Goal: Task Accomplishment & Management: Manage account settings

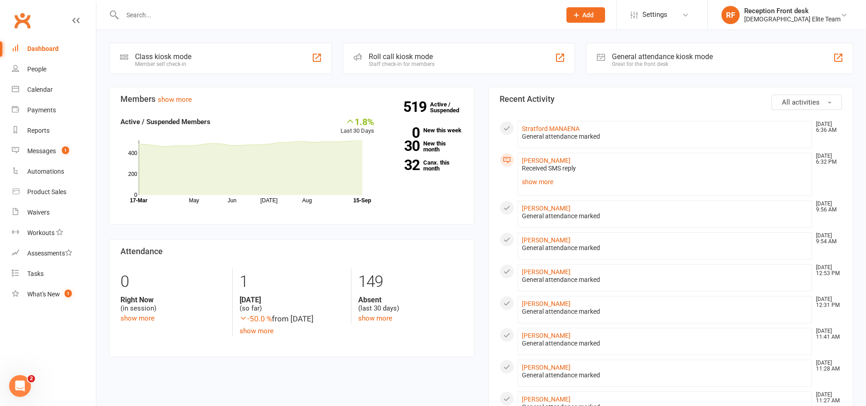
click at [186, 20] on input "text" at bounding box center [337, 15] width 435 height 13
click at [432, 105] on link "519 Active / Suspended" at bounding box center [450, 107] width 40 height 25
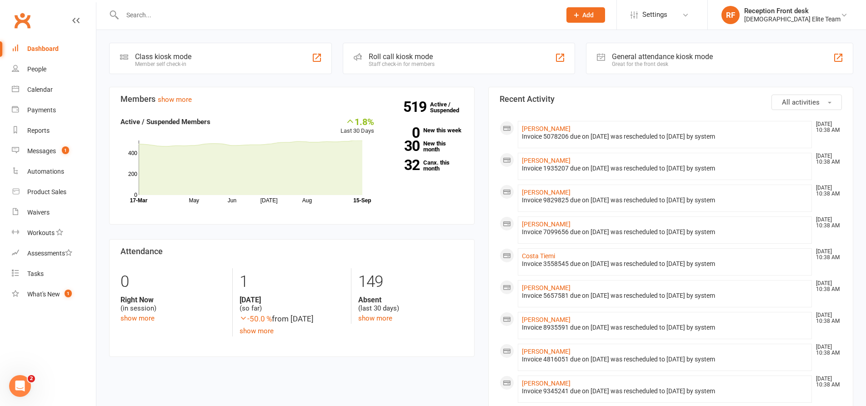
click at [194, 15] on input "text" at bounding box center [337, 15] width 435 height 13
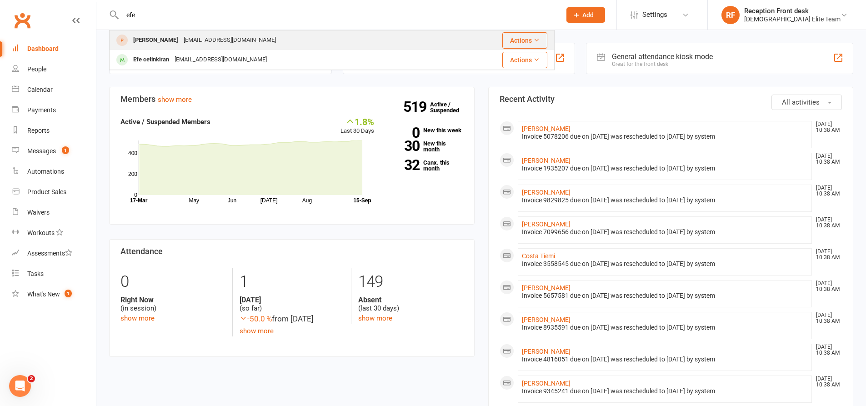
type input "efe"
click at [201, 37] on div "onewayyamma@gmail.com" at bounding box center [230, 40] width 98 height 13
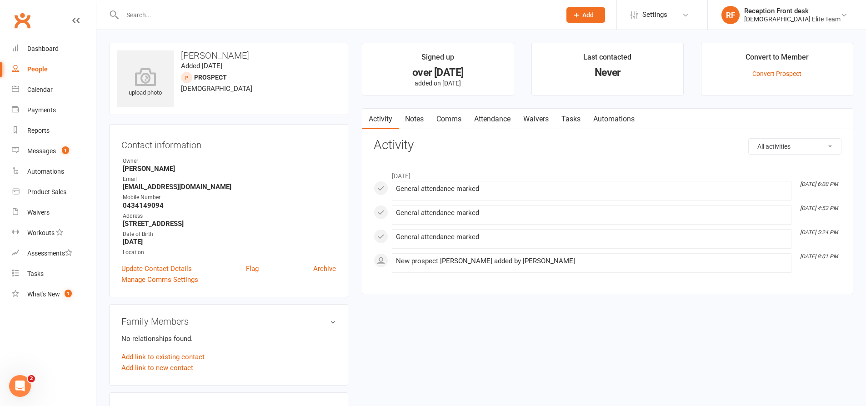
click at [184, 10] on input "text" at bounding box center [337, 15] width 435 height 13
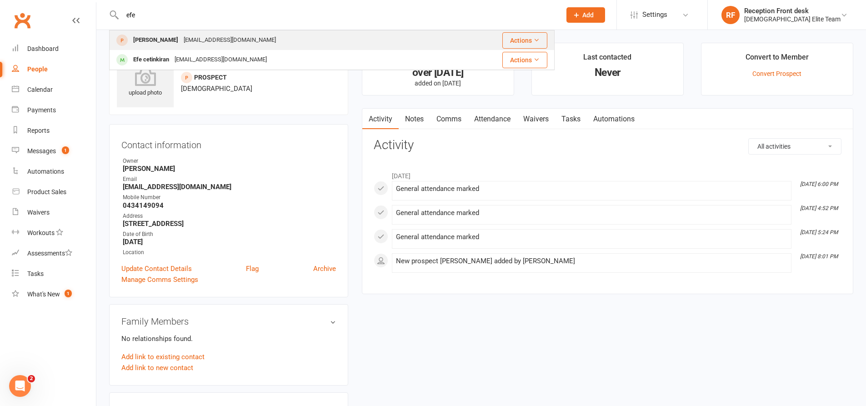
type input "efe"
click at [181, 36] on div "onewayyamma@gmail.com" at bounding box center [230, 40] width 98 height 13
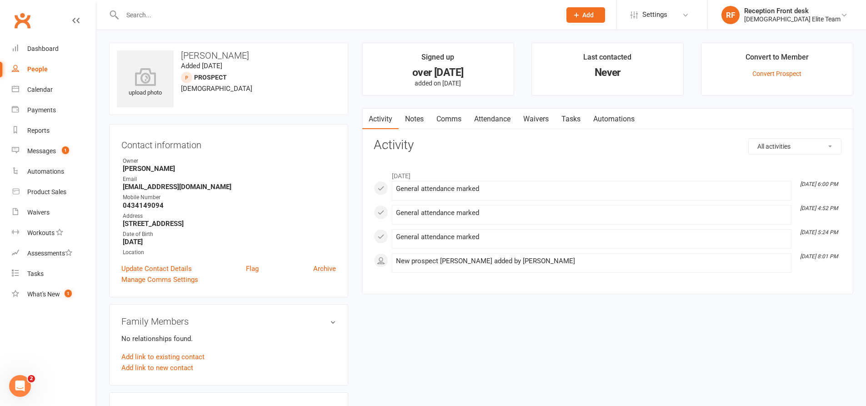
click at [176, 7] on div at bounding box center [331, 15] width 445 height 30
click at [156, 12] on input "text" at bounding box center [337, 15] width 435 height 13
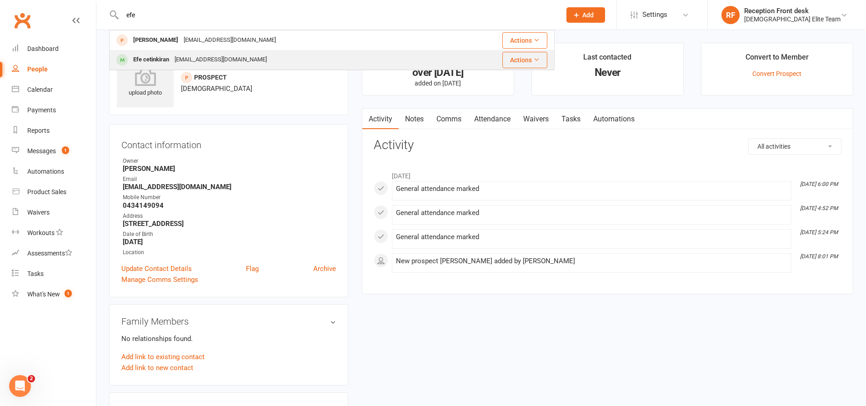
type input "efe"
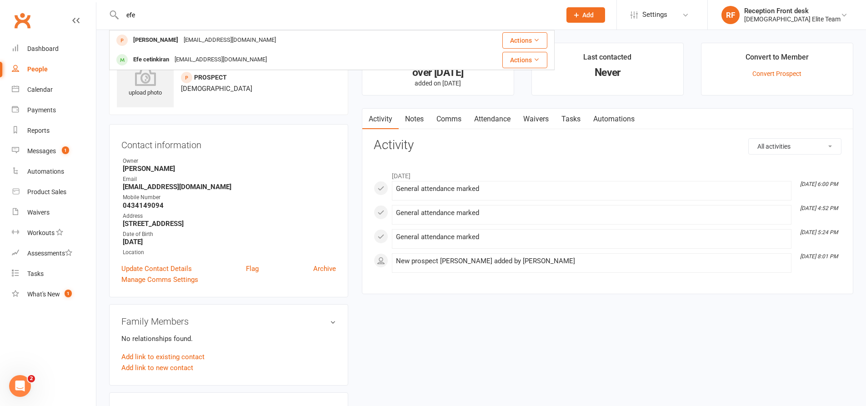
drag, startPoint x: 156, startPoint y: 57, endPoint x: 364, endPoint y: 78, distance: 208.8
click at [156, 57] on div "Efe cetinkiran" at bounding box center [150, 59] width 41 height 13
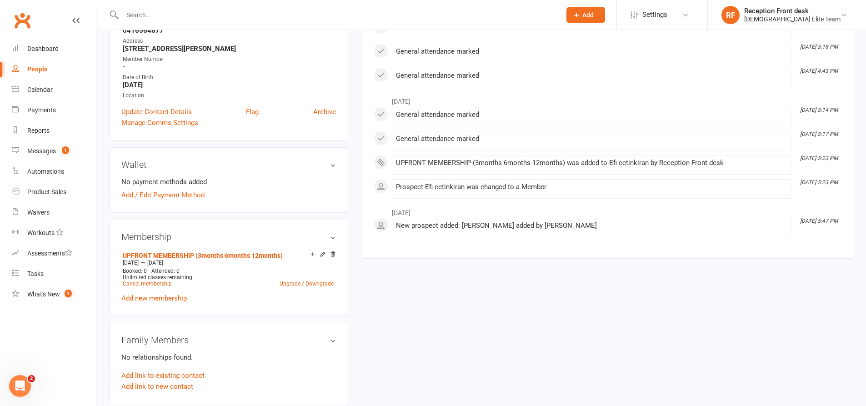
scroll to position [91, 0]
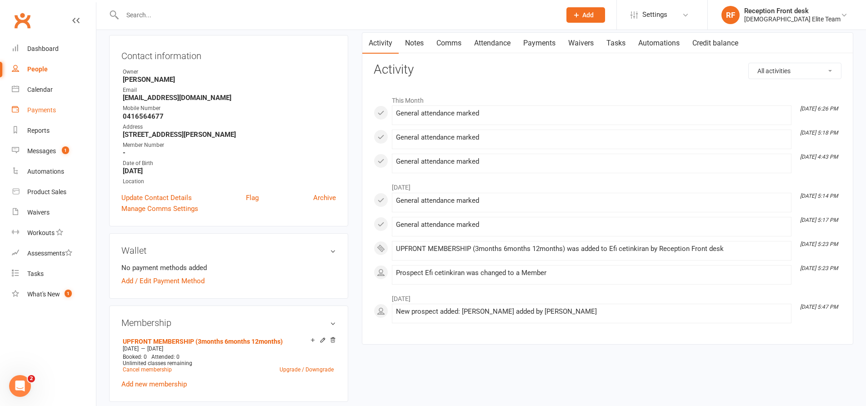
click at [39, 111] on div "Payments" at bounding box center [41, 109] width 29 height 7
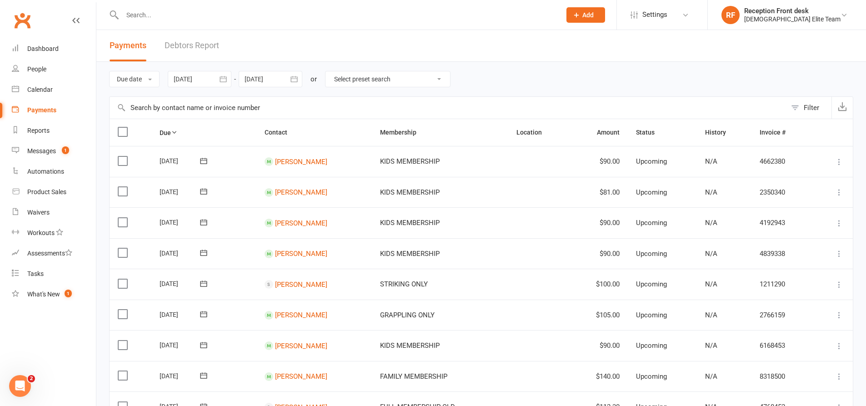
click at [371, 85] on select "Select preset search All failures All skipped payments All pending payments Suc…" at bounding box center [387, 78] width 125 height 15
select select "0"
click at [332, 71] on select "Select preset search All failures All skipped payments All pending payments Suc…" at bounding box center [387, 78] width 125 height 15
type input "[DATE]"
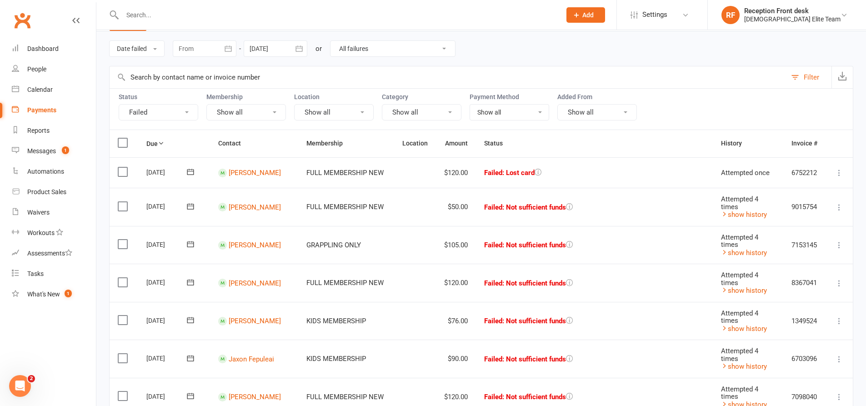
scroll to position [45, 0]
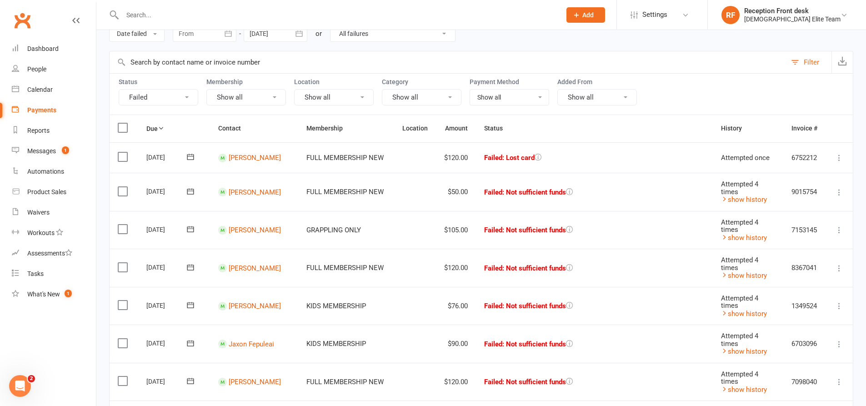
click at [263, 152] on td "[PERSON_NAME]" at bounding box center [254, 157] width 88 height 31
click at [259, 159] on link "[PERSON_NAME]" at bounding box center [255, 158] width 52 height 8
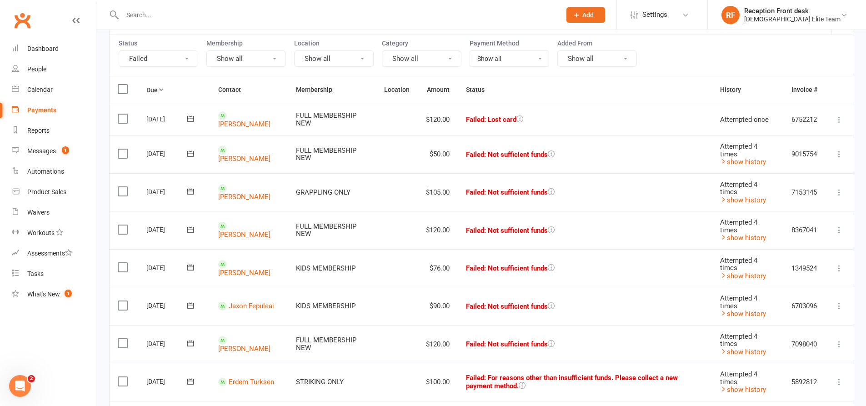
scroll to position [91, 0]
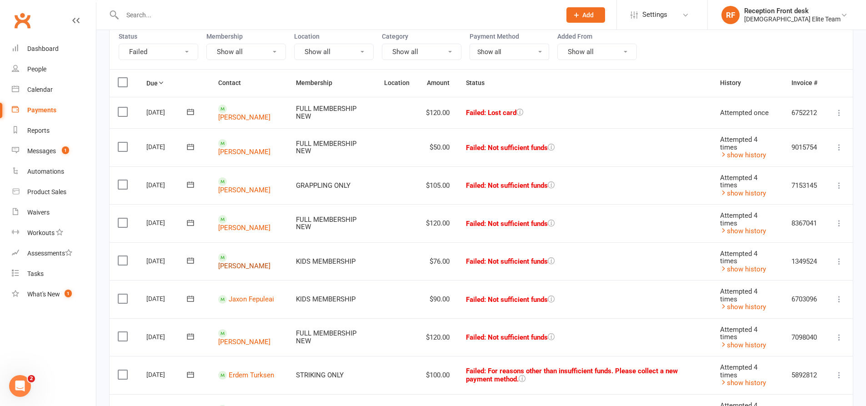
click at [239, 261] on link "Eva Fepuleai" at bounding box center [244, 265] width 52 height 8
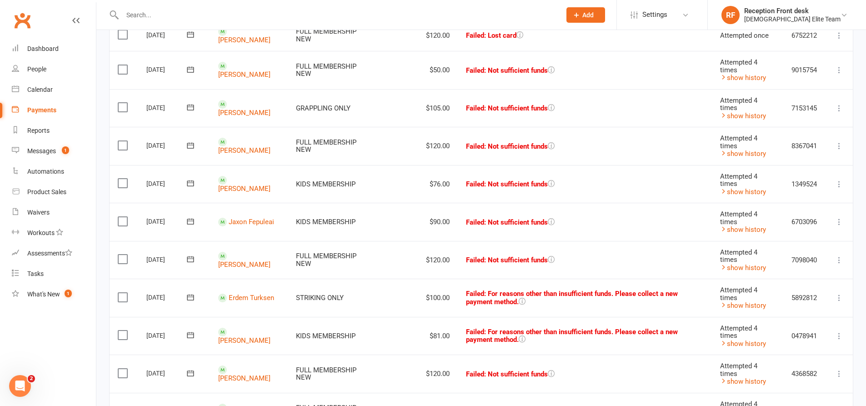
scroll to position [182, 0]
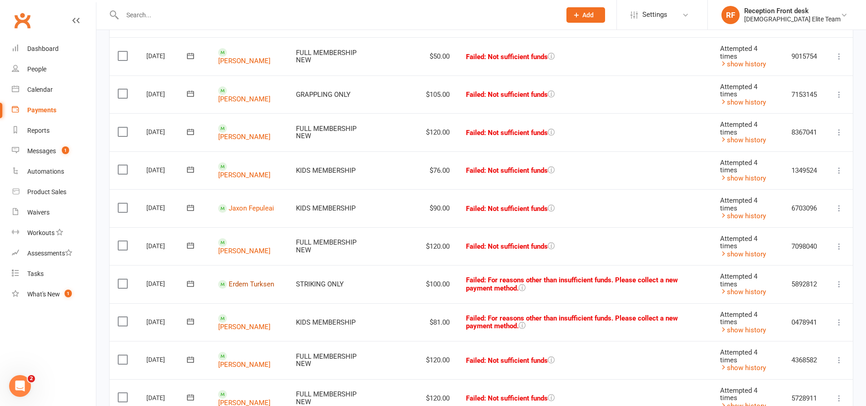
click at [245, 283] on link "Erdem Turksen" at bounding box center [251, 284] width 45 height 8
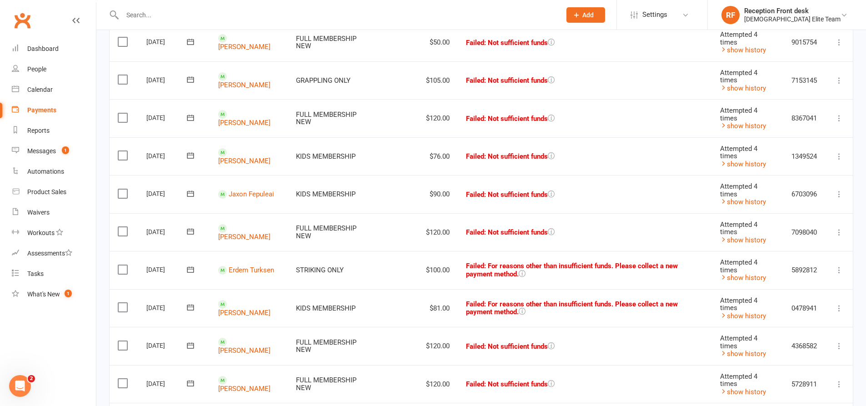
scroll to position [273, 0]
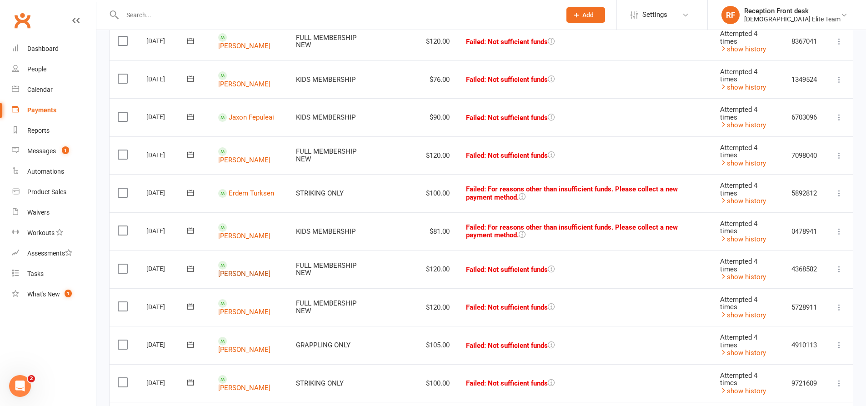
click at [249, 270] on link "[PERSON_NAME]" at bounding box center [244, 274] width 52 height 8
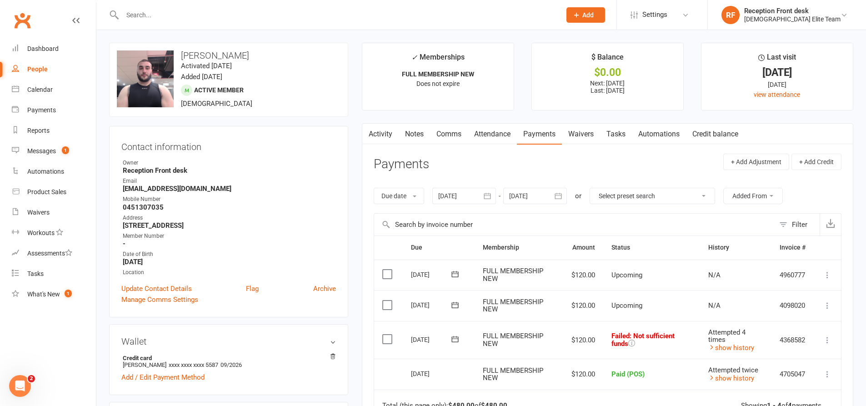
click at [381, 135] on link "Activity" at bounding box center [380, 134] width 36 height 21
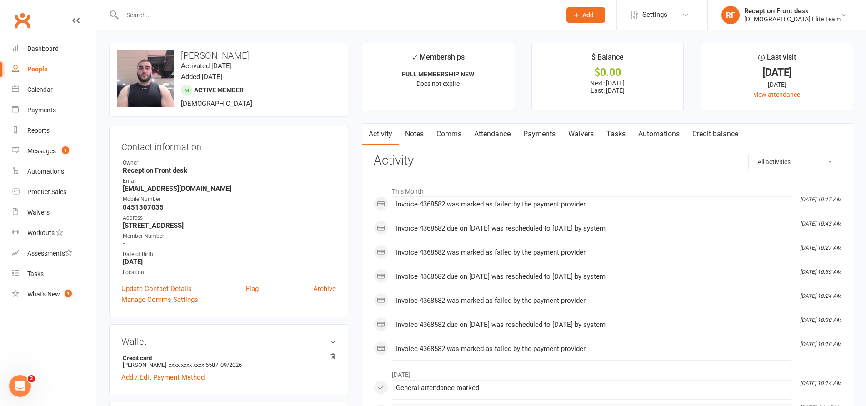
click at [535, 134] on link "Payments" at bounding box center [539, 134] width 45 height 21
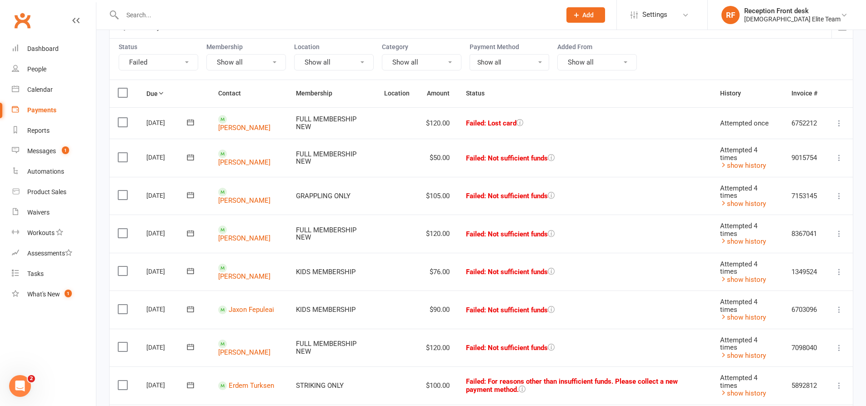
scroll to position [91, 0]
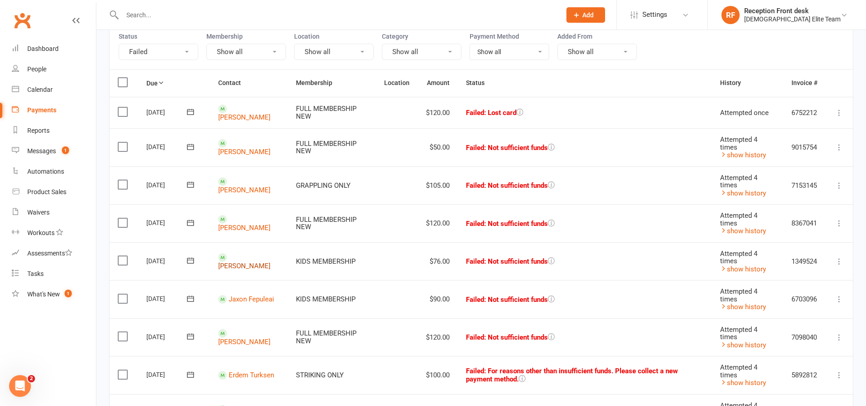
click at [242, 261] on link "Eva Fepuleai" at bounding box center [244, 265] width 52 height 8
click at [250, 296] on link "Jaxon Fepuleai" at bounding box center [251, 299] width 45 height 8
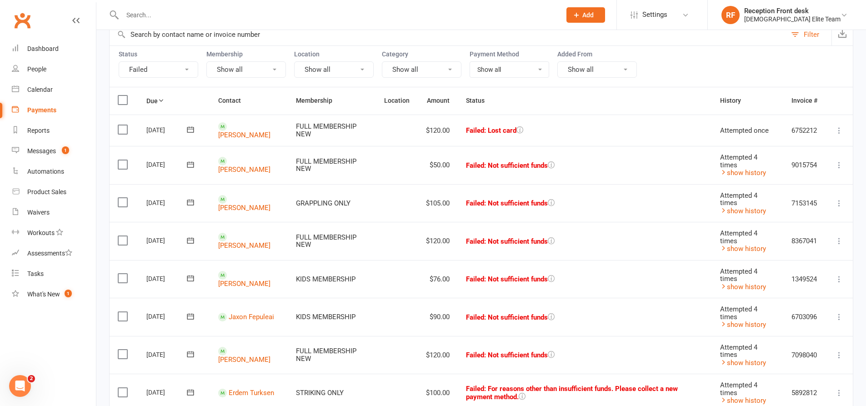
scroll to position [91, 0]
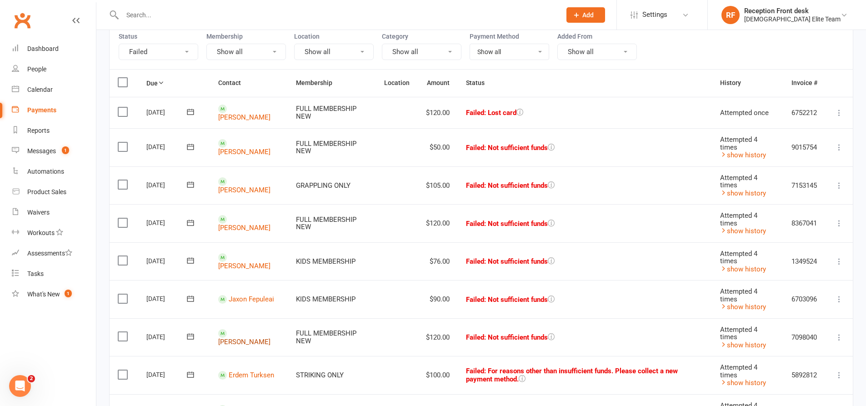
click at [255, 337] on link "[PERSON_NAME]" at bounding box center [244, 341] width 52 height 8
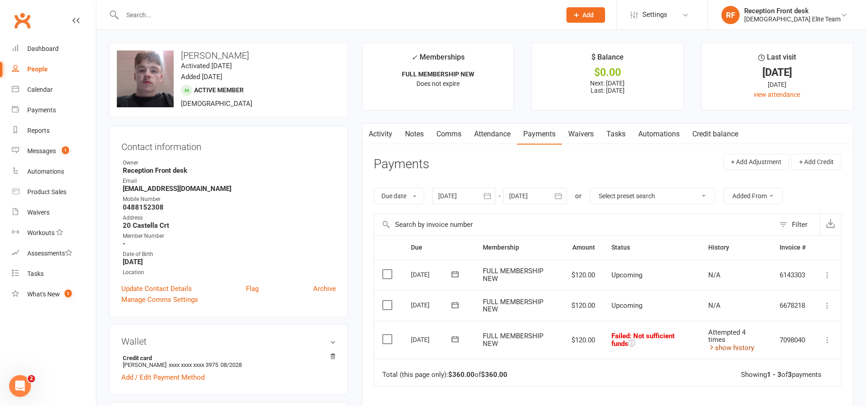
click at [734, 345] on link "show history" at bounding box center [731, 348] width 46 height 8
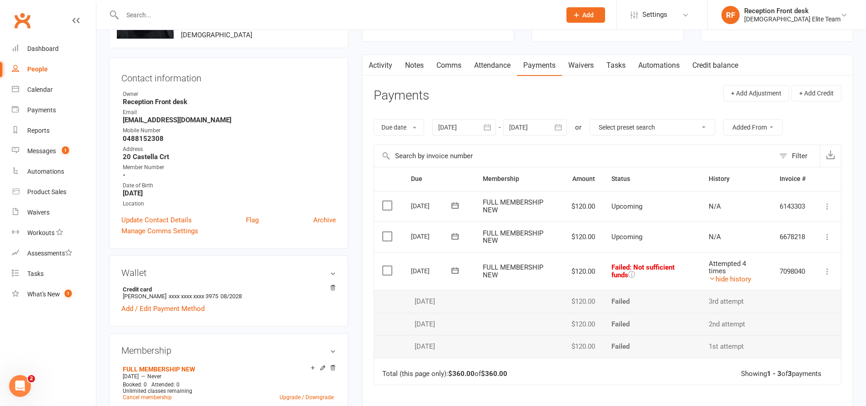
scroll to position [136, 0]
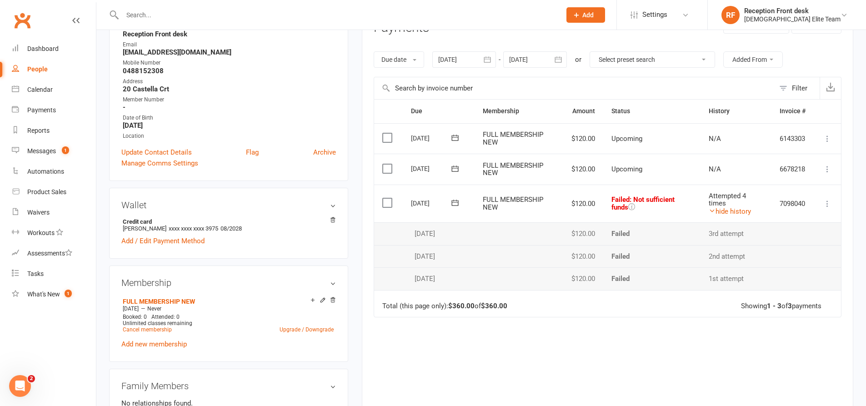
click at [721, 206] on span "Attempted 4 times" at bounding box center [727, 200] width 37 height 16
click at [734, 212] on link "hide history" at bounding box center [730, 211] width 42 height 8
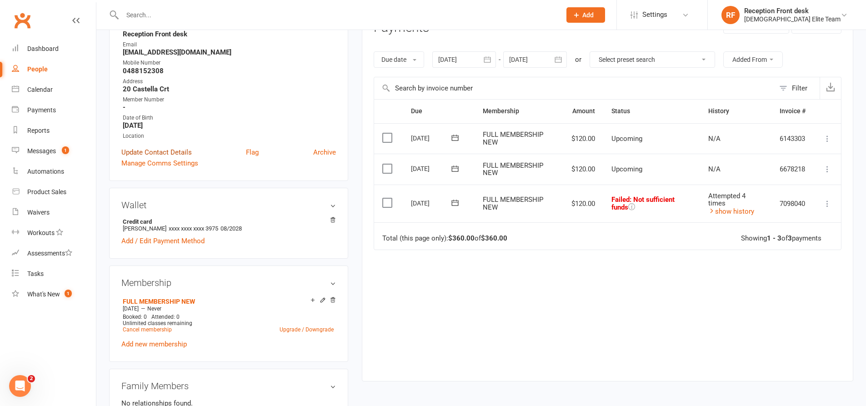
click at [148, 153] on link "Update Contact Details" at bounding box center [156, 152] width 70 height 11
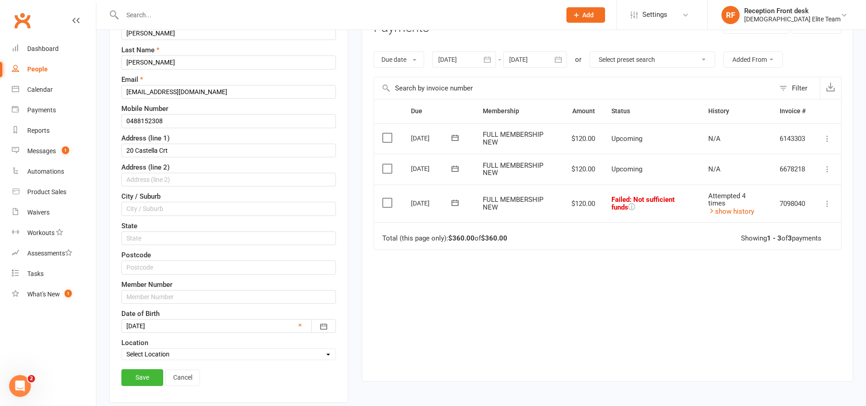
scroll to position [43, 0]
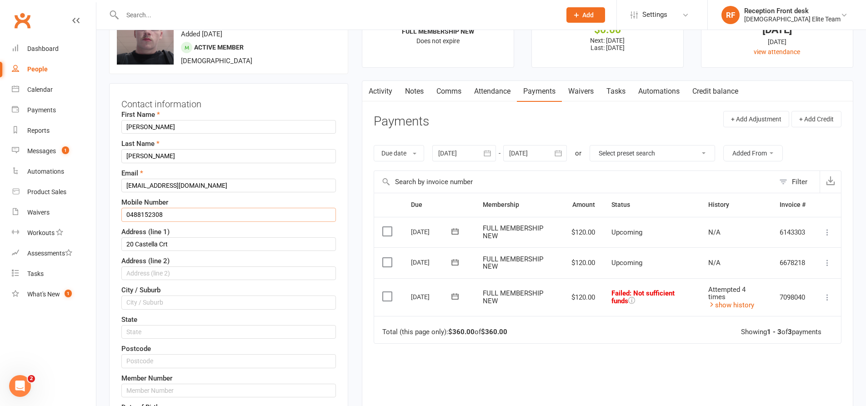
click at [175, 214] on input "0488152308" at bounding box center [228, 215] width 215 height 14
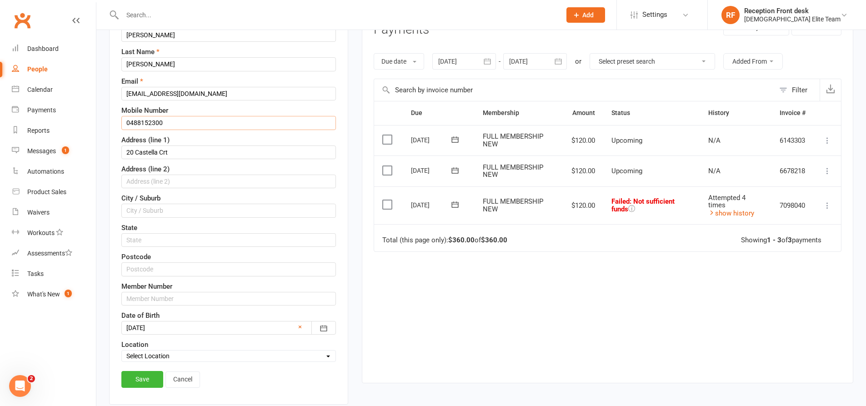
scroll to position [270, 0]
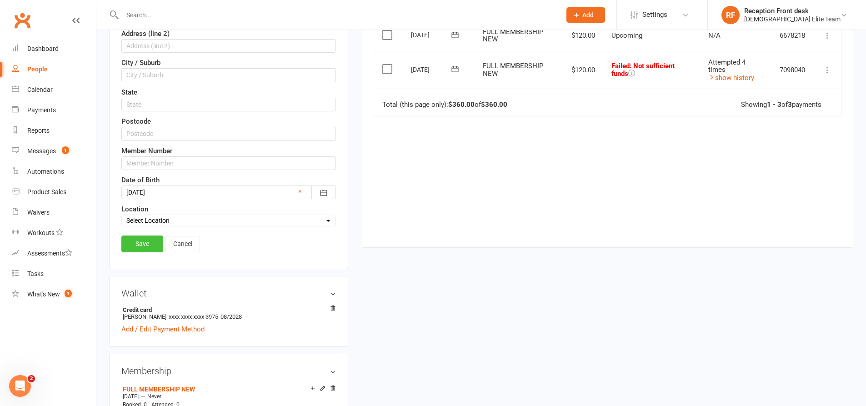
type input "0488152300"
click at [135, 243] on link "Save" at bounding box center [142, 243] width 42 height 16
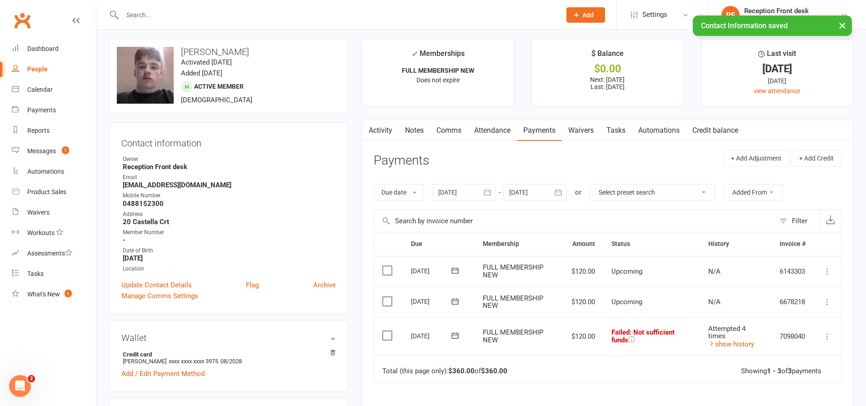
scroll to position [0, 0]
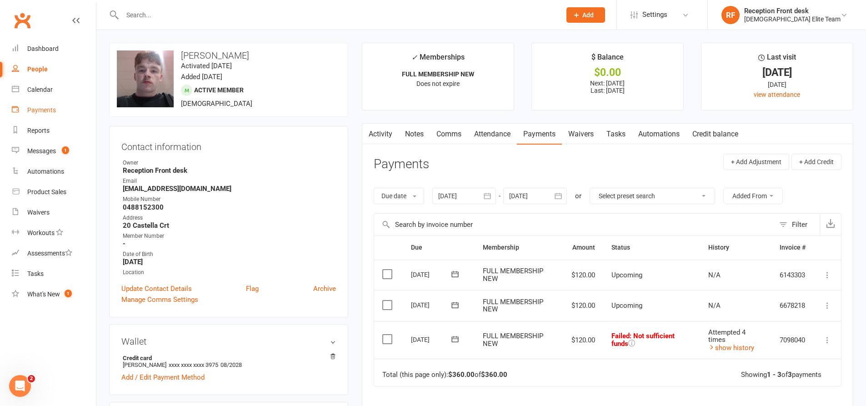
drag, startPoint x: 36, startPoint y: 109, endPoint x: 313, endPoint y: 168, distance: 282.9
click at [36, 109] on div "Payments" at bounding box center [41, 109] width 29 height 7
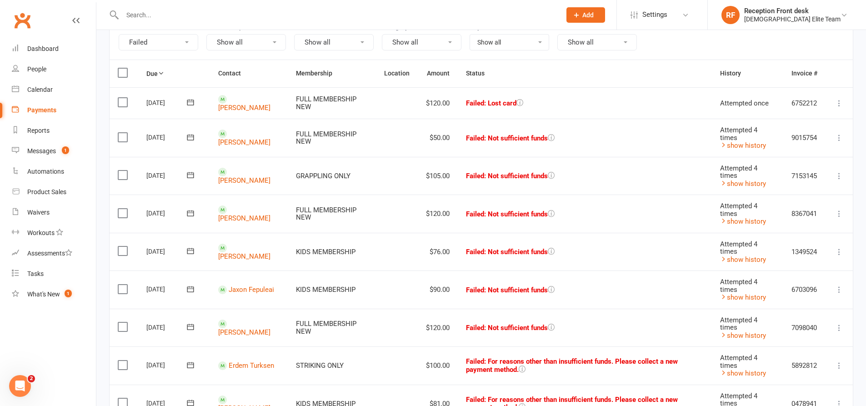
scroll to position [136, 0]
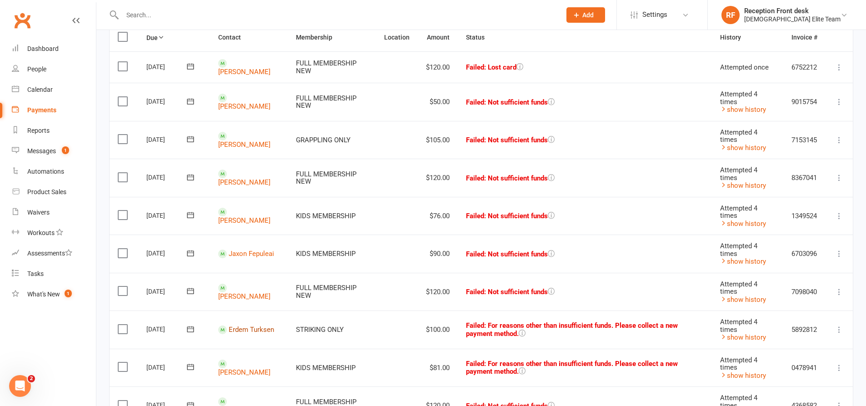
click at [247, 329] on link "Erdem Turksen" at bounding box center [251, 329] width 45 height 8
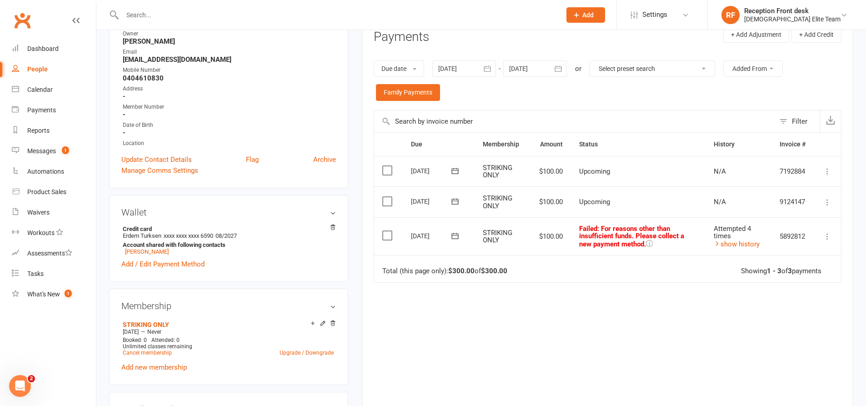
scroll to position [136, 0]
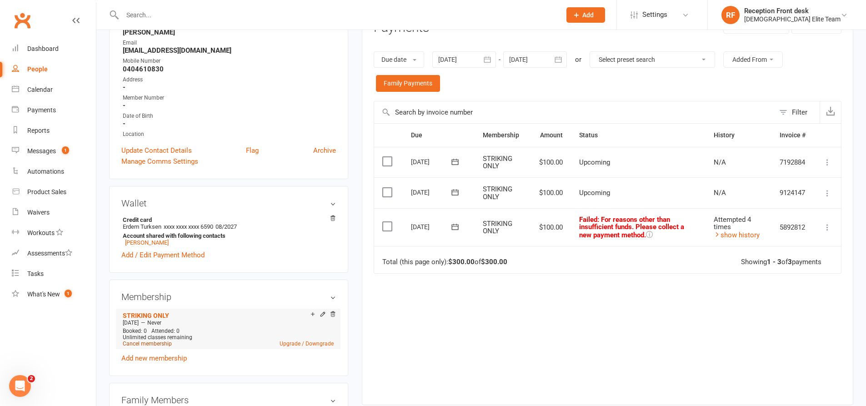
click at [137, 341] on link "Cancel membership" at bounding box center [147, 343] width 49 height 6
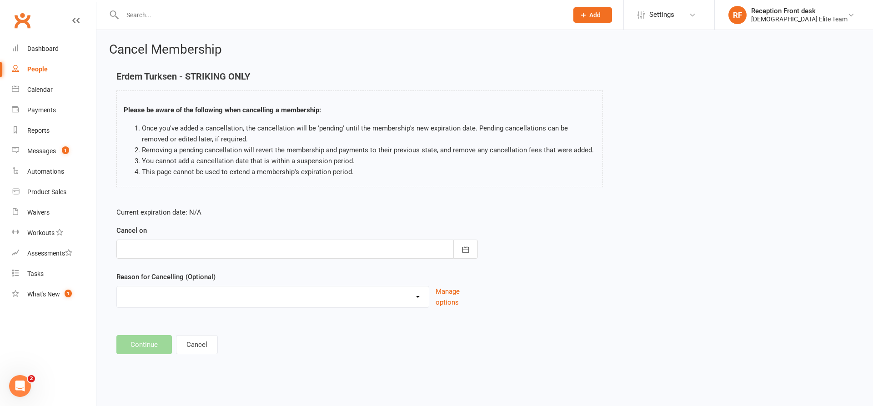
click at [451, 240] on div at bounding box center [296, 249] width 361 height 19
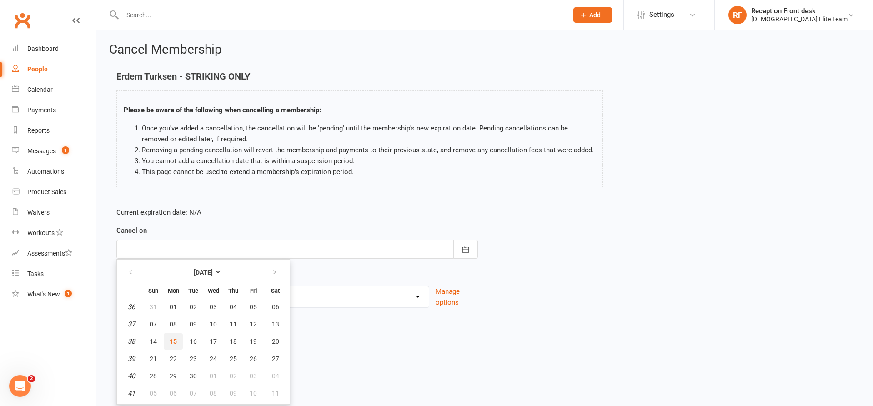
click at [171, 345] on span "15" at bounding box center [173, 341] width 7 height 7
type input "[DATE]"
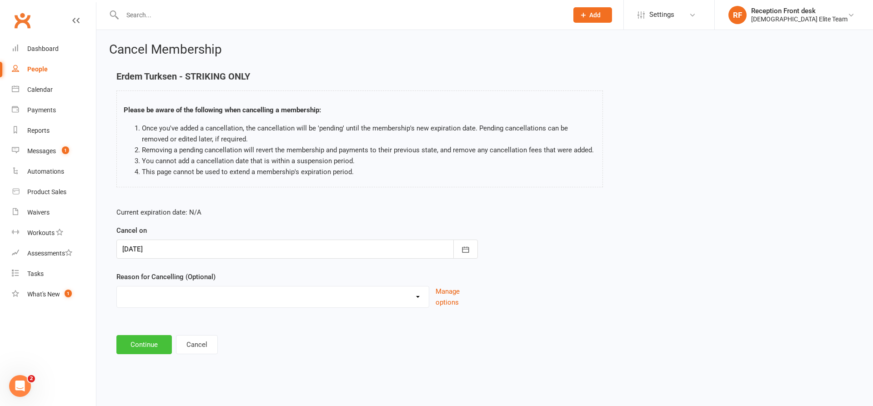
drag, startPoint x: 148, startPoint y: 349, endPoint x: 286, endPoint y: 307, distance: 143.9
click at [148, 349] on button "Continue" at bounding box center [143, 344] width 55 height 19
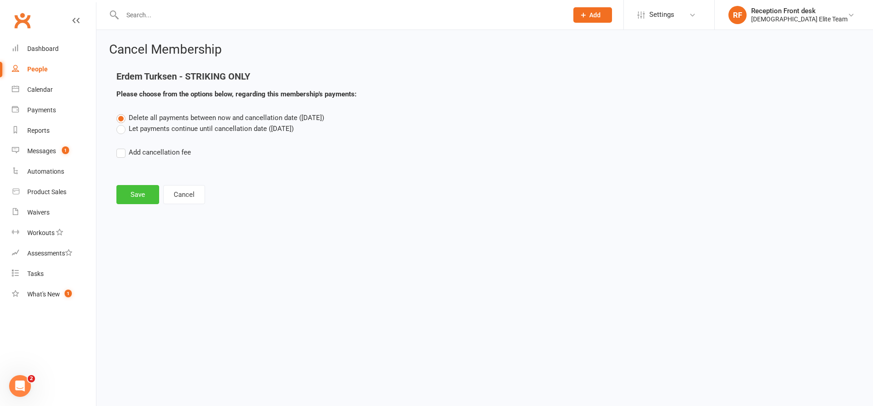
click at [127, 196] on button "Save" at bounding box center [137, 194] width 43 height 19
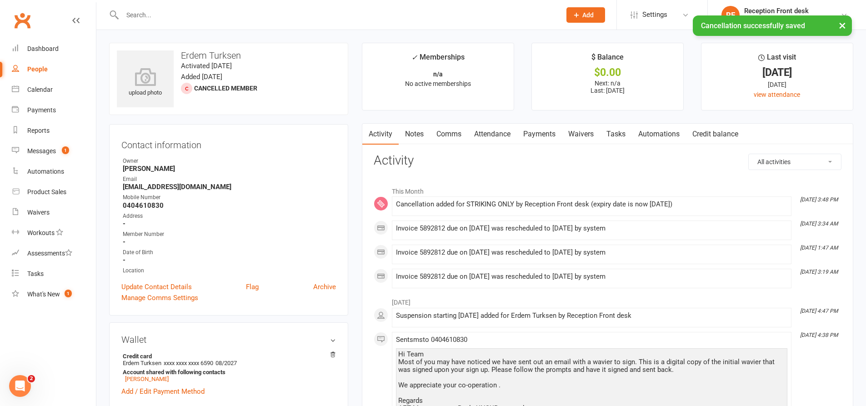
click at [398, 132] on link "Activity" at bounding box center [380, 134] width 36 height 21
click at [405, 130] on link "Notes" at bounding box center [414, 134] width 31 height 21
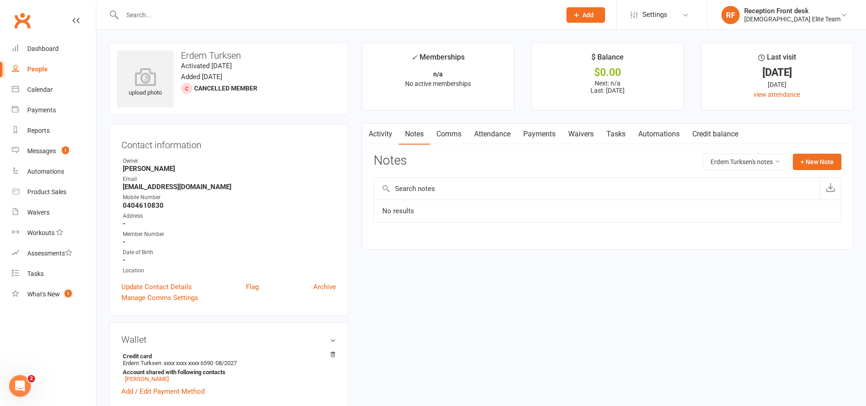
click at [820, 170] on div "Notes Erdem Turksen's notes + New Note" at bounding box center [608, 166] width 468 height 24
click at [788, 165] on button "Erdem Turksen's notes" at bounding box center [747, 162] width 88 height 16
click at [822, 160] on button "+ New Note" at bounding box center [817, 162] width 49 height 16
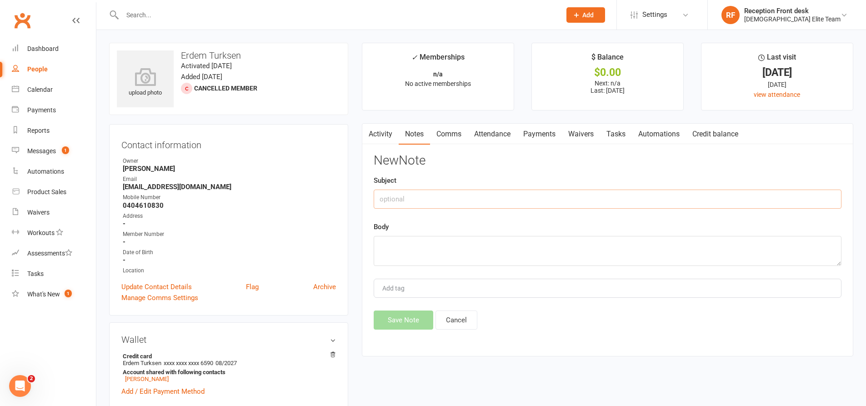
click at [493, 201] on input "text" at bounding box center [608, 199] width 468 height 19
type input "Cannot train until he clears up overdue payment of $360"
click at [455, 245] on textarea at bounding box center [608, 251] width 468 height 30
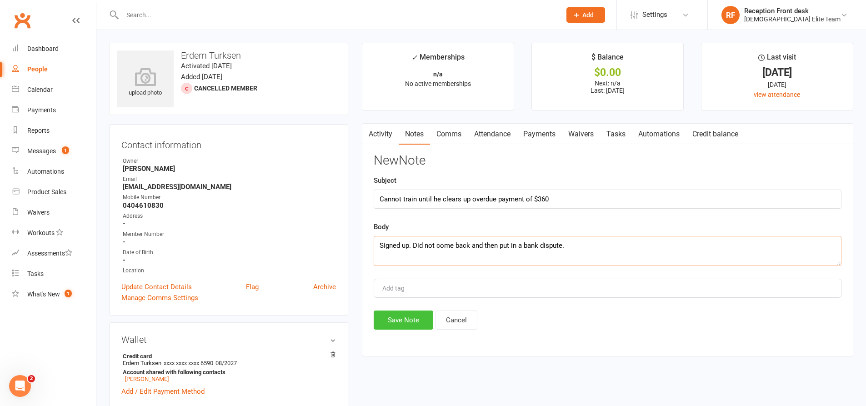
type textarea "Signed up. Did not come back and then put in a bank dispute."
click at [409, 313] on button "Save Note" at bounding box center [404, 319] width 60 height 19
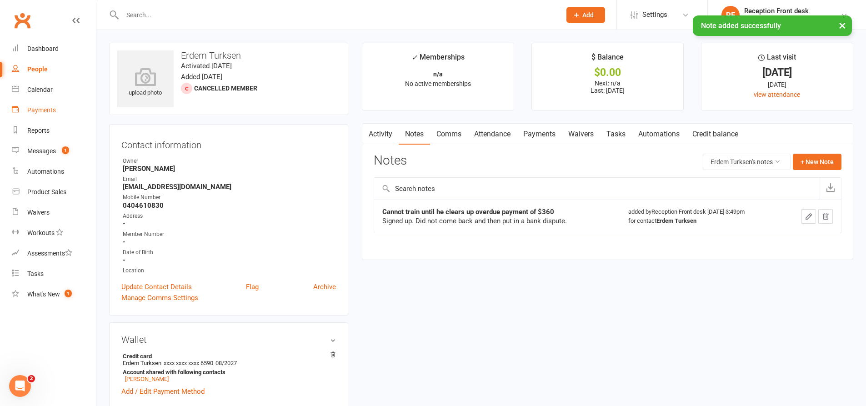
click at [40, 107] on div "Payments" at bounding box center [41, 109] width 29 height 7
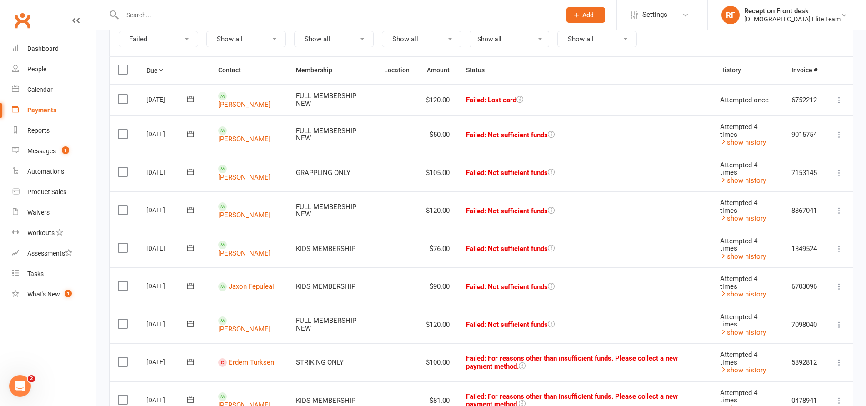
scroll to position [182, 0]
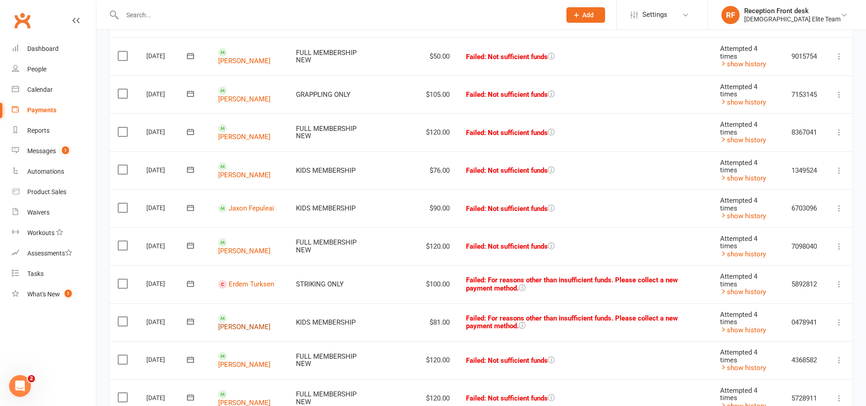
click at [246, 322] on link "Eren Turksen" at bounding box center [244, 326] width 52 height 8
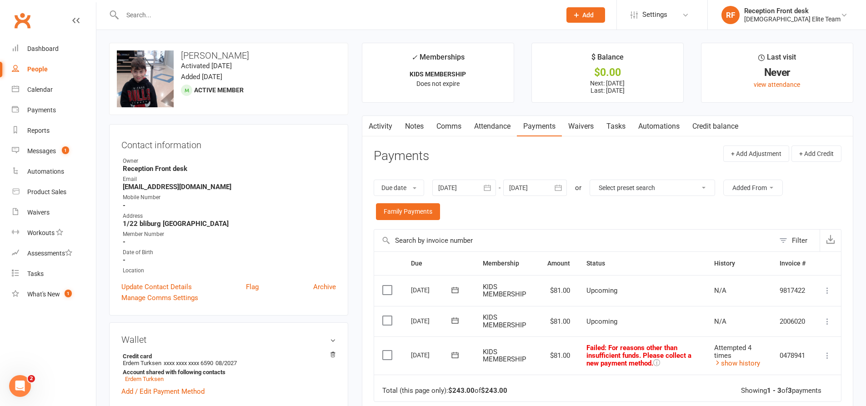
scroll to position [182, 0]
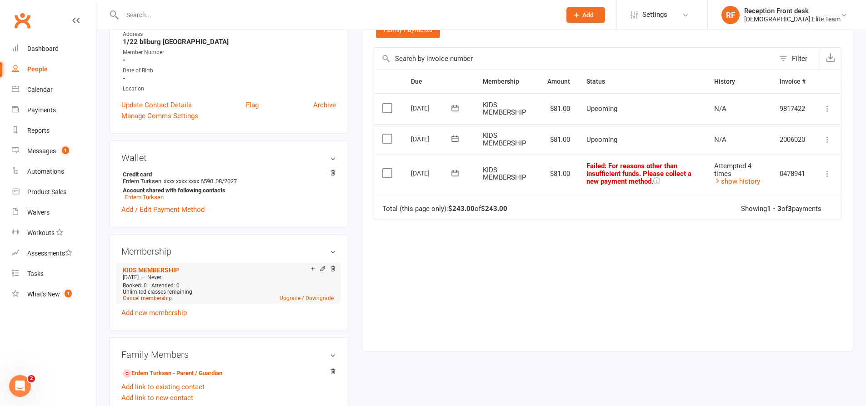
click at [144, 300] on link "Cancel membership" at bounding box center [147, 298] width 49 height 6
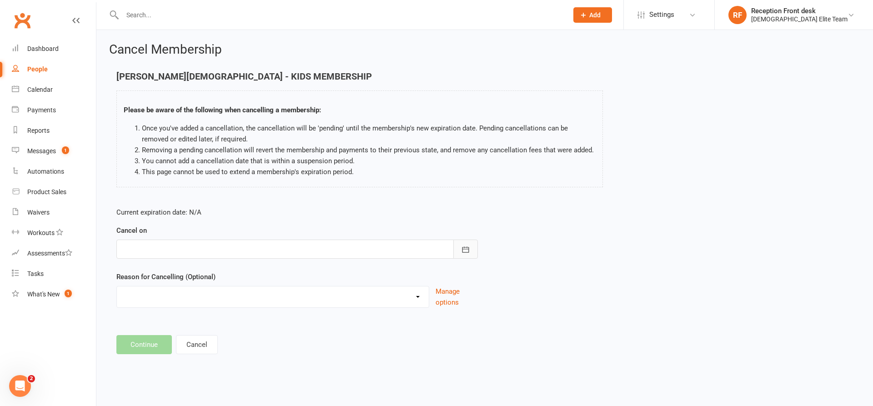
click at [459, 251] on button "button" at bounding box center [465, 249] width 25 height 19
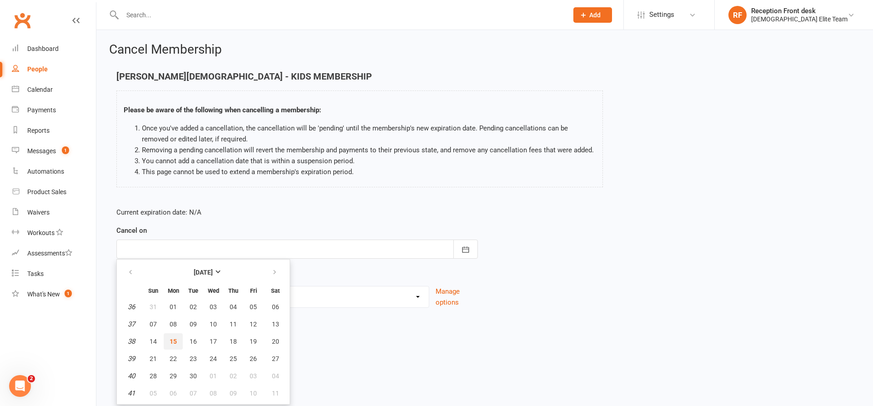
click at [166, 343] on button "15" at bounding box center [173, 341] width 19 height 16
type input "[DATE]"
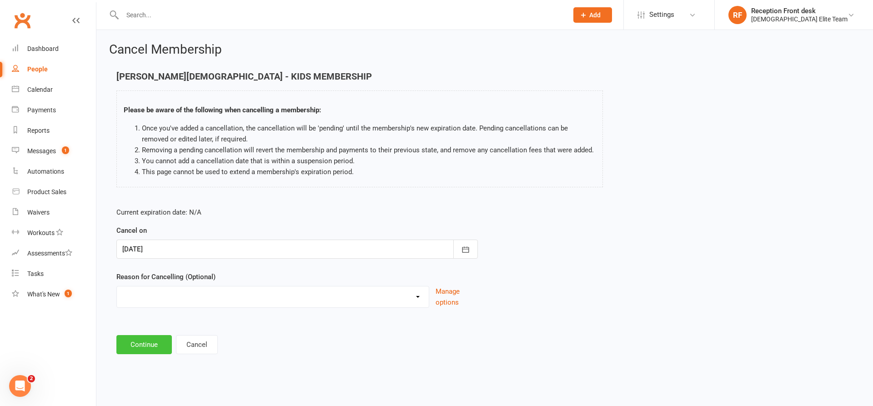
click at [151, 345] on button "Continue" at bounding box center [143, 344] width 55 height 19
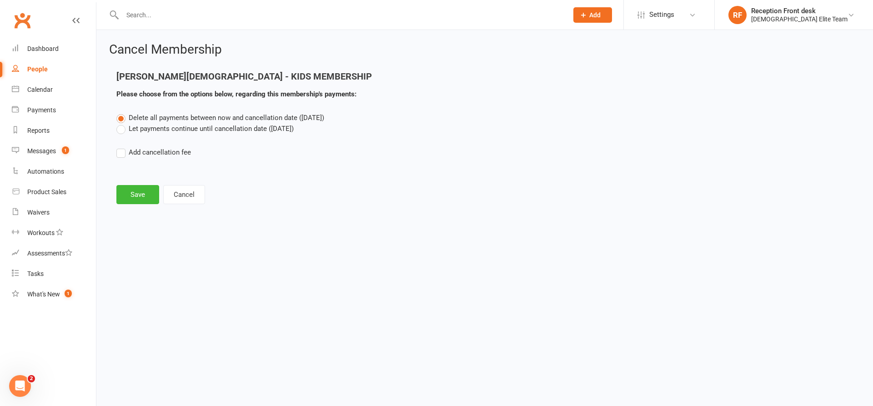
click at [130, 128] on label "Let payments continue until cancellation date (Sep 15, 2025)" at bounding box center [204, 128] width 177 height 11
click at [122, 123] on input "Let payments continue until cancellation date (Sep 15, 2025)" at bounding box center [119, 123] width 6 height 0
click at [143, 119] on span "Delete all payments between now and cancellation date (Sep 15, 2025)" at bounding box center [226, 118] width 195 height 8
click at [122, 112] on input "Delete all payments between now and cancellation date (Sep 15, 2025)" at bounding box center [119, 112] width 6 height 0
click at [146, 195] on button "Save" at bounding box center [137, 194] width 43 height 19
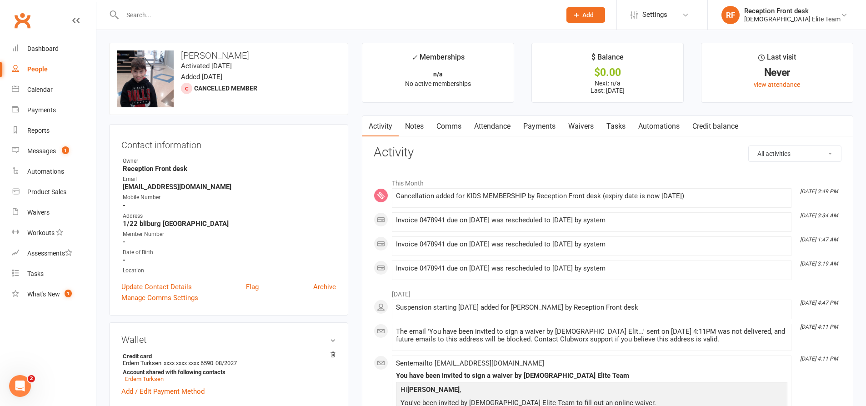
click at [410, 124] on link "Notes" at bounding box center [414, 126] width 31 height 21
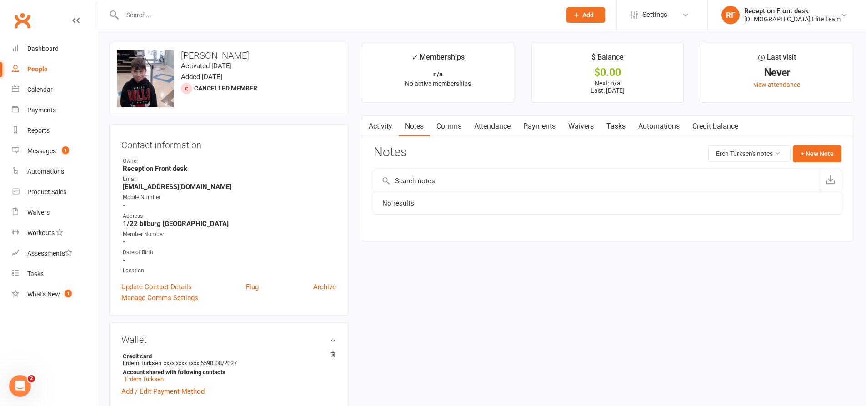
click at [391, 121] on link "Activity" at bounding box center [380, 126] width 36 height 21
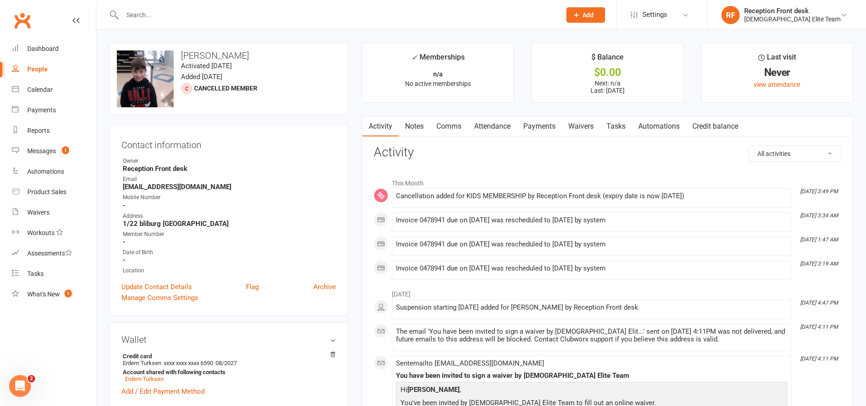
click at [534, 121] on link "Payments" at bounding box center [539, 126] width 45 height 21
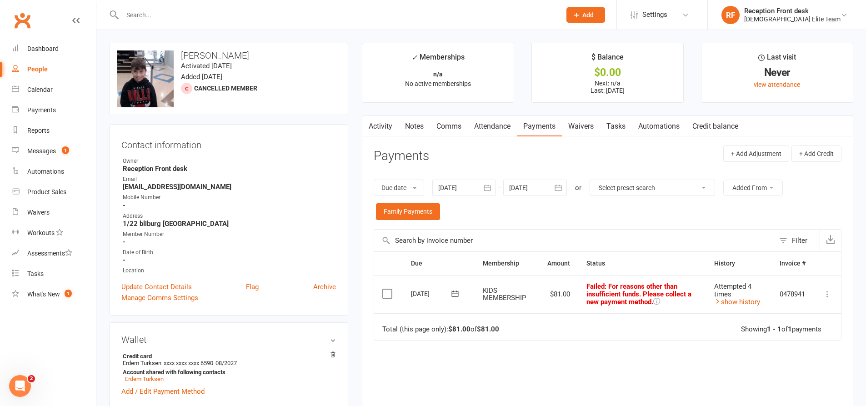
click at [413, 125] on link "Notes" at bounding box center [414, 126] width 31 height 21
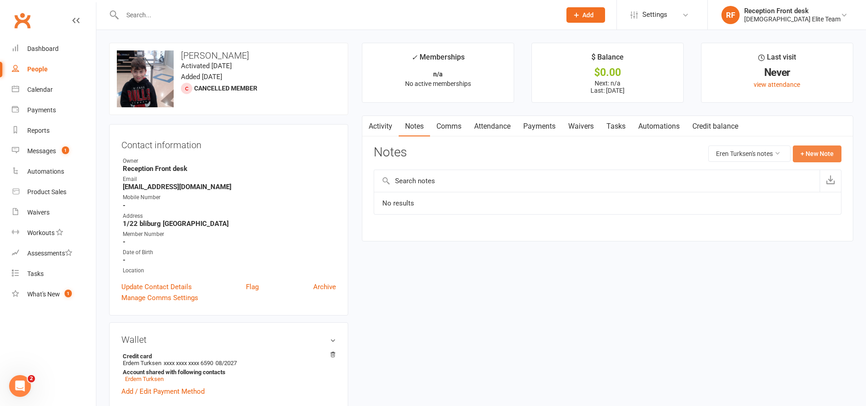
click at [821, 155] on button "+ New Note" at bounding box center [817, 153] width 49 height 16
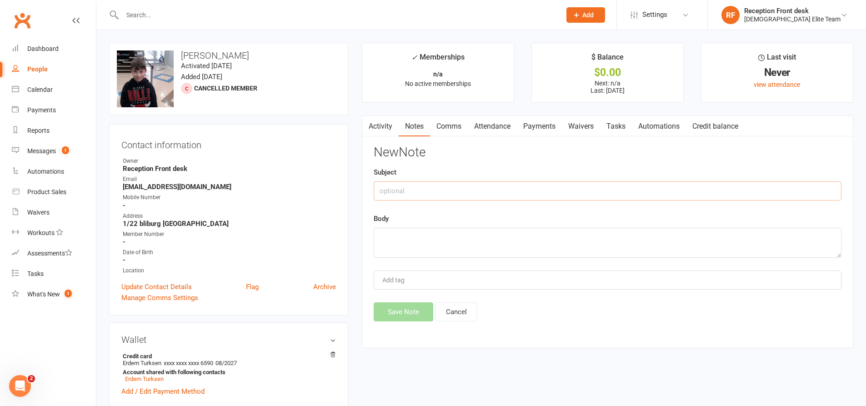
click at [469, 190] on input "text" at bounding box center [608, 190] width 468 height 19
type input "Owes $162"
click at [426, 238] on textarea at bounding box center [608, 243] width 468 height 30
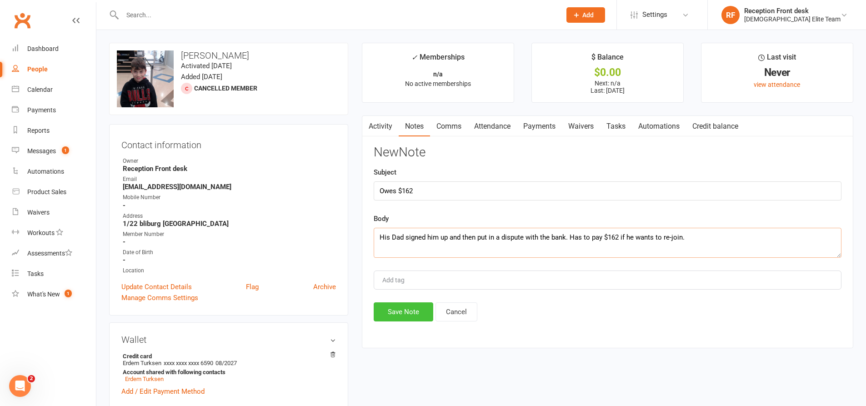
type textarea "His Dad signed him up and then put in a dispute with the bank. Has to pay $162 …"
click at [414, 313] on button "Save Note" at bounding box center [404, 311] width 60 height 19
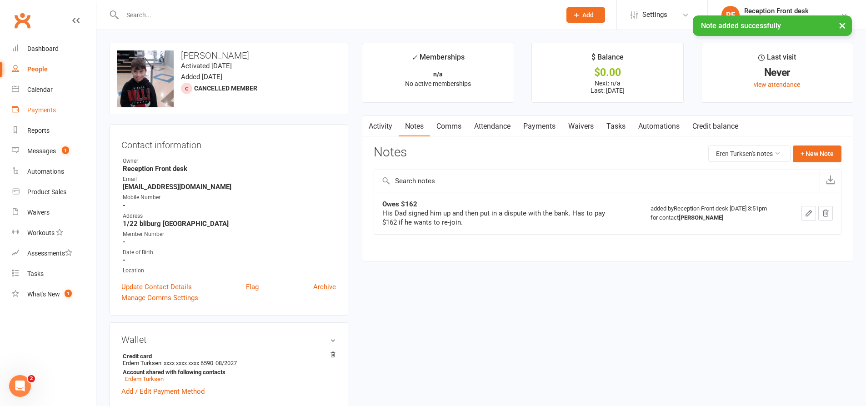
click at [47, 109] on div "Payments" at bounding box center [41, 109] width 29 height 7
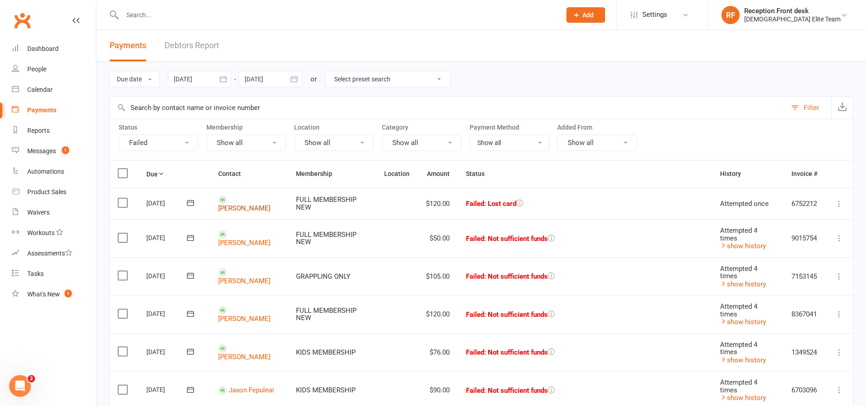
click at [255, 204] on link "[PERSON_NAME]" at bounding box center [244, 208] width 52 height 8
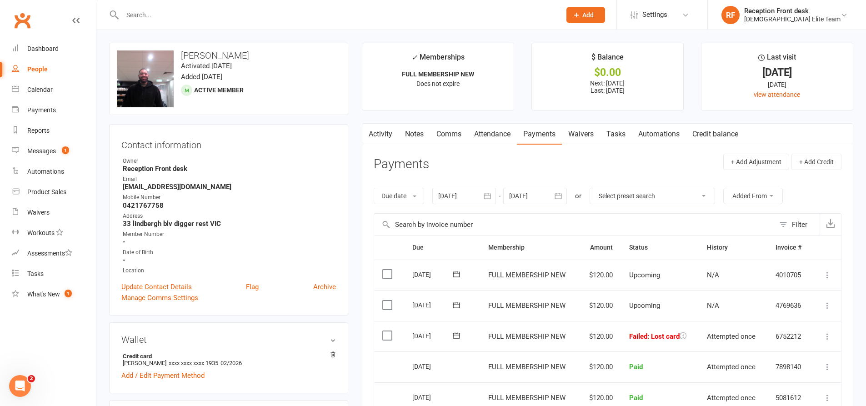
click at [356, 117] on main "✓ Memberships FULL MEMBERSHIP NEW Does not expire $ Balance $0.00 Next: 29 Sep …" at bounding box center [607, 312] width 505 height 538
drag, startPoint x: 355, startPoint y: 41, endPoint x: 346, endPoint y: 30, distance: 14.3
drag, startPoint x: 35, startPoint y: 112, endPoint x: 445, endPoint y: 106, distance: 410.9
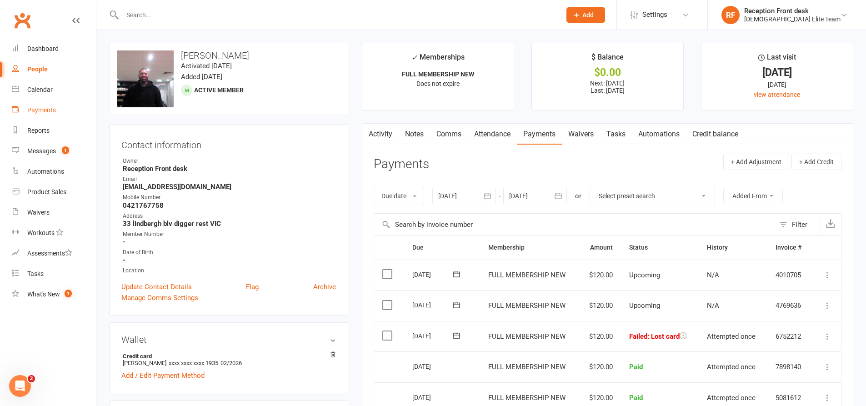
click at [35, 112] on div "Payments" at bounding box center [41, 109] width 29 height 7
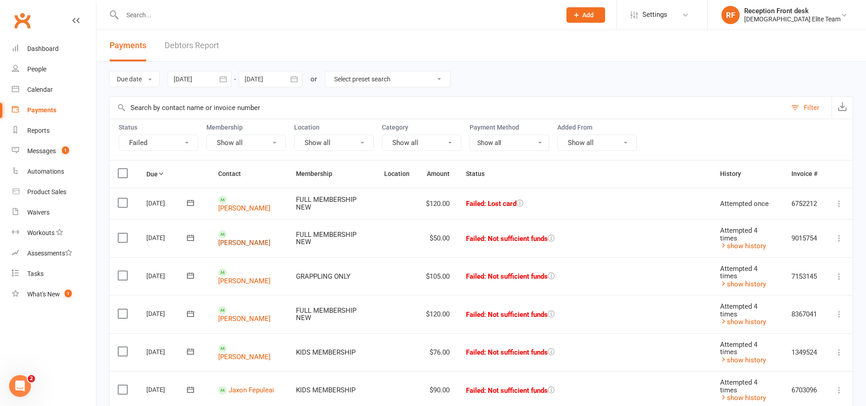
click at [248, 239] on link "[PERSON_NAME]" at bounding box center [244, 243] width 52 height 8
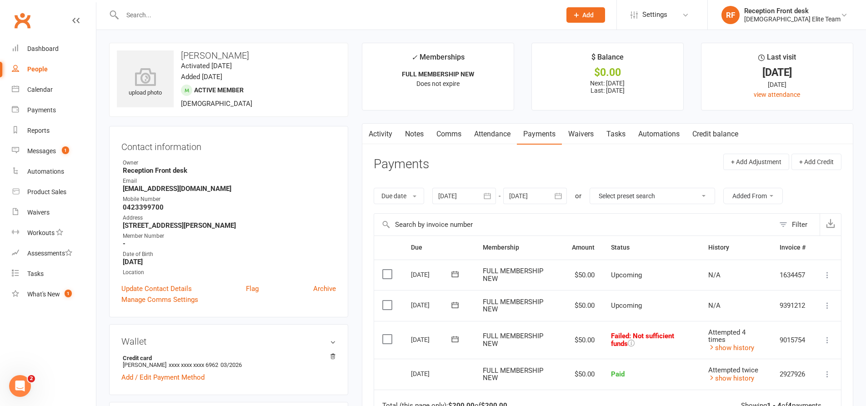
click at [829, 338] on icon at bounding box center [827, 339] width 9 height 9
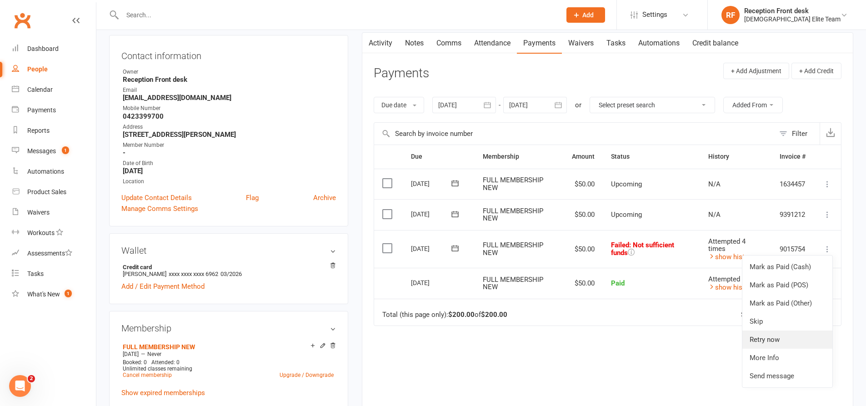
click at [773, 341] on link "Retry now" at bounding box center [787, 339] width 90 height 18
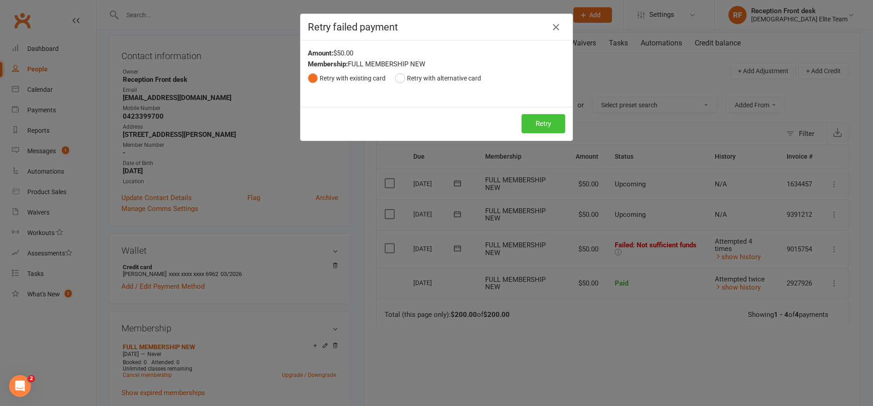
click at [542, 128] on button "Retry" at bounding box center [543, 123] width 44 height 19
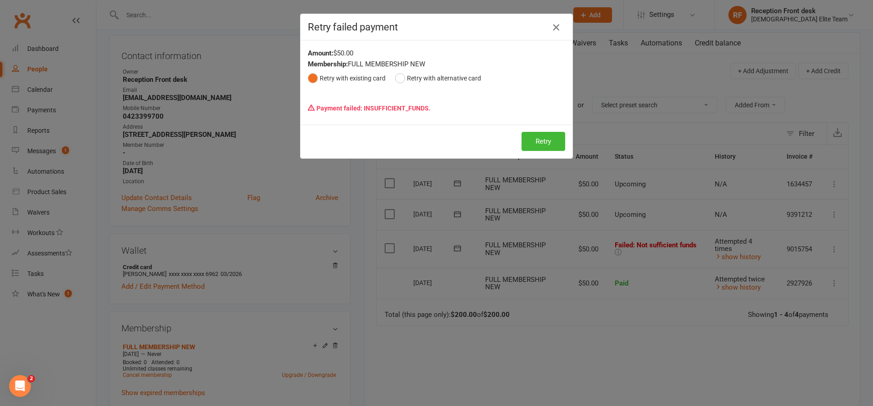
click at [549, 24] on button "button" at bounding box center [556, 27] width 15 height 15
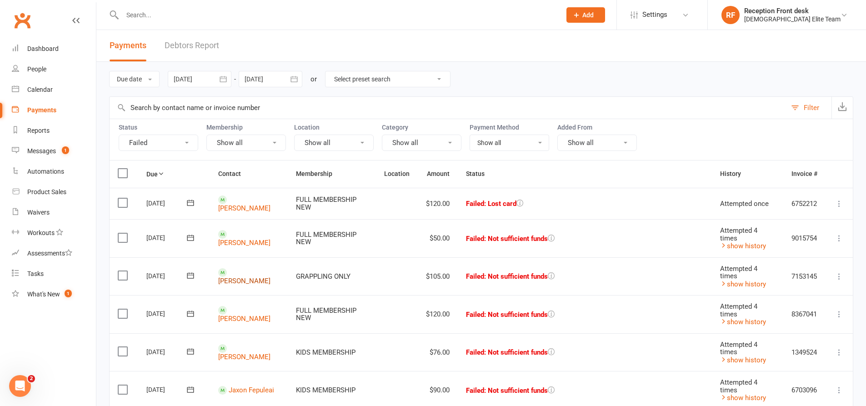
click at [249, 276] on link "[PERSON_NAME]" at bounding box center [244, 280] width 52 height 8
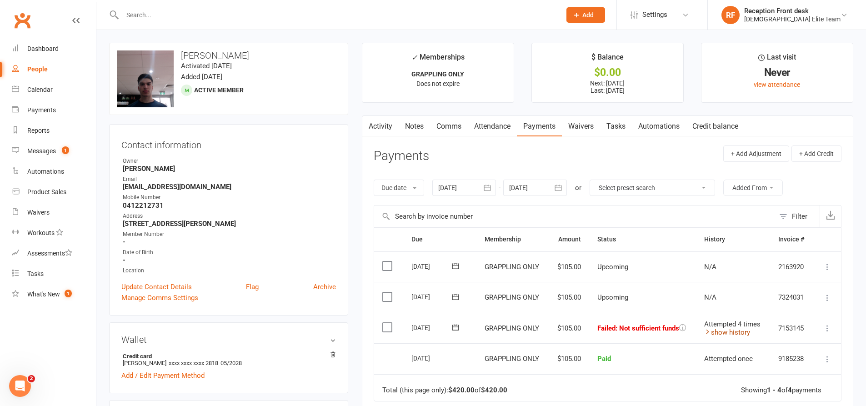
click at [732, 335] on link "show history" at bounding box center [727, 332] width 46 height 8
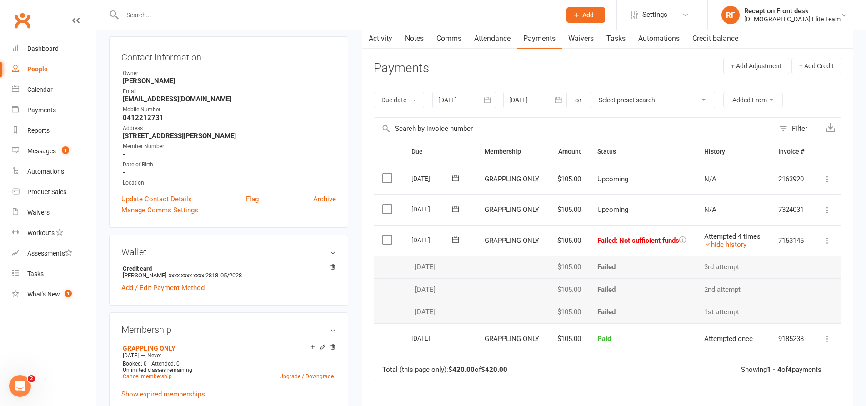
scroll to position [91, 0]
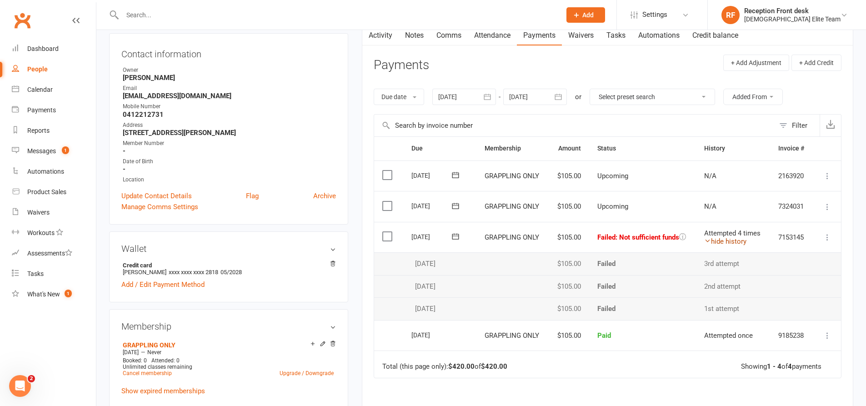
click at [724, 239] on link "hide history" at bounding box center [725, 241] width 42 height 8
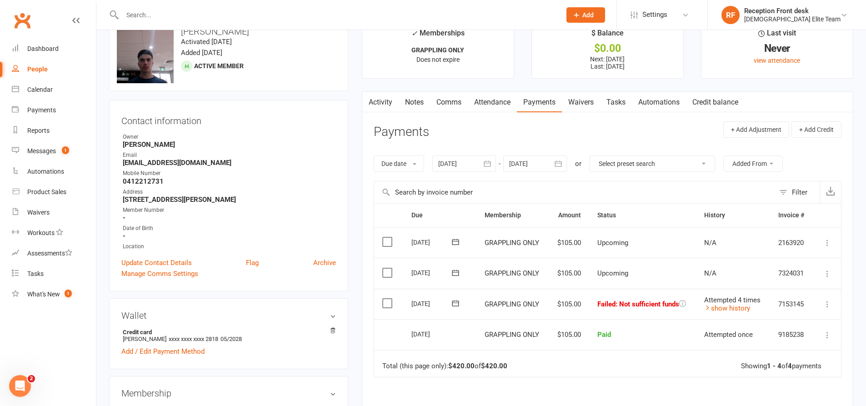
scroll to position [0, 0]
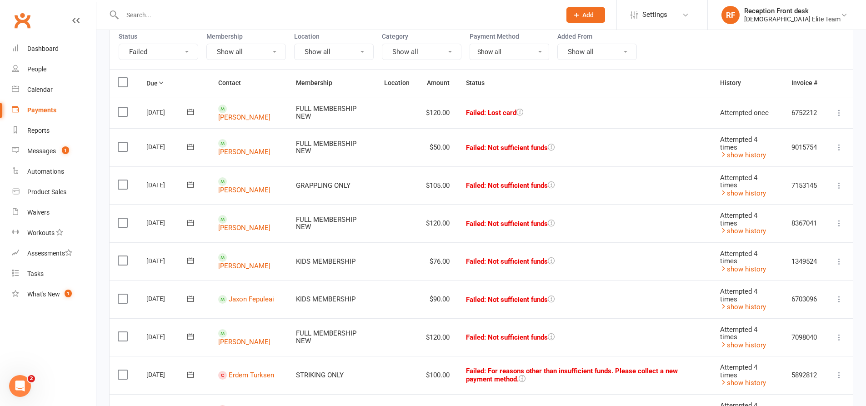
scroll to position [182, 0]
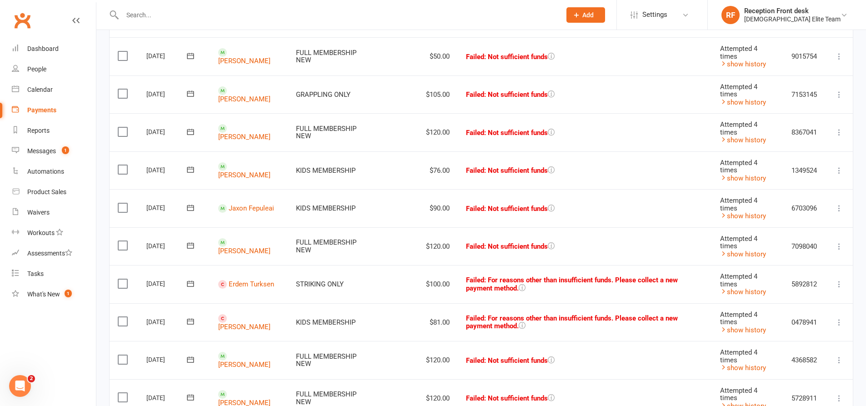
click at [843, 285] on icon at bounding box center [838, 284] width 9 height 9
click at [778, 355] on link "Skip" at bounding box center [799, 356] width 90 height 18
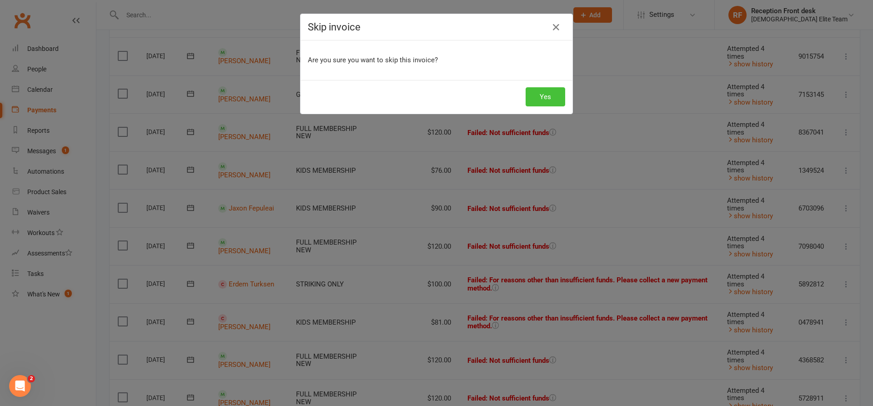
click at [533, 105] on button "Yes" at bounding box center [545, 96] width 40 height 19
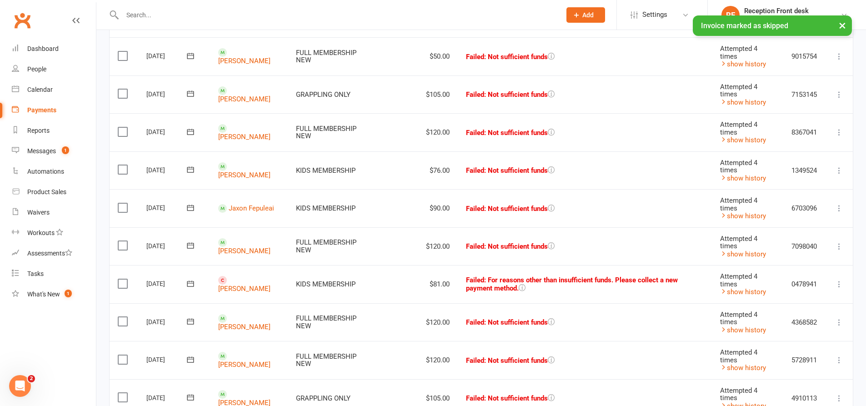
click at [838, 283] on icon at bounding box center [838, 284] width 9 height 9
click at [774, 359] on link "Skip" at bounding box center [799, 356] width 90 height 18
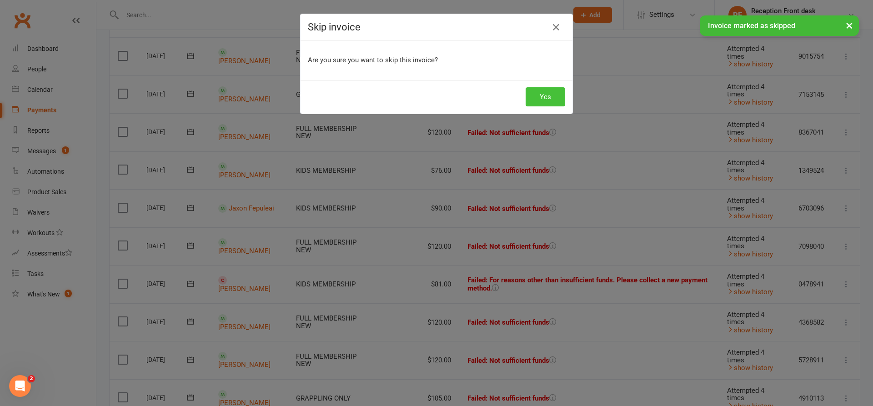
click at [533, 92] on button "Yes" at bounding box center [545, 96] width 40 height 19
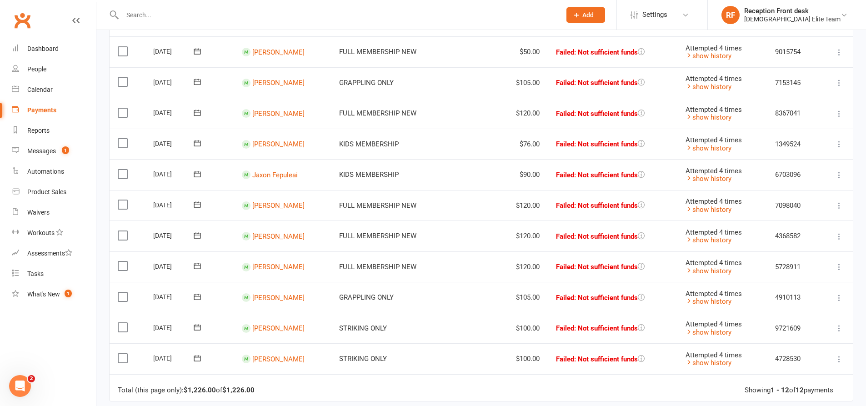
click at [837, 296] on icon at bounding box center [838, 297] width 9 height 9
click at [775, 385] on link "Retry now" at bounding box center [799, 388] width 90 height 18
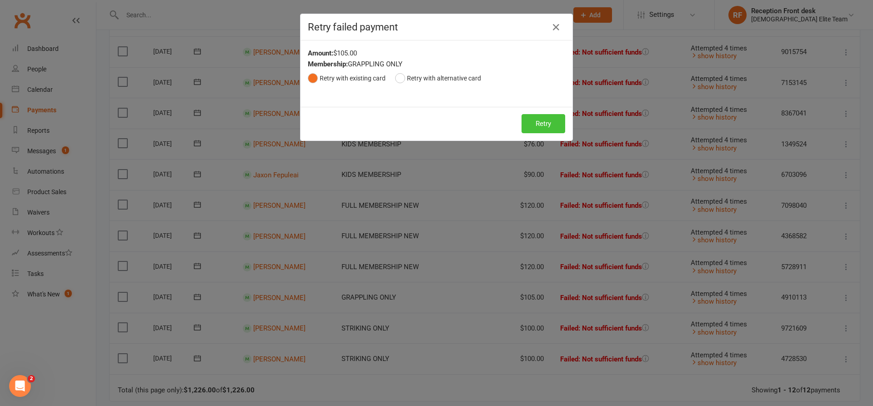
click at [523, 120] on button "Retry" at bounding box center [543, 123] width 44 height 19
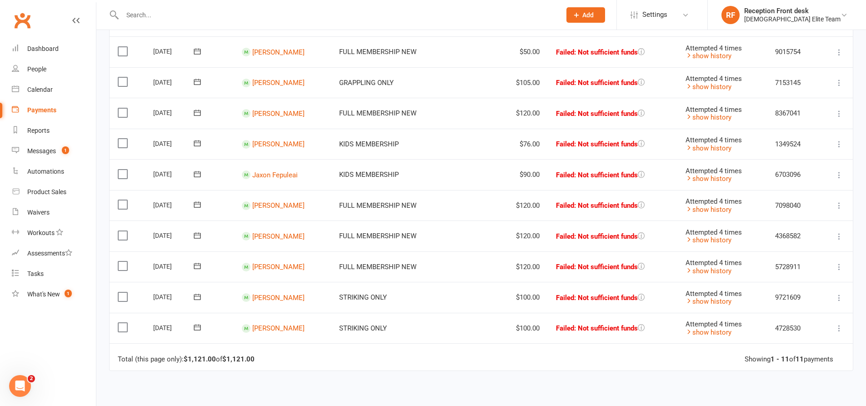
click at [837, 265] on icon at bounding box center [838, 266] width 9 height 9
click at [779, 356] on link "Retry now" at bounding box center [799, 357] width 90 height 18
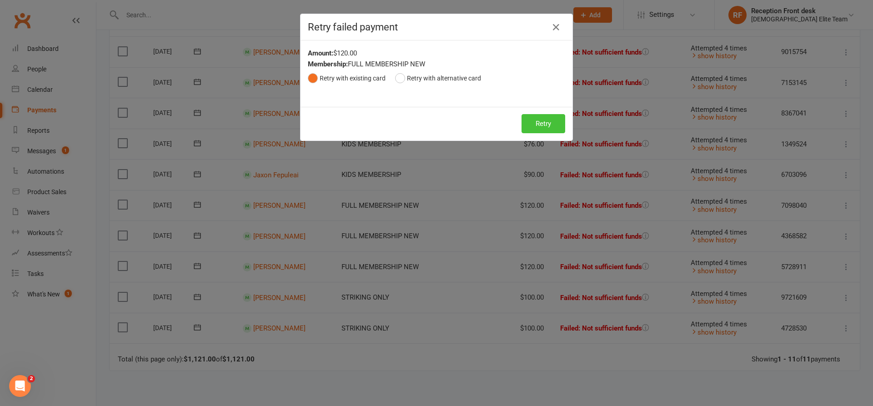
drag, startPoint x: 543, startPoint y: 125, endPoint x: 257, endPoint y: 208, distance: 298.0
click at [544, 125] on button "Retry" at bounding box center [543, 123] width 44 height 19
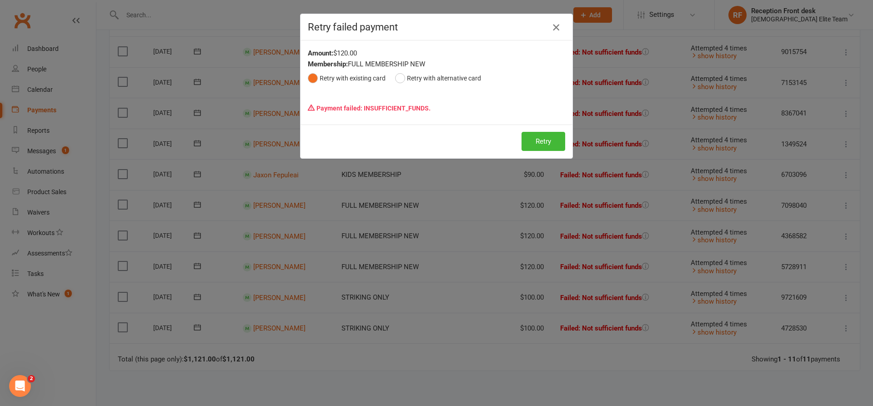
click at [550, 23] on icon "button" at bounding box center [555, 27] width 11 height 11
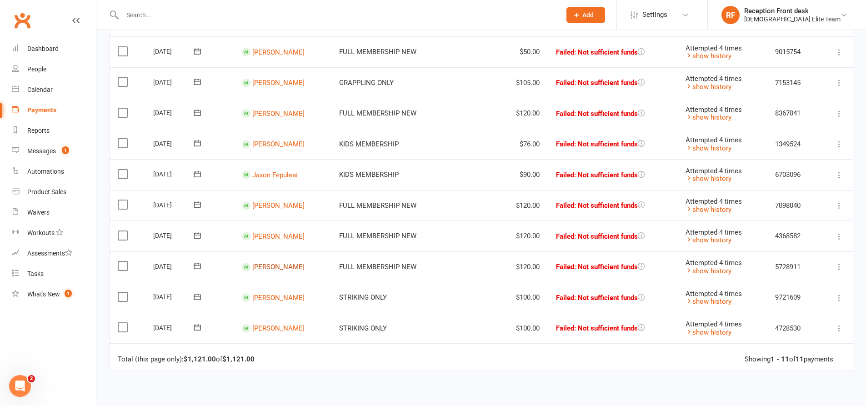
click at [287, 265] on link "[PERSON_NAME]" at bounding box center [278, 267] width 52 height 8
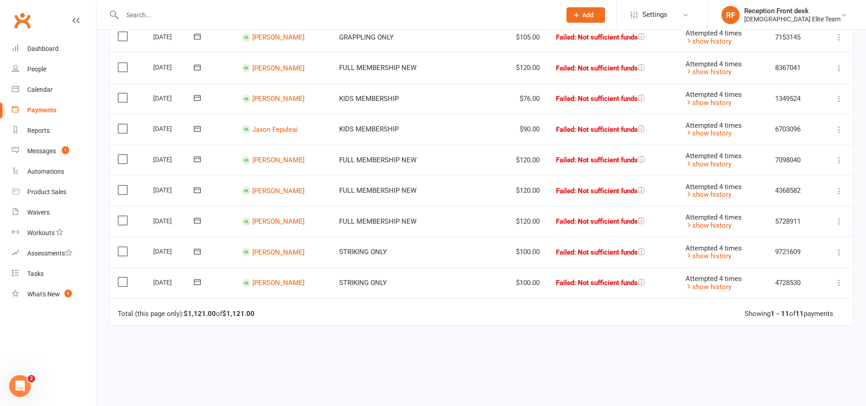
scroll to position [277, 0]
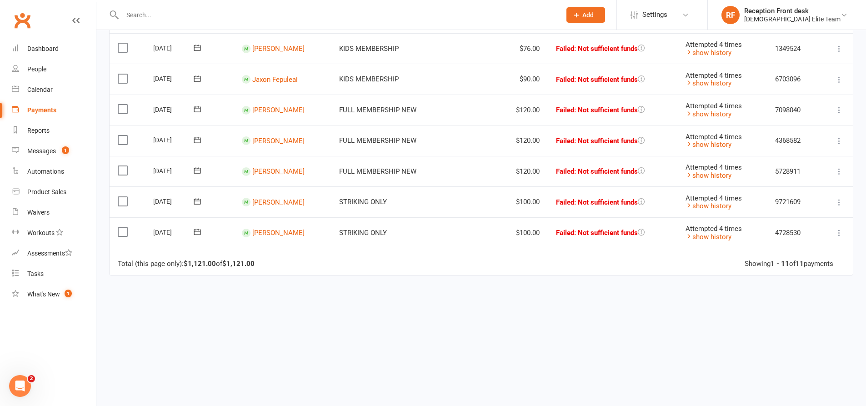
drag, startPoint x: 836, startPoint y: 142, endPoint x: 833, endPoint y: 148, distance: 6.7
click at [836, 145] on icon at bounding box center [838, 140] width 9 height 9
click at [799, 234] on link "Retry now" at bounding box center [799, 231] width 90 height 18
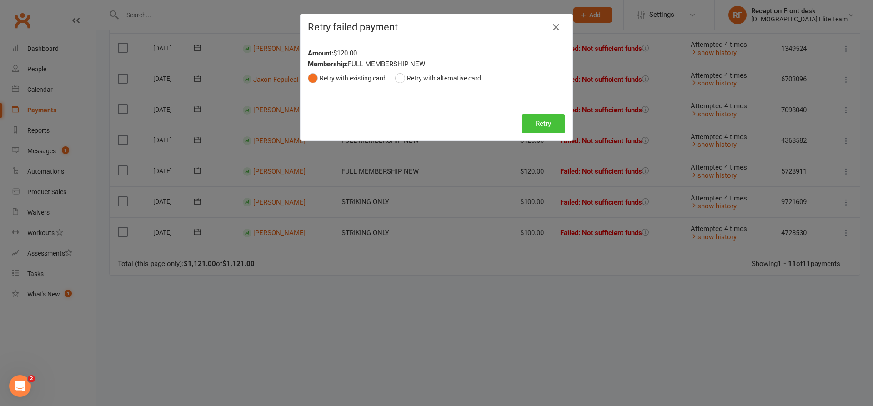
drag, startPoint x: 545, startPoint y: 126, endPoint x: 313, endPoint y: 140, distance: 232.7
click at [544, 126] on button "Retry" at bounding box center [543, 123] width 44 height 19
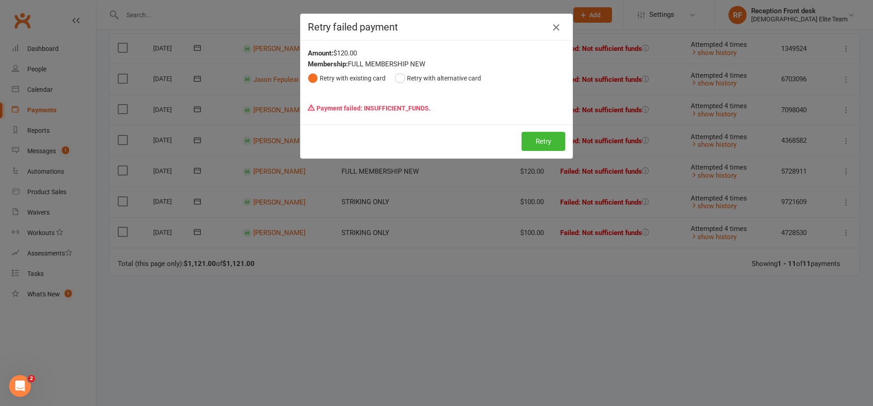
click at [550, 30] on icon "button" at bounding box center [555, 27] width 11 height 11
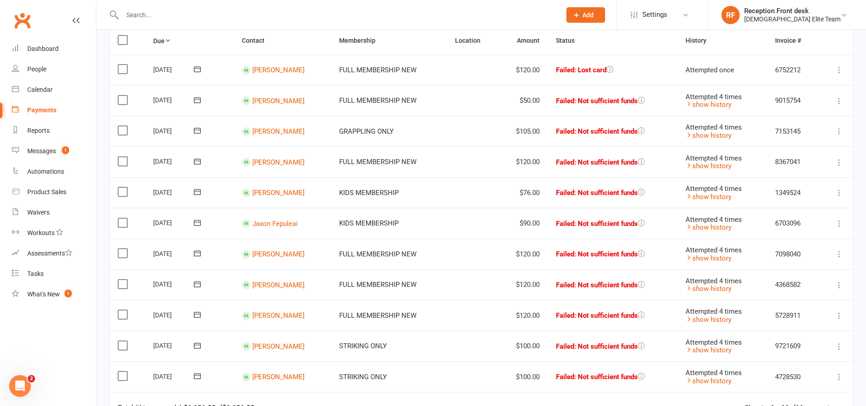
scroll to position [186, 0]
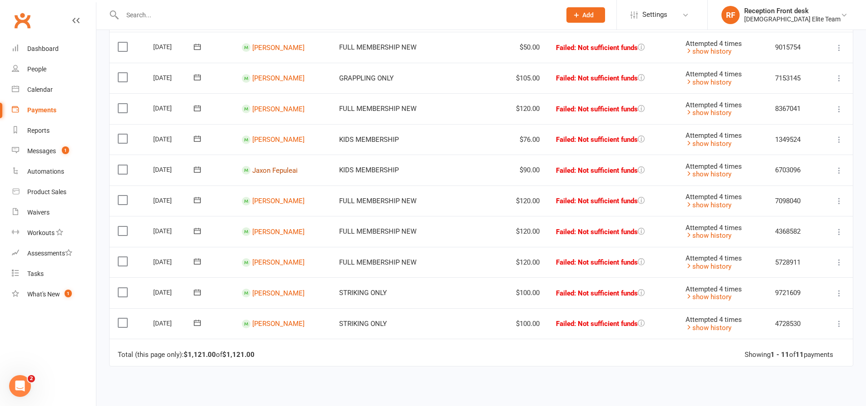
click at [268, 170] on link "Jaxon Fepuleai" at bounding box center [274, 170] width 45 height 8
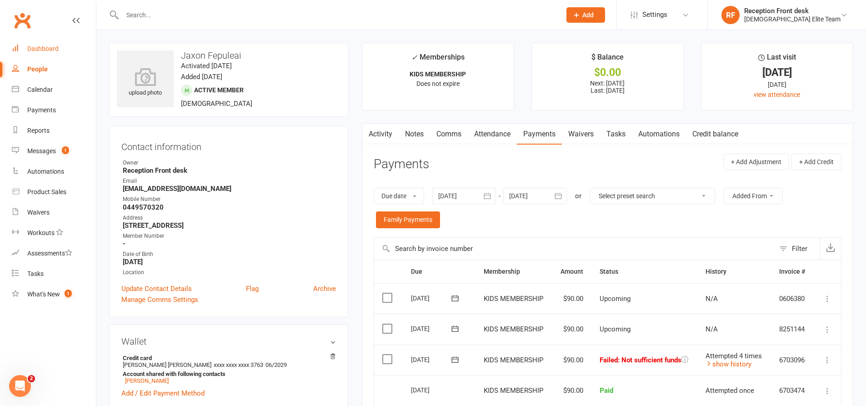
click at [40, 53] on link "Dashboard" at bounding box center [54, 49] width 84 height 20
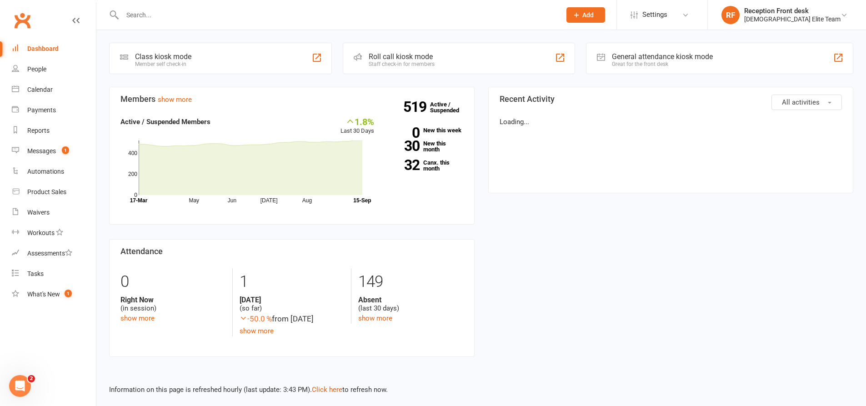
click at [217, 19] on input "text" at bounding box center [337, 15] width 435 height 13
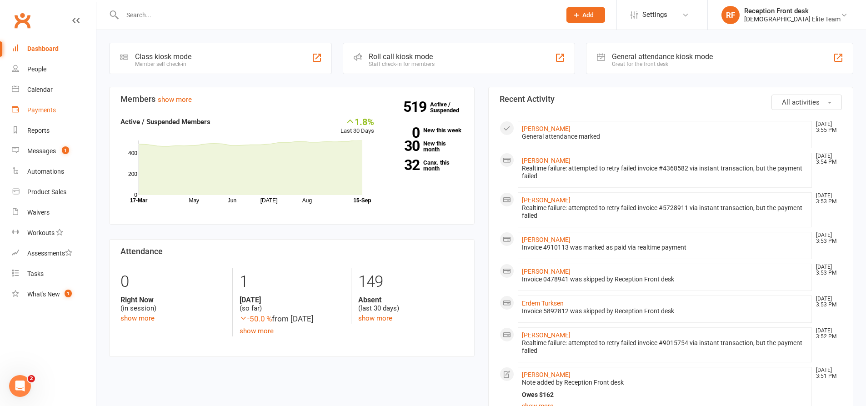
click at [31, 112] on div "Payments" at bounding box center [41, 109] width 29 height 7
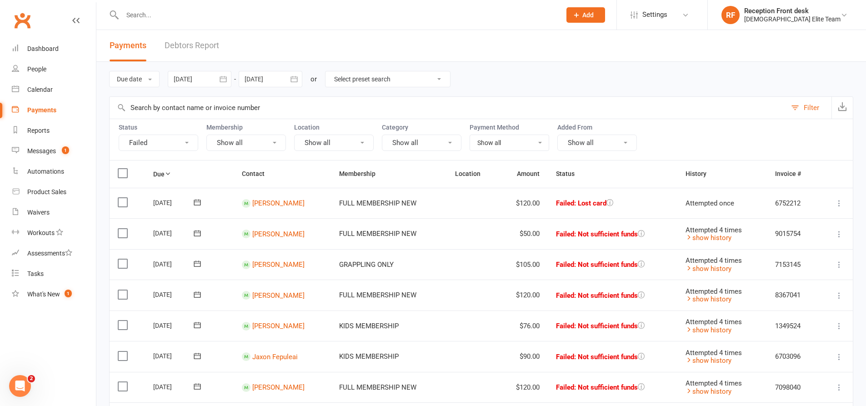
scroll to position [45, 0]
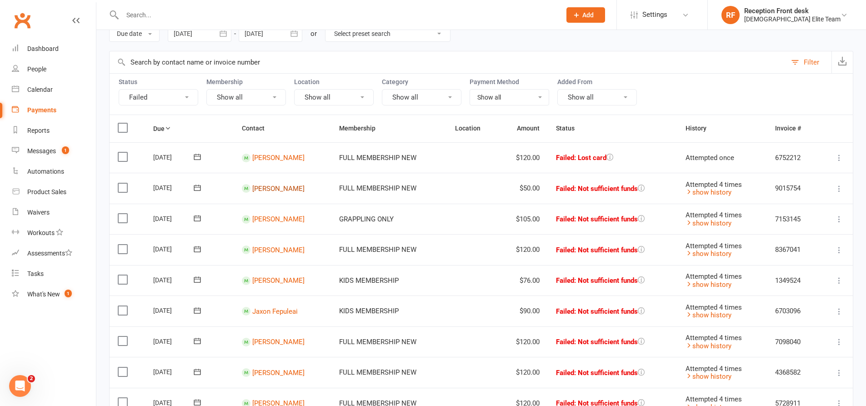
click at [266, 188] on link "[PERSON_NAME]" at bounding box center [278, 188] width 52 height 8
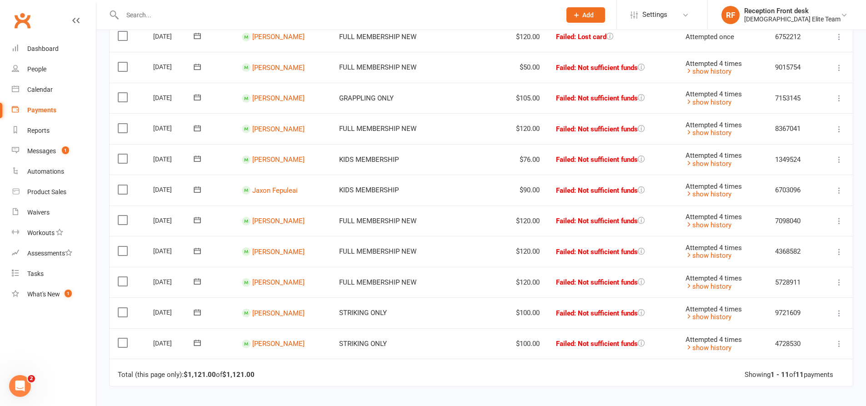
scroll to position [182, 0]
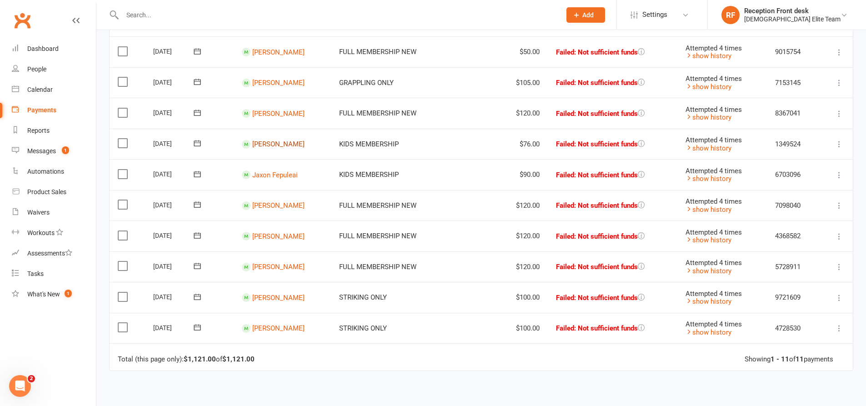
click at [262, 147] on link "Eva Fepuleai" at bounding box center [278, 144] width 52 height 8
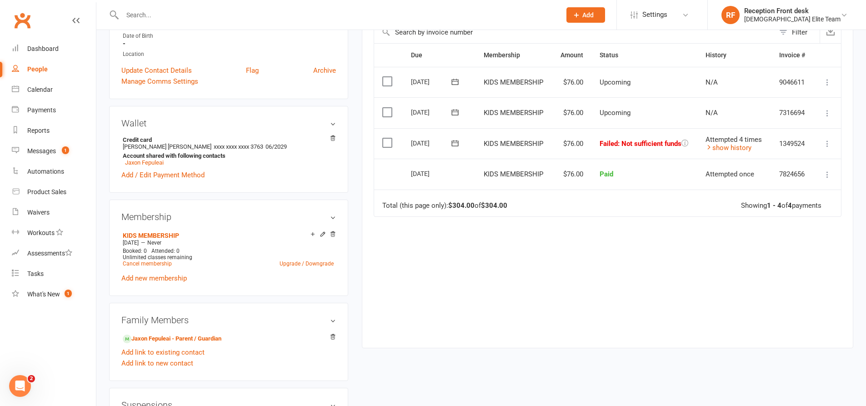
scroll to position [227, 0]
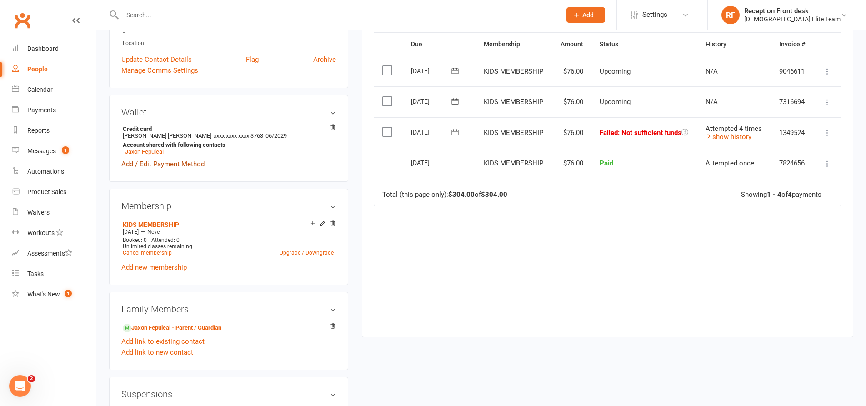
click at [169, 165] on link "Add / Edit Payment Method" at bounding box center [162, 164] width 83 height 11
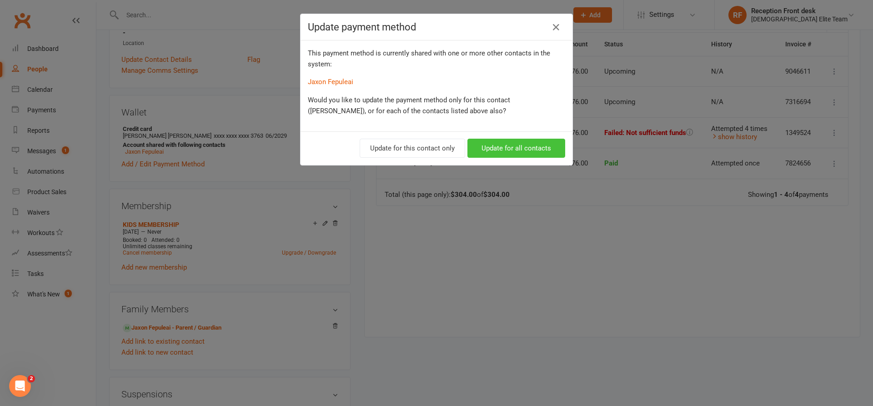
drag, startPoint x: 529, startPoint y: 150, endPoint x: 447, endPoint y: 159, distance: 82.3
click at [529, 150] on button "Update for all contacts" at bounding box center [516, 148] width 98 height 19
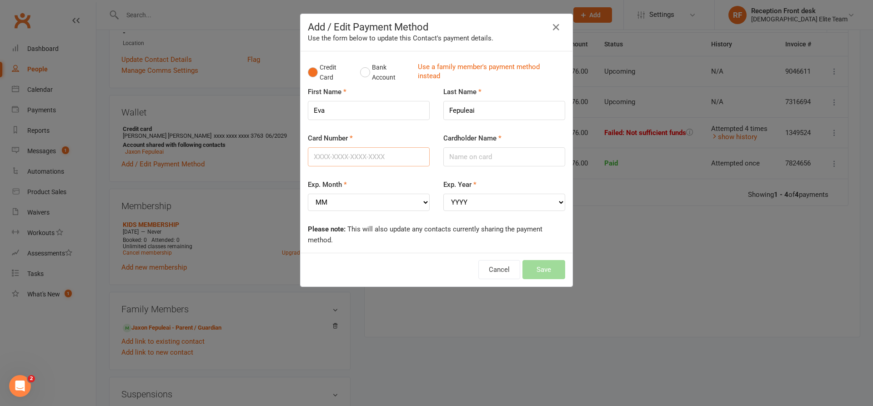
drag, startPoint x: 390, startPoint y: 160, endPoint x: 448, endPoint y: 155, distance: 58.4
click at [390, 160] on input "Card Number" at bounding box center [369, 156] width 122 height 19
type input "5163610220603763"
click at [475, 159] on input "Cardholder Name" at bounding box center [504, 156] width 122 height 19
type input "Dorothy Nedy"
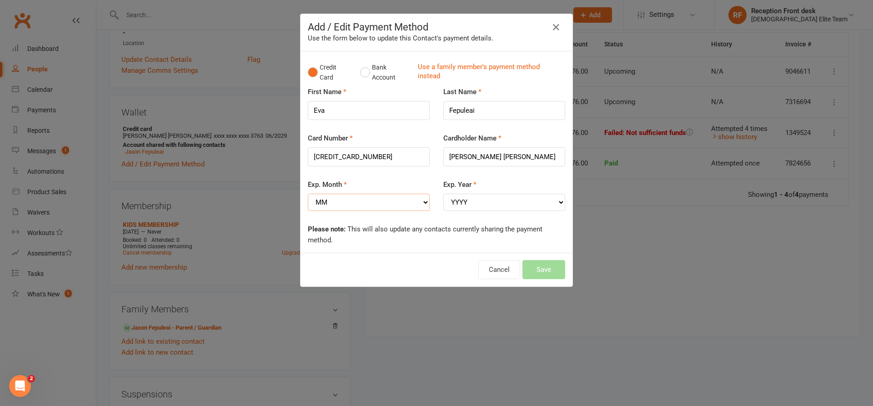
click at [388, 203] on select "MM 01 02 03 04 05 06 07 08 09 10 11 12" at bounding box center [369, 202] width 122 height 17
select select "06"
click at [308, 194] on select "MM 01 02 03 04 05 06 07 08 09 10 11 12" at bounding box center [369, 202] width 122 height 17
click at [507, 203] on select "YYYY 2025 2026 2027 2028 2029 2030 2031 2032 2033 2034" at bounding box center [504, 202] width 122 height 17
select select "2029"
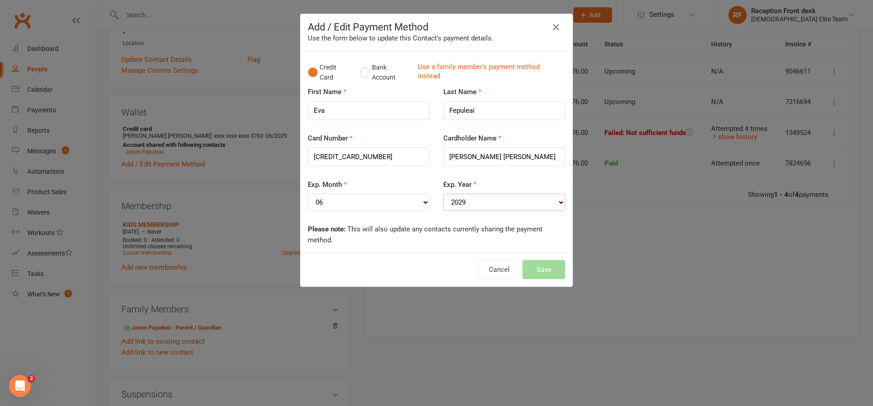
click at [443, 194] on select "YYYY 2025 2026 2027 2028 2029 2030 2031 2032 2033 2034" at bounding box center [504, 202] width 122 height 17
click at [550, 270] on button "Save" at bounding box center [543, 269] width 43 height 19
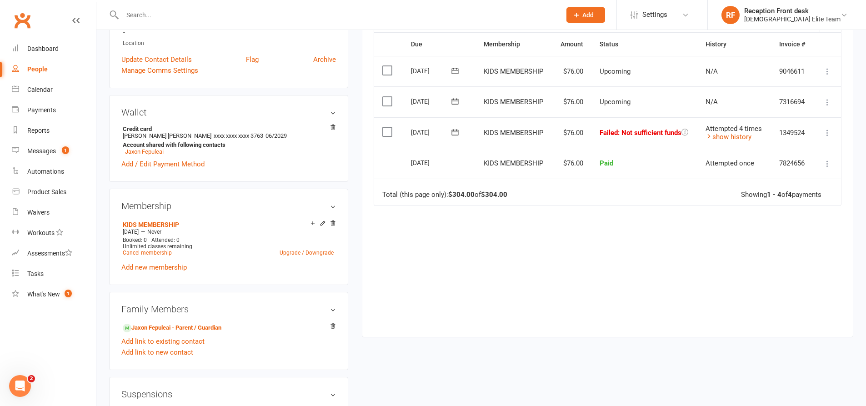
click at [829, 130] on icon at bounding box center [827, 132] width 9 height 9
click at [779, 221] on link "Retry now" at bounding box center [787, 223] width 90 height 18
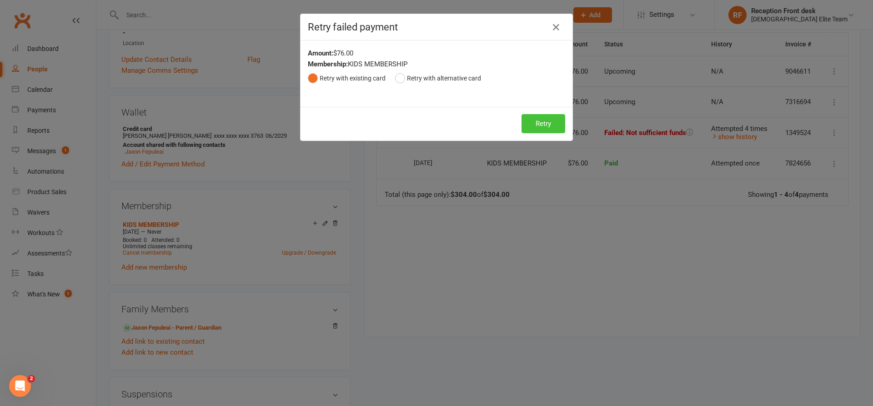
drag, startPoint x: 534, startPoint y: 120, endPoint x: 518, endPoint y: 128, distance: 17.9
click at [534, 120] on button "Retry" at bounding box center [543, 123] width 44 height 19
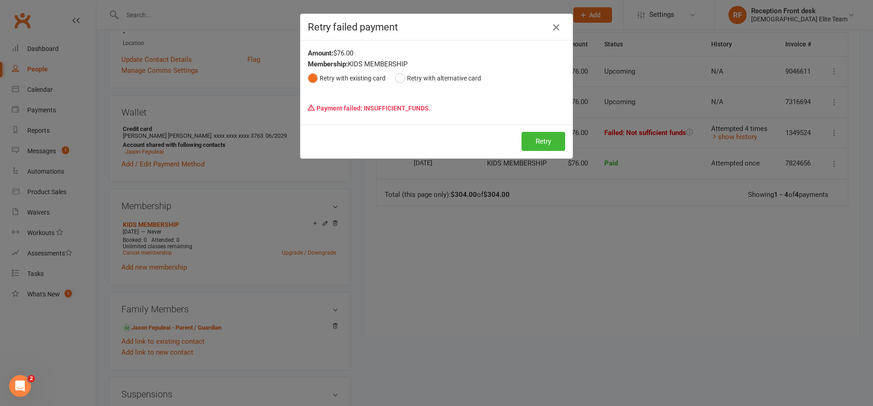
click at [550, 27] on icon "button" at bounding box center [555, 27] width 11 height 11
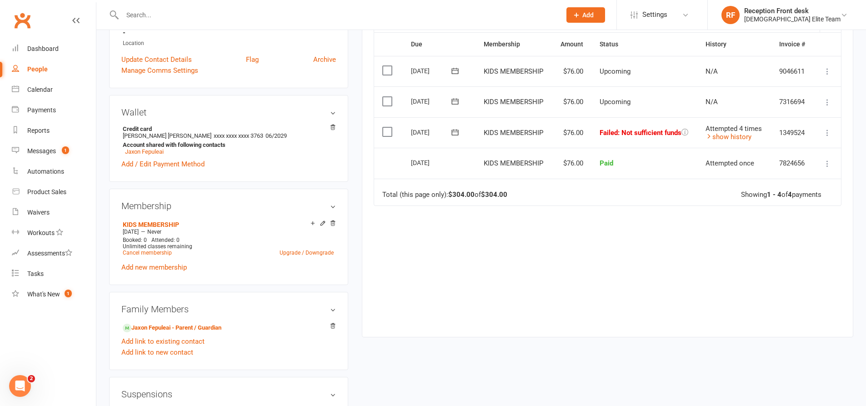
click at [829, 135] on icon at bounding box center [827, 132] width 9 height 9
click at [772, 221] on link "Retry now" at bounding box center [787, 223] width 90 height 18
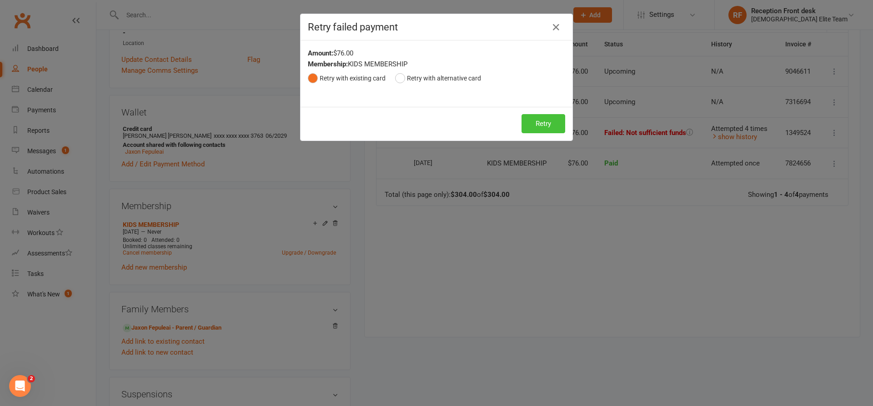
click at [544, 116] on button "Retry" at bounding box center [543, 123] width 44 height 19
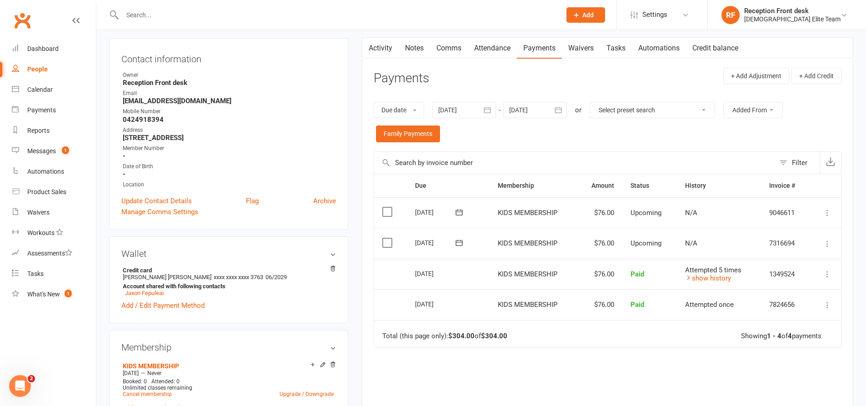
scroll to position [0, 0]
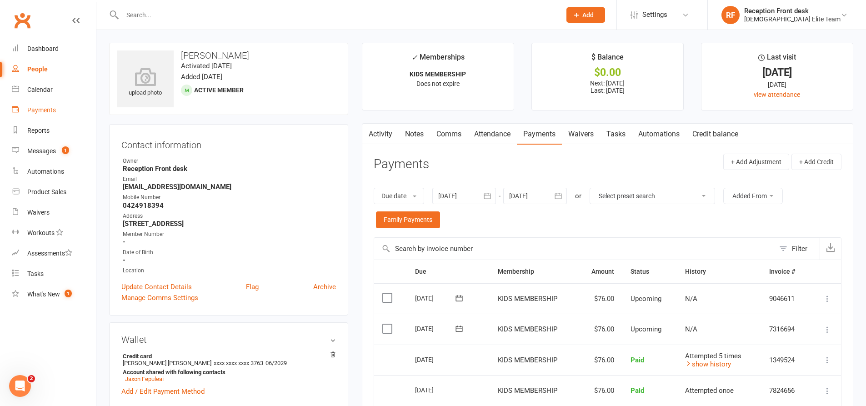
drag, startPoint x: 44, startPoint y: 110, endPoint x: 355, endPoint y: 144, distance: 313.6
click at [44, 110] on div "Payments" at bounding box center [41, 109] width 29 height 7
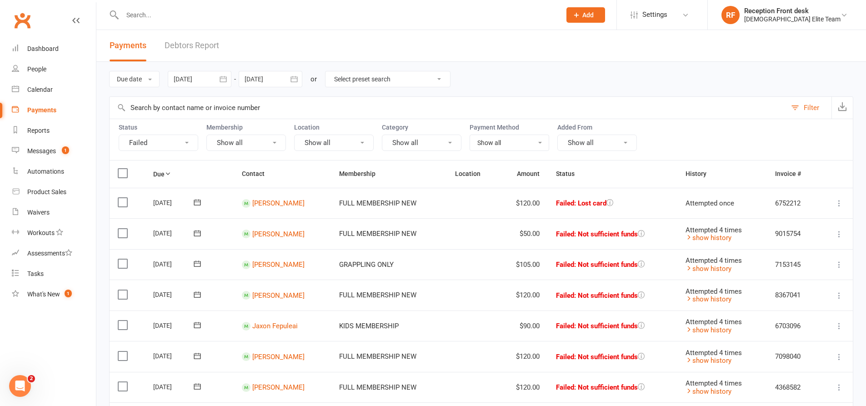
scroll to position [91, 0]
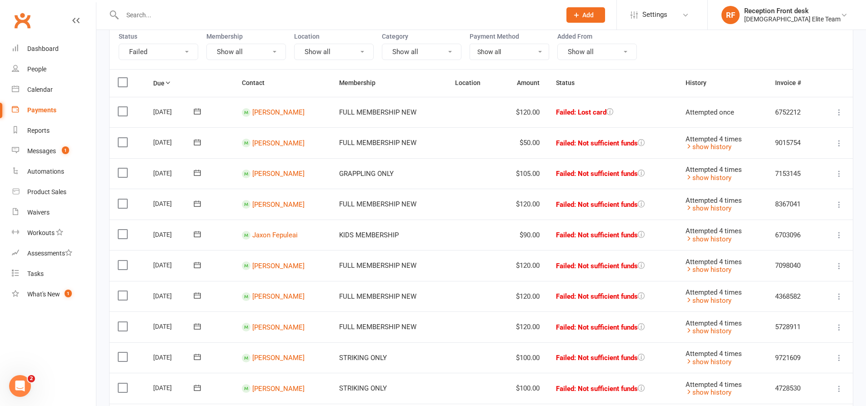
click at [837, 238] on icon at bounding box center [838, 234] width 9 height 9
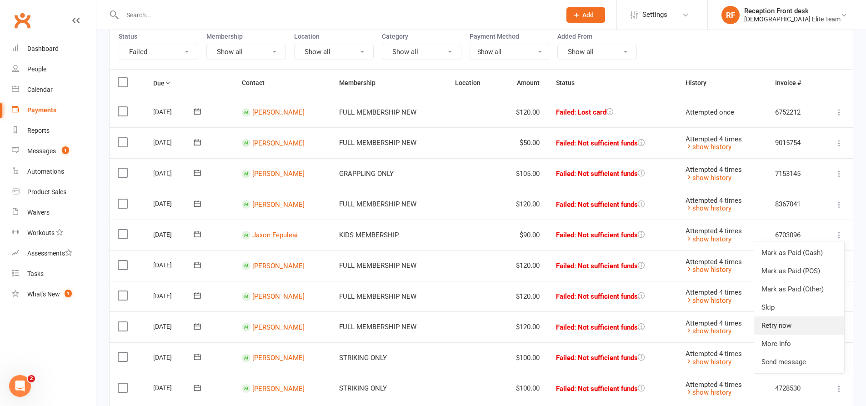
click at [778, 325] on link "Retry now" at bounding box center [799, 325] width 90 height 18
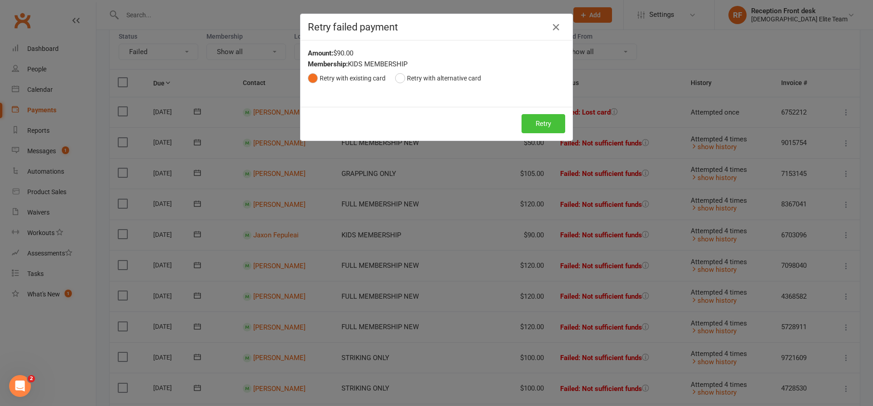
click at [544, 122] on button "Retry" at bounding box center [543, 123] width 44 height 19
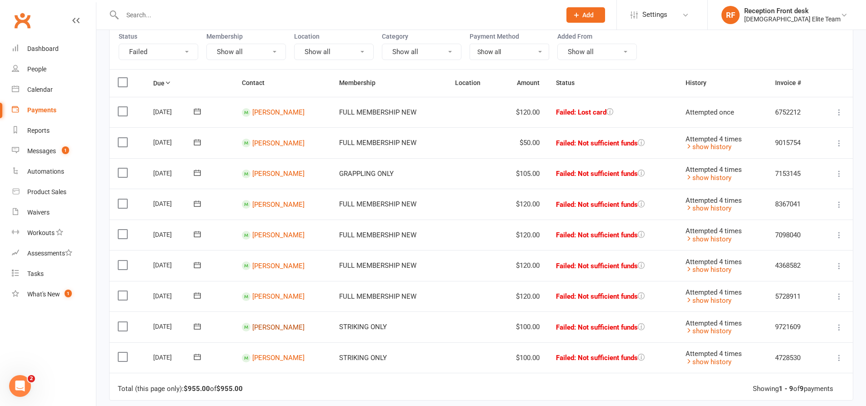
click at [273, 328] on link "[PERSON_NAME]" at bounding box center [278, 327] width 52 height 8
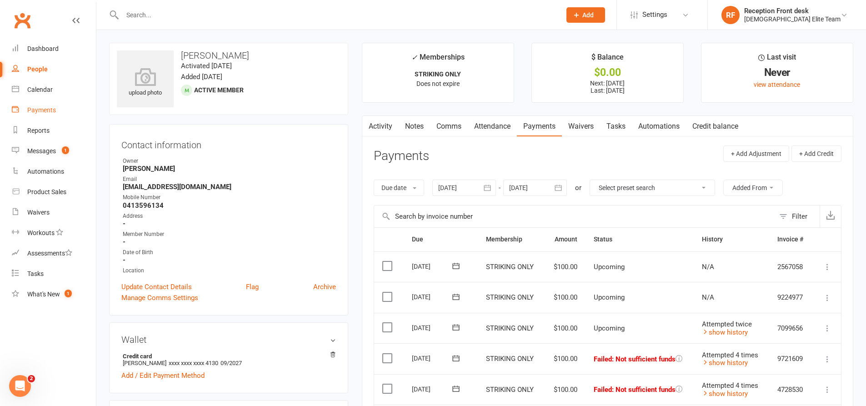
drag, startPoint x: 40, startPoint y: 108, endPoint x: 400, endPoint y: 163, distance: 364.1
click at [40, 108] on div "Payments" at bounding box center [41, 109] width 29 height 7
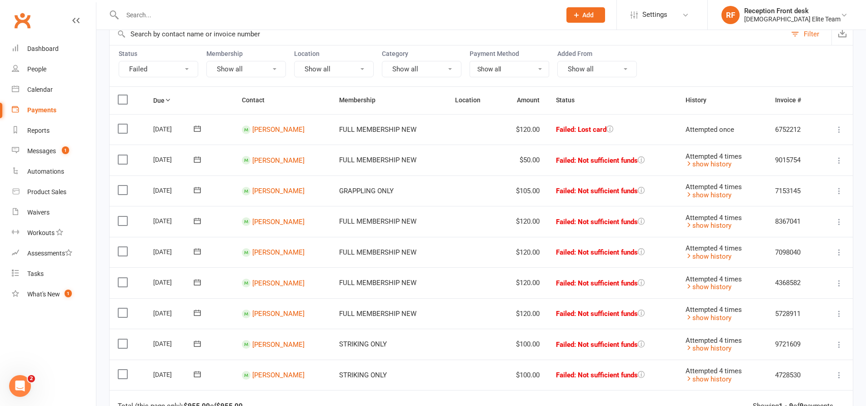
scroll to position [136, 0]
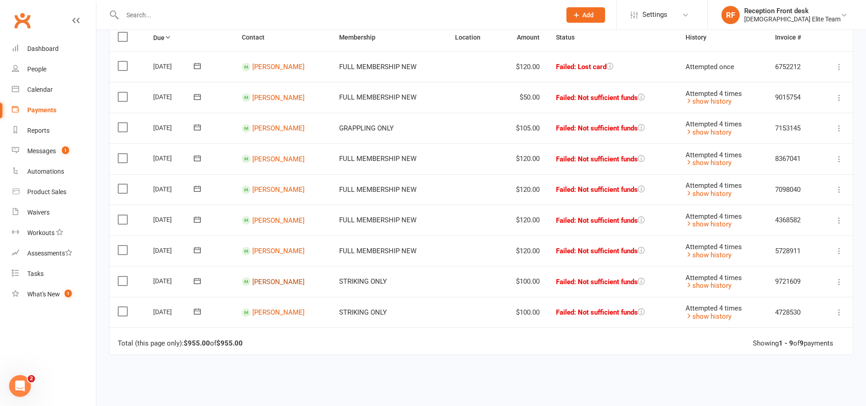
click at [271, 283] on link "[PERSON_NAME]" at bounding box center [278, 281] width 52 height 8
click at [272, 221] on link "[PERSON_NAME]" at bounding box center [278, 220] width 52 height 8
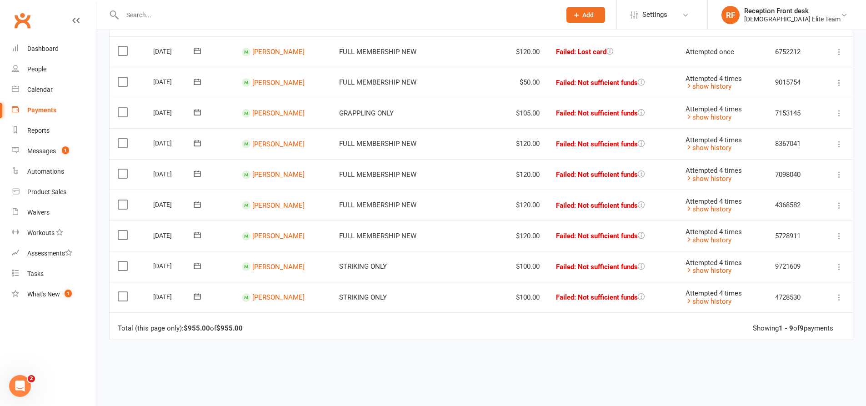
scroll to position [182, 0]
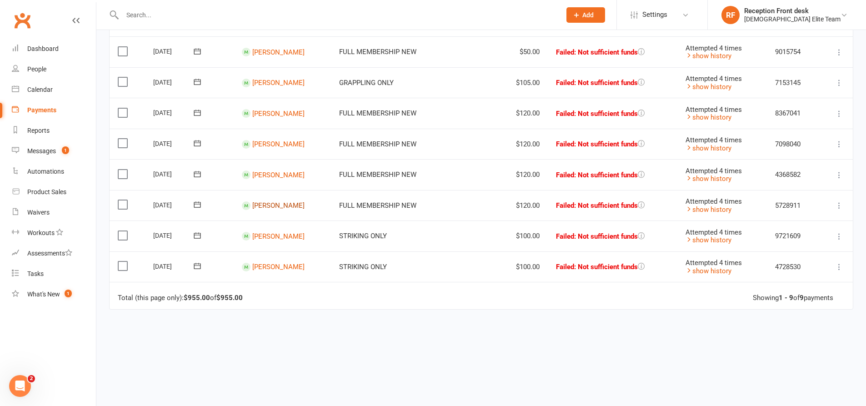
click at [288, 204] on link "[PERSON_NAME]" at bounding box center [278, 205] width 52 height 8
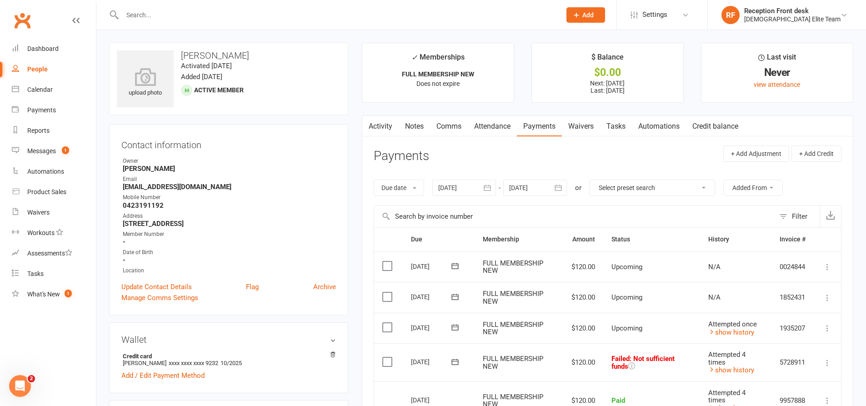
click at [375, 125] on link "Activity" at bounding box center [380, 126] width 36 height 21
click at [152, 13] on input "text" at bounding box center [337, 15] width 435 height 13
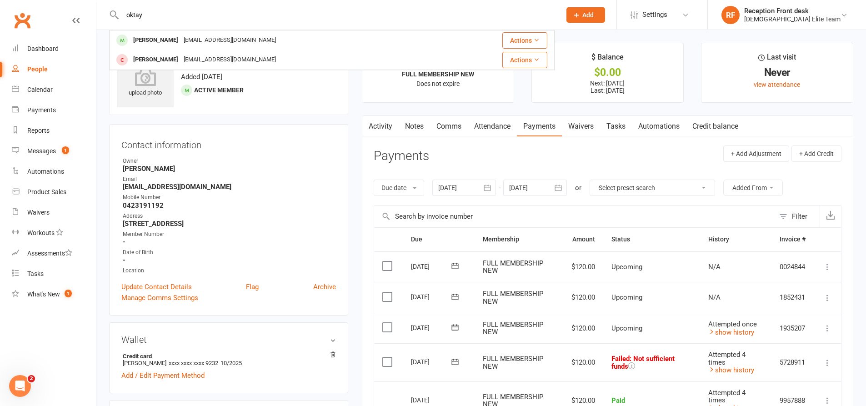
type input "oktay"
click at [207, 36] on div "oktay.canga@hotmail.com" at bounding box center [230, 40] width 98 height 13
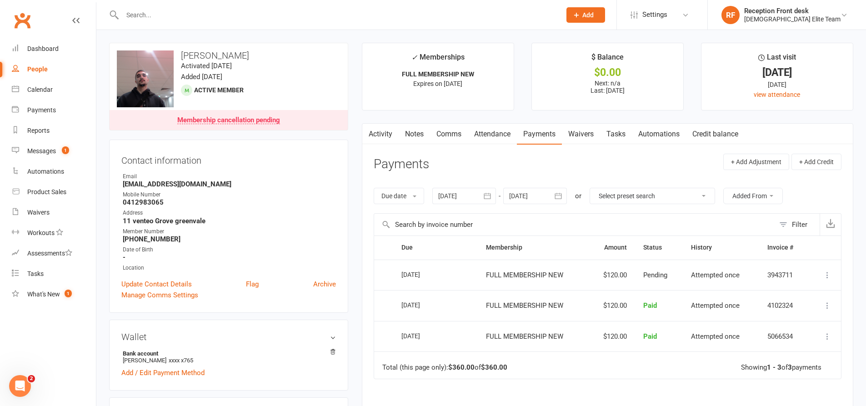
drag, startPoint x: 351, startPoint y: 172, endPoint x: 355, endPoint y: 125, distance: 46.5
click at [355, 125] on main "✓ Memberships FULL MEMBERSHIP NEW Expires on 18th September, 2025 $ Balance $0.…" at bounding box center [607, 281] width 505 height 477
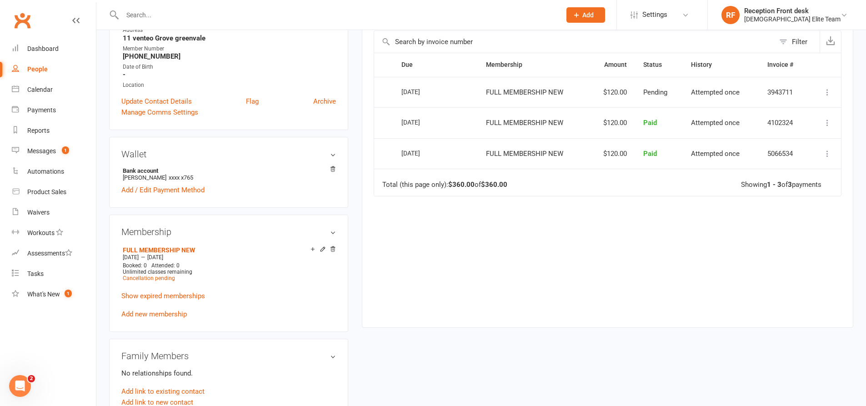
scroll to position [273, 0]
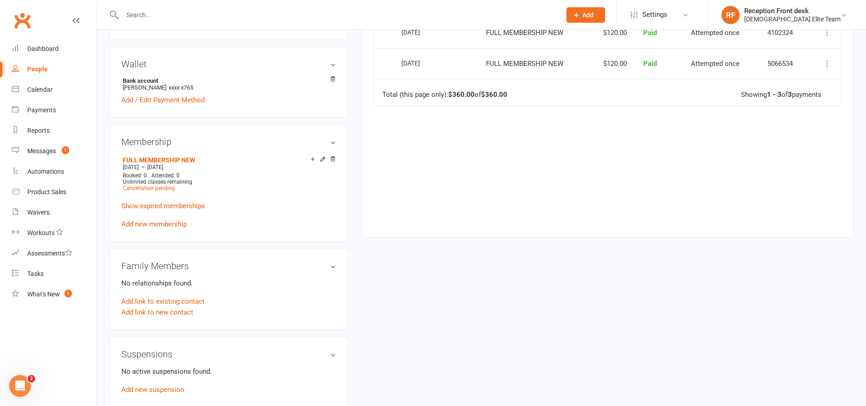
drag, startPoint x: 354, startPoint y: 185, endPoint x: 358, endPoint y: 150, distance: 34.4
click at [358, 150] on main "✓ Memberships FULL MEMBERSHIP NEW Expires on 18th September, 2025 $ Balance $0.…" at bounding box center [607, 8] width 505 height 477
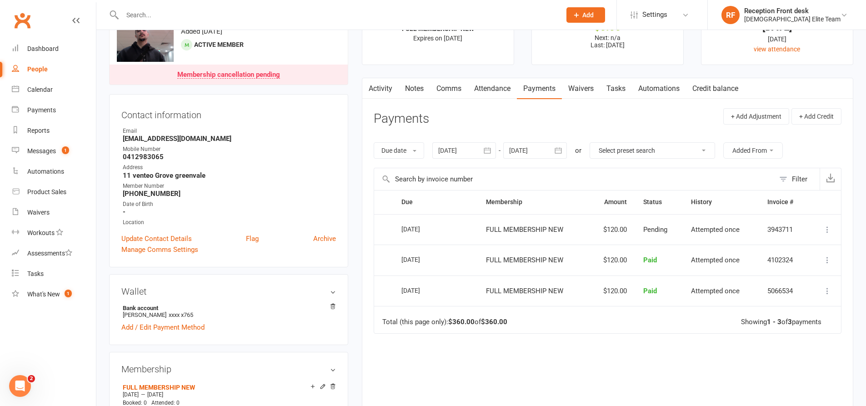
scroll to position [0, 0]
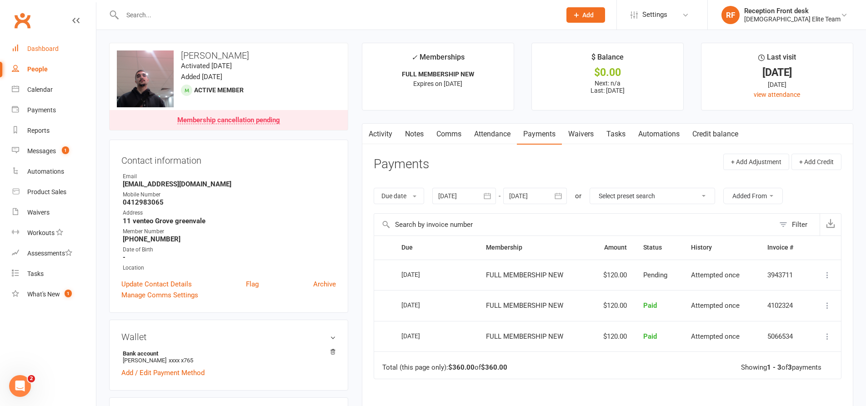
click at [40, 54] on link "Dashboard" at bounding box center [54, 49] width 84 height 20
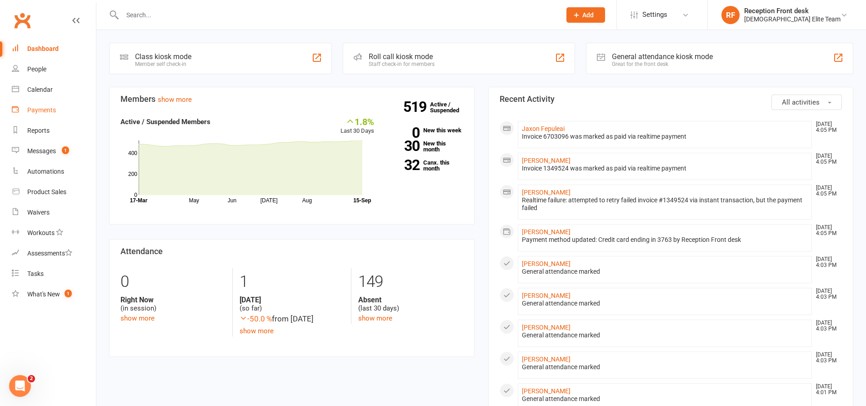
click at [40, 108] on div "Payments" at bounding box center [41, 109] width 29 height 7
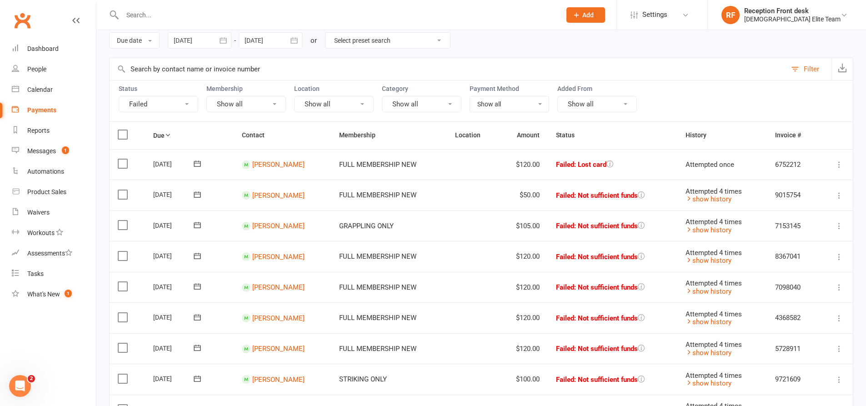
scroll to position [91, 0]
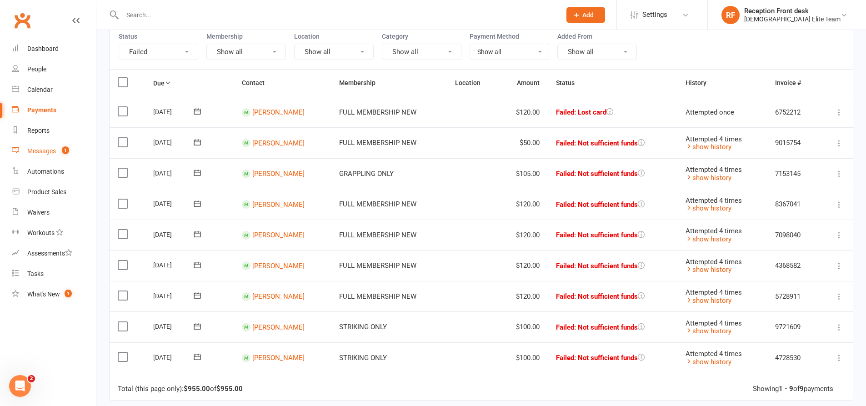
click at [44, 149] on div "Messages" at bounding box center [41, 150] width 29 height 7
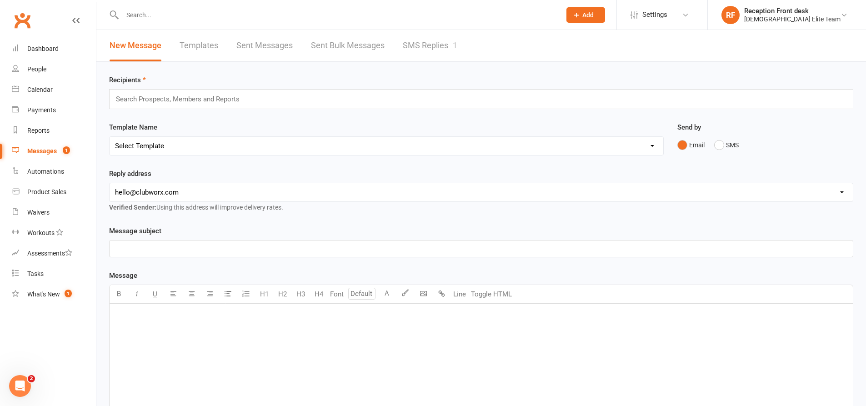
click at [439, 38] on link "SMS Replies 1" at bounding box center [430, 45] width 55 height 31
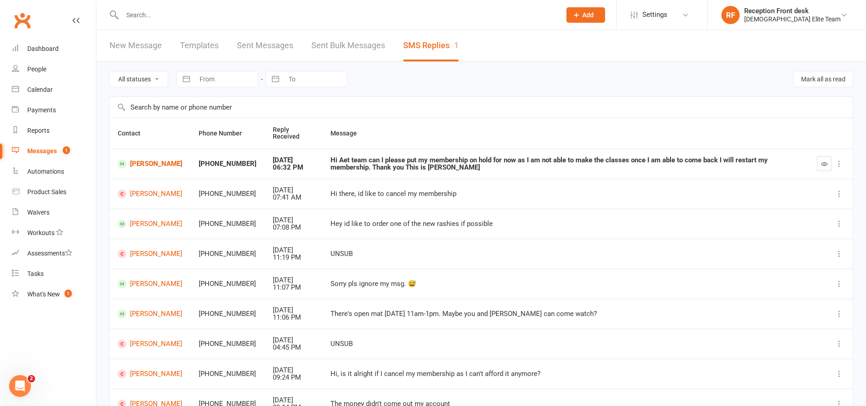
click at [250, 27] on div at bounding box center [331, 15] width 445 height 30
click at [253, 24] on div at bounding box center [331, 15] width 445 height 30
click at [144, 8] on div at bounding box center [331, 15] width 445 height 30
click at [147, 11] on input "text" at bounding box center [337, 15] width 435 height 13
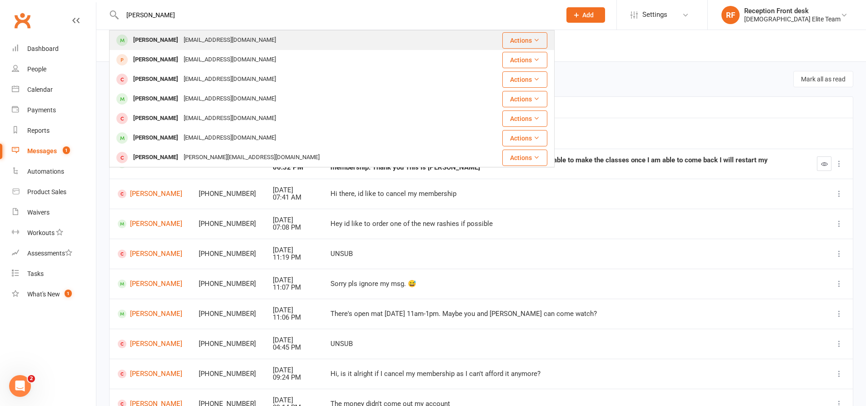
type input "riki smallcombe"
click at [159, 37] on div "[PERSON_NAME]" at bounding box center [155, 40] width 50 height 13
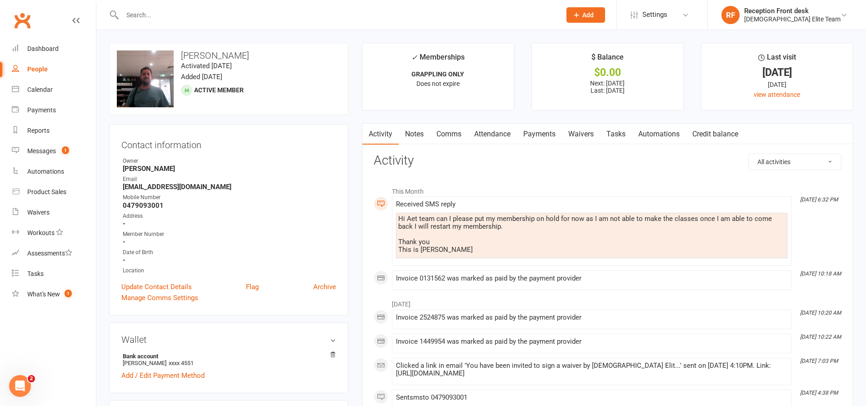
click at [549, 135] on link "Payments" at bounding box center [539, 134] width 45 height 21
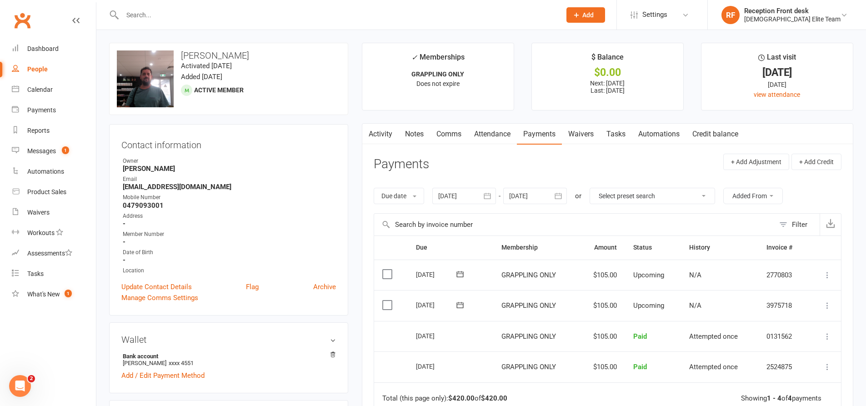
click at [359, 53] on main "✓ Memberships GRAPPLING ONLY Does not expire $ Balance $0.00 Next: 16 Sep 2025 …" at bounding box center [607, 296] width 505 height 507
drag, startPoint x: 360, startPoint y: 54, endPoint x: 352, endPoint y: 38, distance: 17.7
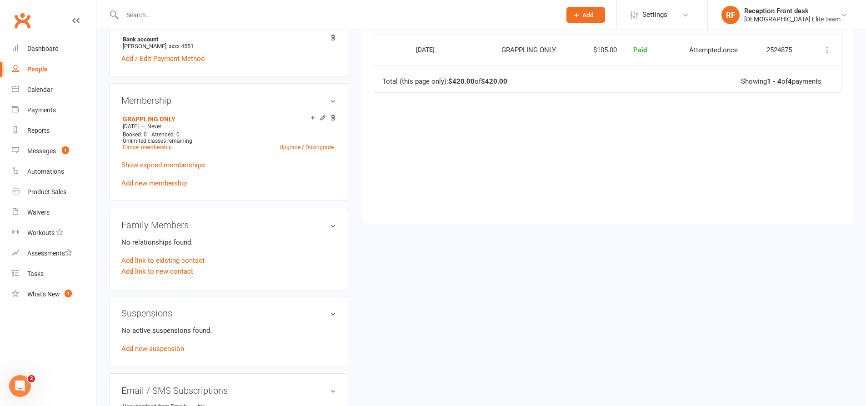
scroll to position [454, 0]
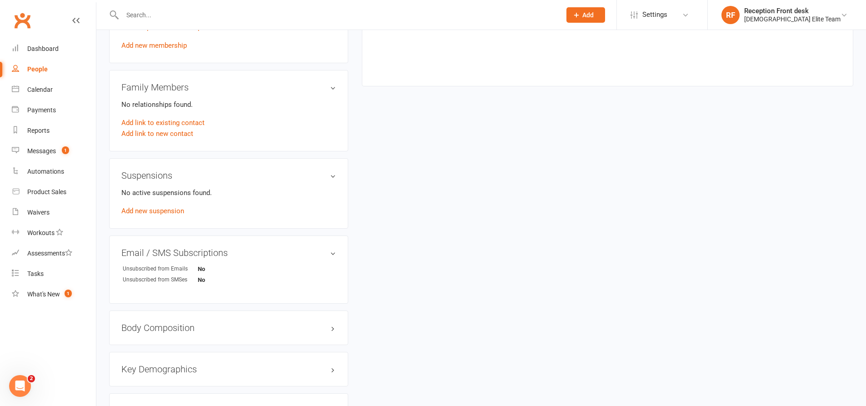
click at [145, 216] on div "Suspensions No active suspensions found. Add new suspension" at bounding box center [228, 193] width 239 height 70
click at [146, 213] on link "Add new suspension" at bounding box center [152, 211] width 63 height 8
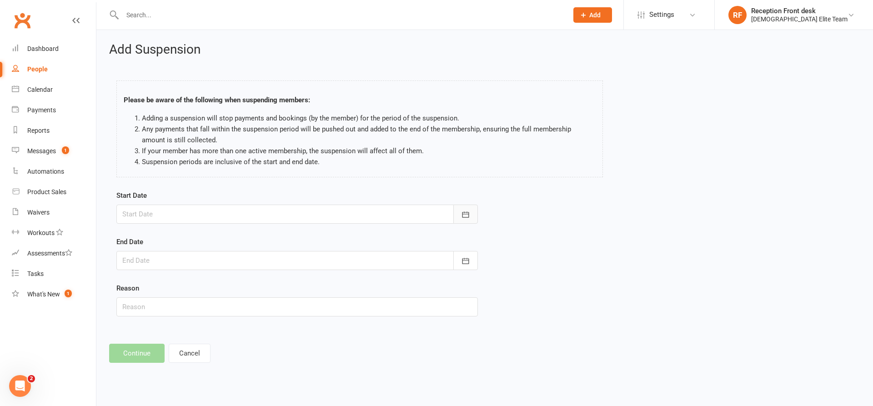
click at [469, 222] on button "button" at bounding box center [465, 214] width 25 height 19
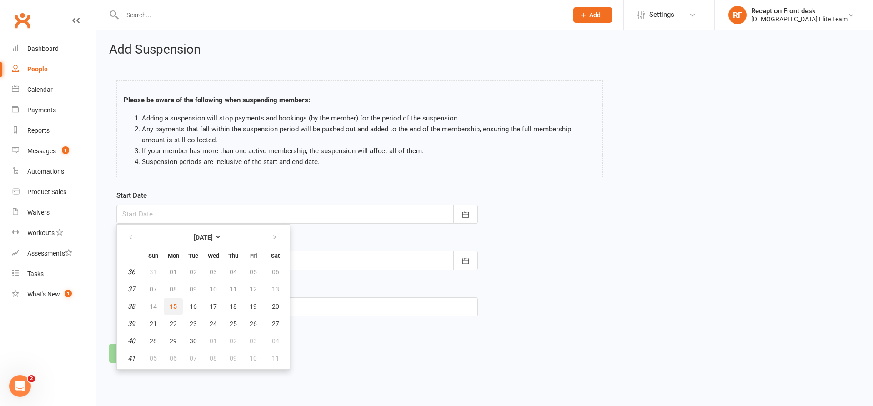
click at [170, 306] on span "15" at bounding box center [173, 306] width 7 height 7
type input "[DATE]"
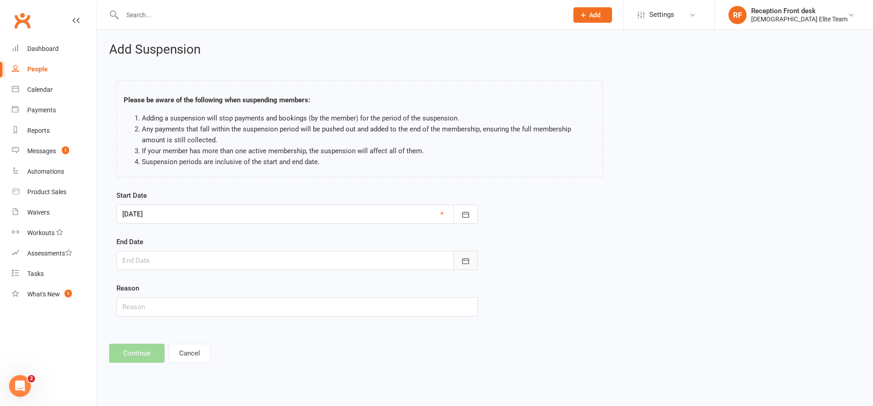
click at [462, 260] on icon "button" at bounding box center [465, 260] width 9 height 9
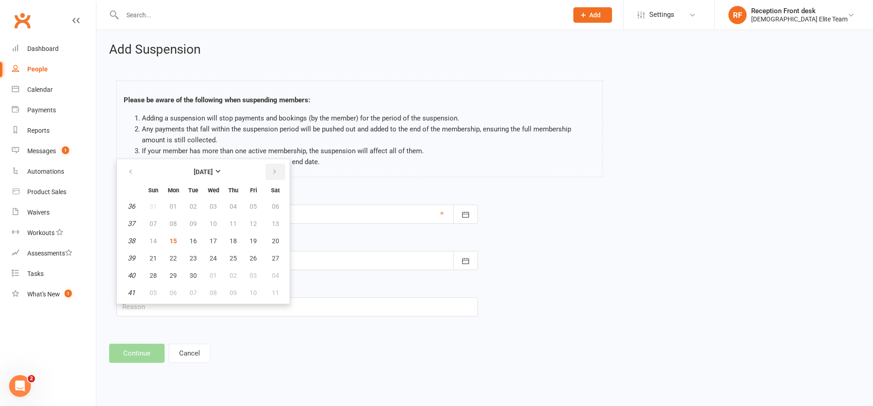
click at [274, 171] on icon "button" at bounding box center [274, 171] width 6 height 7
drag, startPoint x: 130, startPoint y: 171, endPoint x: 144, endPoint y: 179, distance: 15.1
click at [131, 173] on icon "button" at bounding box center [130, 171] width 6 height 7
click at [274, 175] on icon "button" at bounding box center [274, 171] width 6 height 7
click at [274, 176] on button "button" at bounding box center [275, 172] width 20 height 16
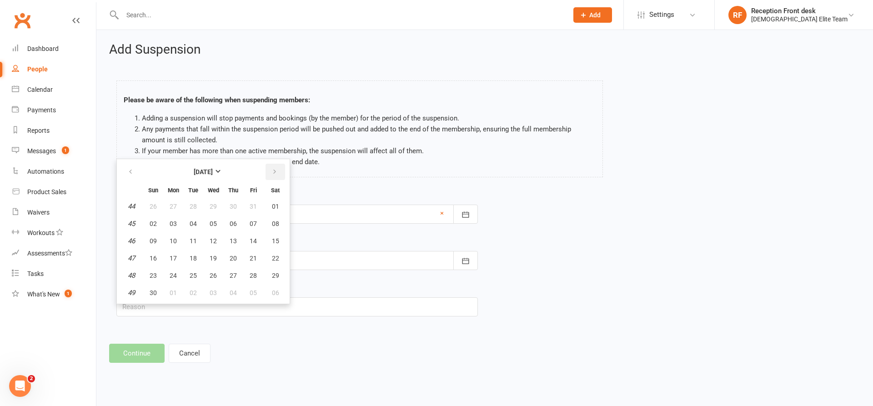
click at [277, 171] on button "button" at bounding box center [275, 172] width 20 height 16
click at [132, 171] on icon "button" at bounding box center [130, 171] width 6 height 7
click at [128, 172] on icon "button" at bounding box center [130, 171] width 6 height 7
click at [271, 173] on icon "button" at bounding box center [274, 171] width 6 height 7
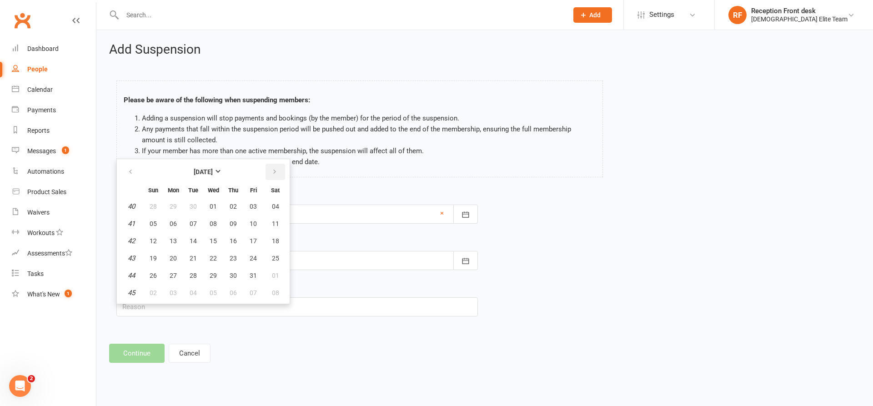
click at [271, 173] on icon "button" at bounding box center [274, 171] width 6 height 7
click at [278, 170] on button "button" at bounding box center [275, 172] width 20 height 16
click at [274, 170] on icon "button" at bounding box center [274, 171] width 6 height 7
click at [128, 170] on icon "button" at bounding box center [130, 171] width 6 height 7
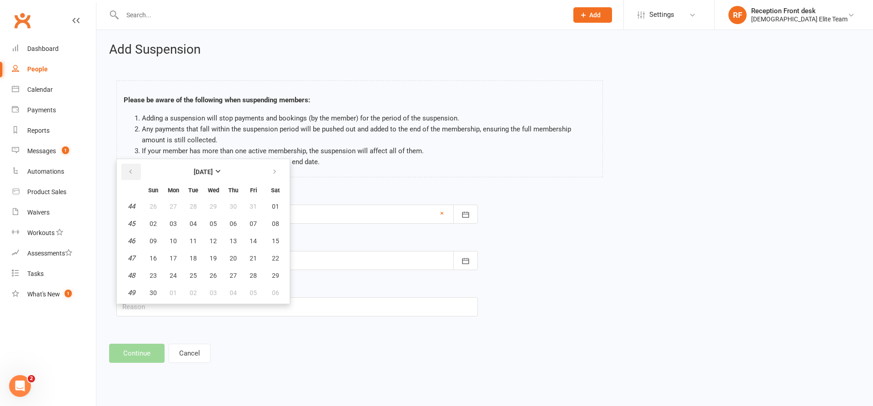
click at [128, 170] on icon "button" at bounding box center [130, 171] width 6 height 7
click at [213, 240] on span "15" at bounding box center [213, 240] width 7 height 7
type input "15 Oct 2025"
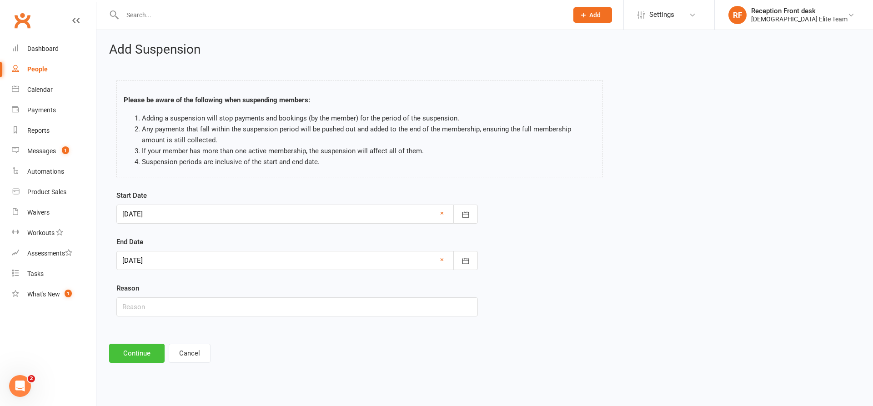
click at [150, 355] on button "Continue" at bounding box center [136, 353] width 55 height 19
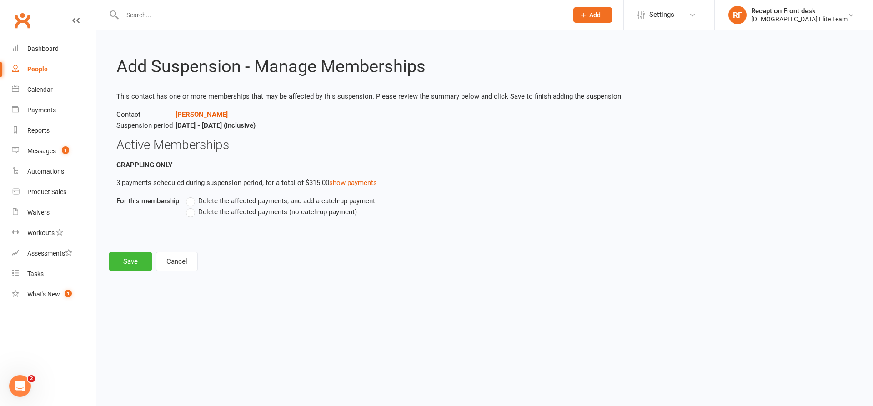
click at [203, 206] on span "Delete the affected payments (no catch-up payment)" at bounding box center [277, 211] width 159 height 10
click at [192, 206] on input "Delete the affected payments (no catch-up payment)" at bounding box center [189, 206] width 6 height 0
click at [124, 262] on button "Save" at bounding box center [130, 261] width 43 height 19
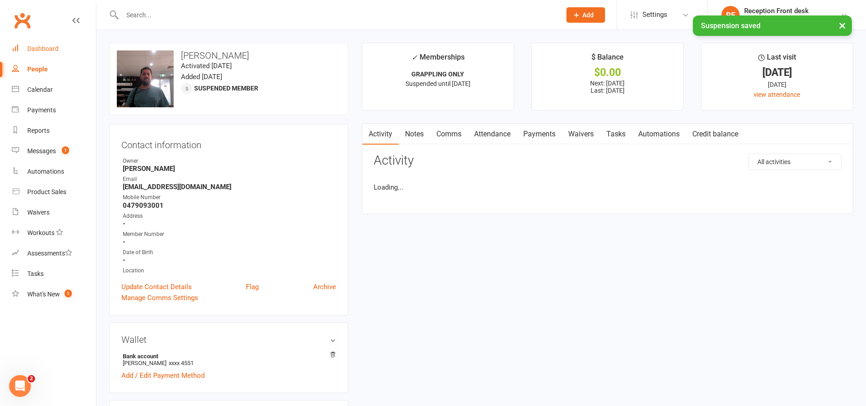
click at [41, 50] on div "Dashboard" at bounding box center [42, 48] width 31 height 7
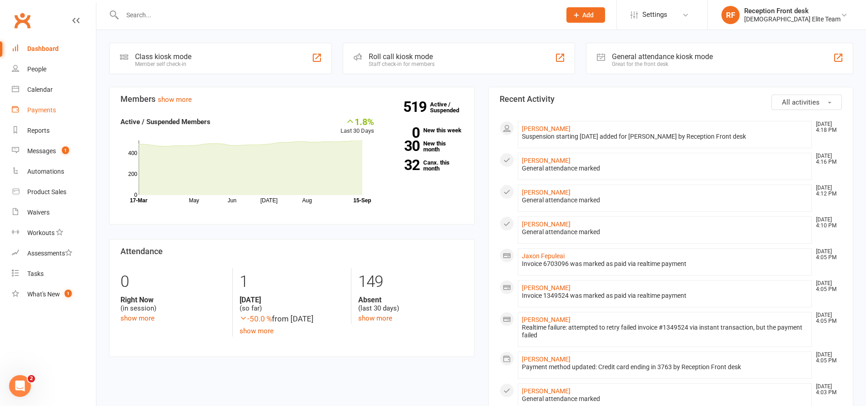
click at [45, 115] on link "Payments" at bounding box center [54, 110] width 84 height 20
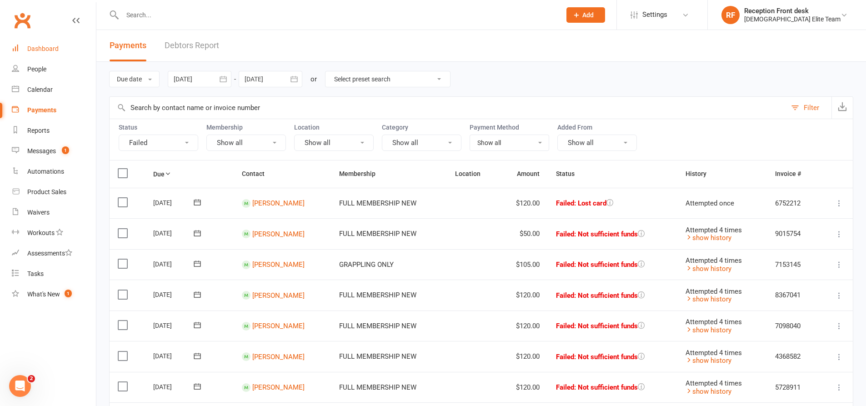
click at [36, 54] on link "Dashboard" at bounding box center [54, 49] width 84 height 20
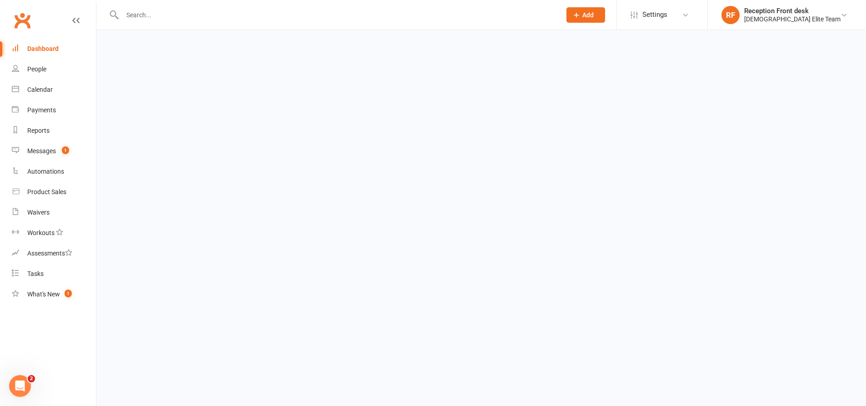
click at [185, 19] on input "text" at bounding box center [337, 15] width 435 height 13
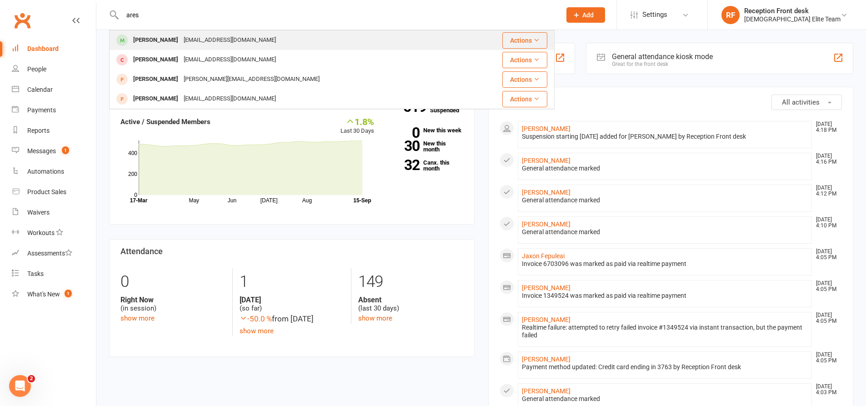
type input "ares"
click at [181, 41] on div "aressika04@gmail.com" at bounding box center [230, 40] width 98 height 13
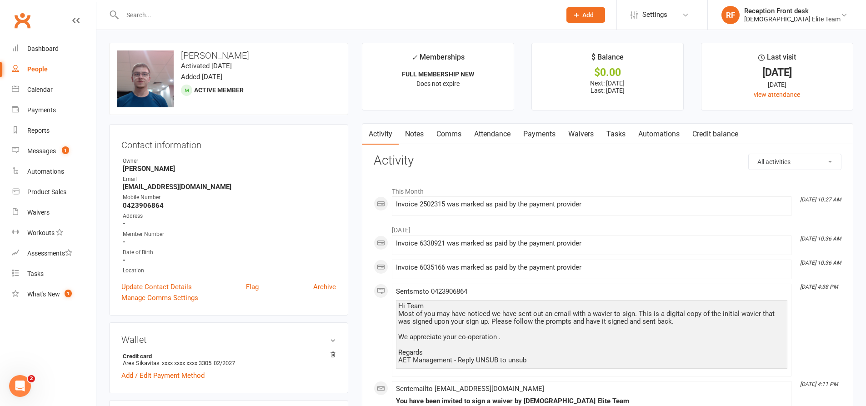
click at [507, 137] on link "Attendance" at bounding box center [492, 134] width 49 height 21
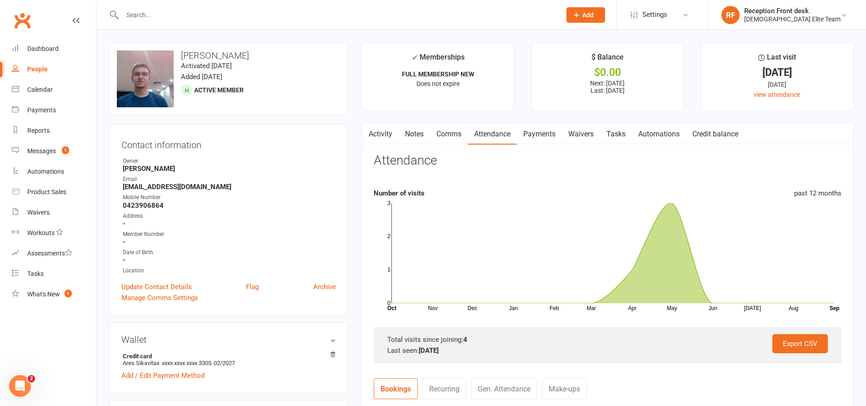
click at [526, 132] on link "Payments" at bounding box center [539, 134] width 45 height 21
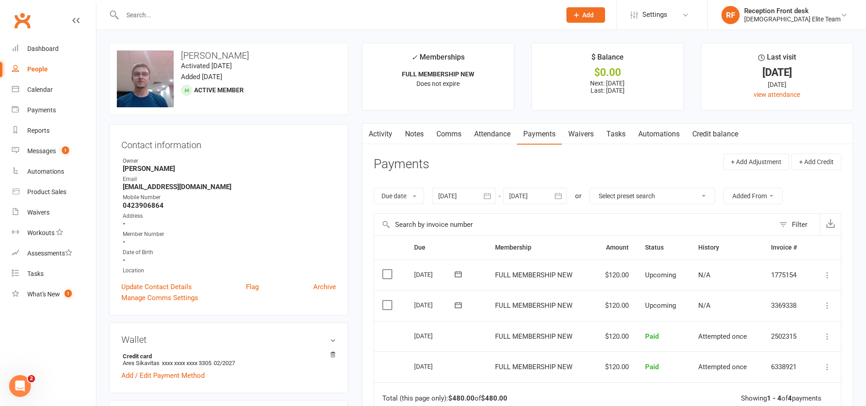
click at [370, 135] on icon "button" at bounding box center [367, 133] width 5 height 10
click at [378, 141] on link "Activity" at bounding box center [380, 134] width 36 height 21
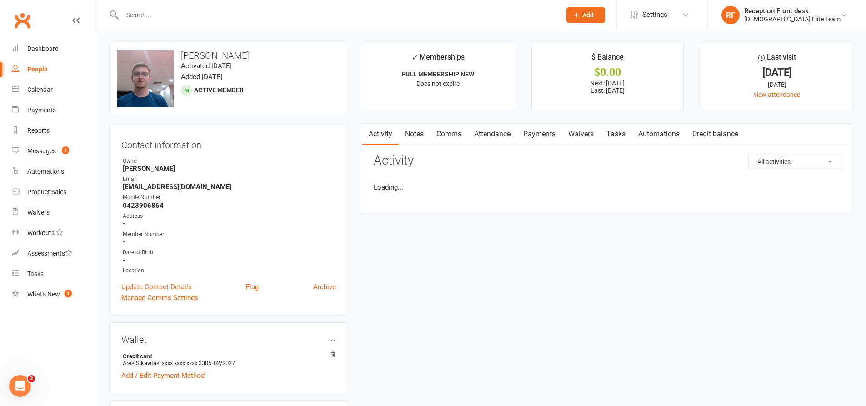
scroll to position [182, 0]
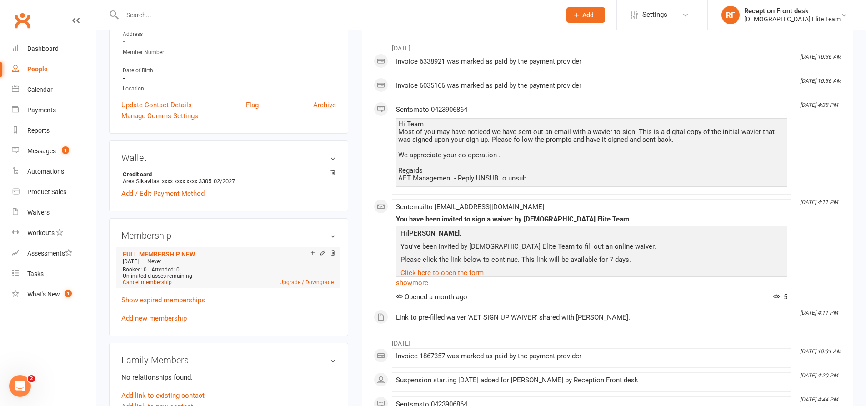
click at [151, 282] on link "Cancel membership" at bounding box center [147, 282] width 49 height 6
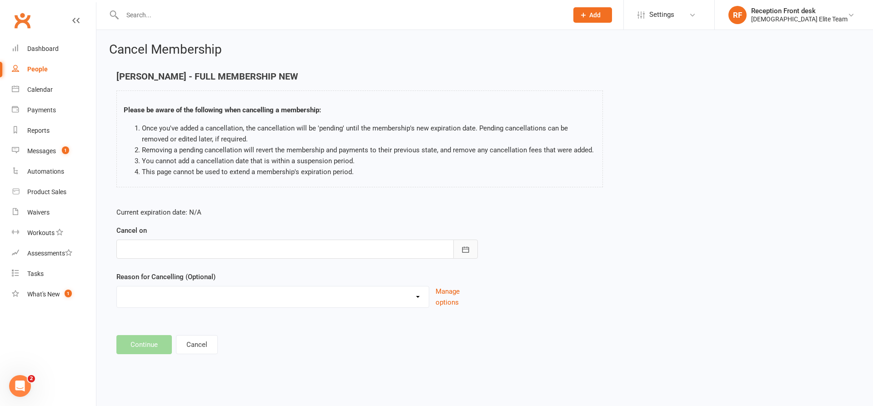
click at [466, 247] on icon "button" at bounding box center [465, 249] width 9 height 9
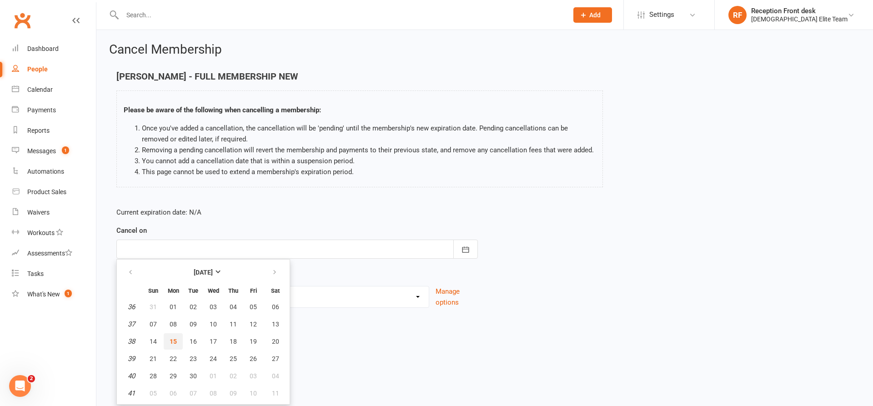
click at [176, 342] on span "15" at bounding box center [173, 341] width 7 height 7
type input "[DATE]"
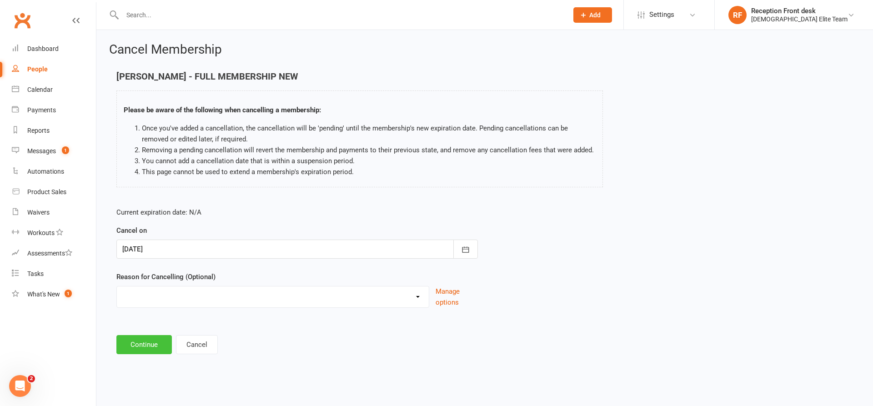
click at [130, 337] on button "Continue" at bounding box center [143, 344] width 55 height 19
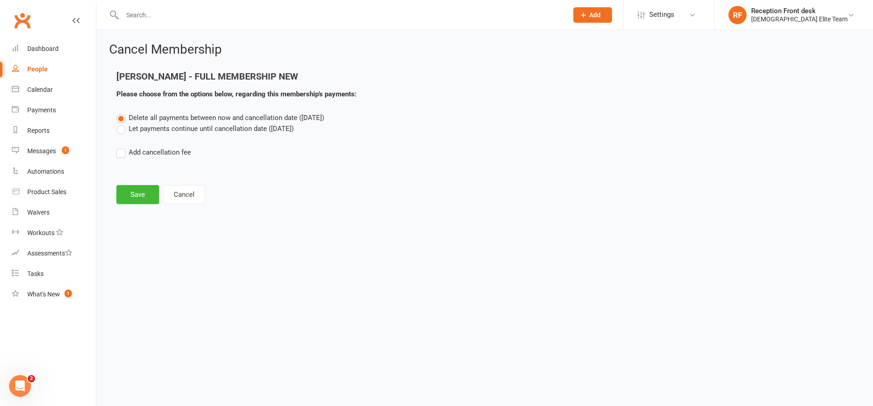
click at [165, 130] on label "Let payments continue until cancellation date (Sep 15, 2025)" at bounding box center [204, 128] width 177 height 11
click at [122, 123] on input "Let payments continue until cancellation date (Sep 15, 2025)" at bounding box center [119, 123] width 6 height 0
drag, startPoint x: 148, startPoint y: 114, endPoint x: 152, endPoint y: 135, distance: 20.9
click at [149, 120] on span "Delete all payments between now and cancellation date (Sep 15, 2025)" at bounding box center [226, 118] width 195 height 8
click at [122, 112] on input "Delete all payments between now and cancellation date (Sep 15, 2025)" at bounding box center [119, 112] width 6 height 0
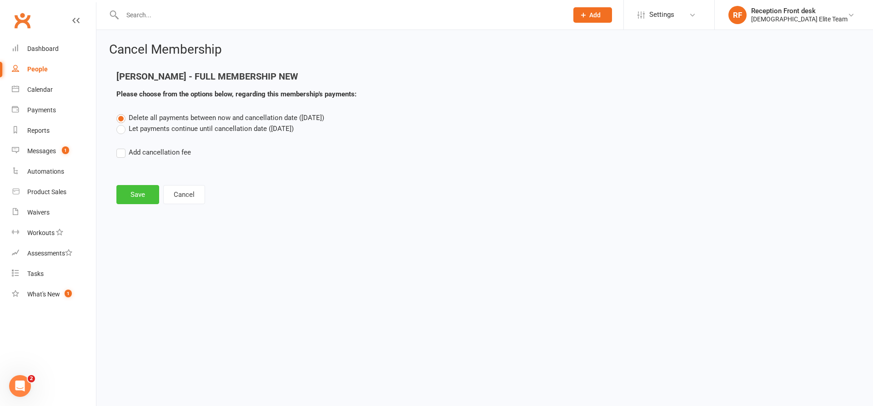
click at [131, 199] on button "Save" at bounding box center [137, 194] width 43 height 19
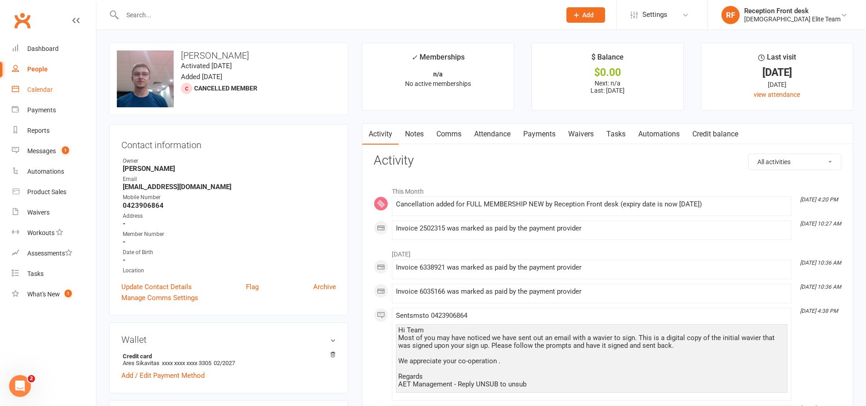
click at [41, 93] on div "Calendar" at bounding box center [39, 89] width 25 height 7
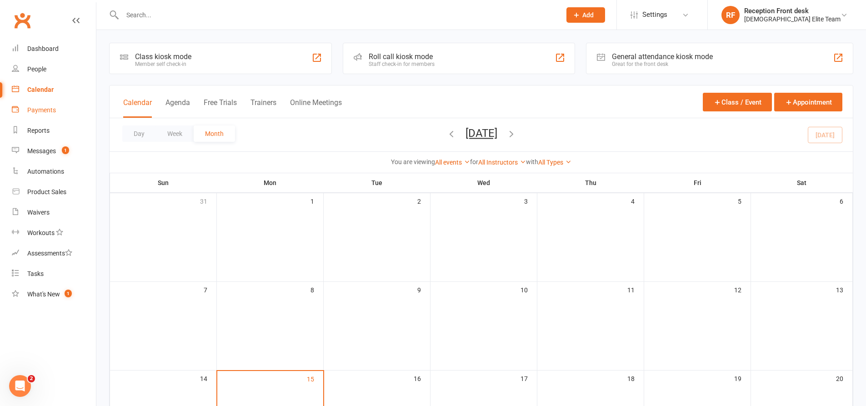
click at [40, 110] on div "Payments" at bounding box center [41, 109] width 29 height 7
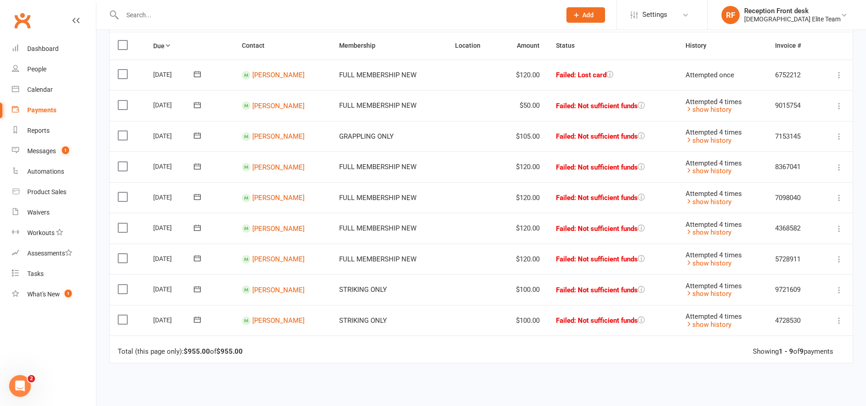
scroll to position [136, 0]
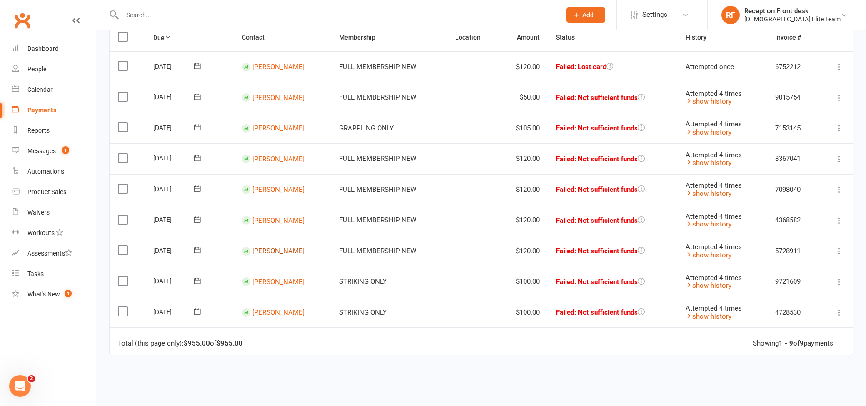
click at [282, 248] on link "[PERSON_NAME]" at bounding box center [278, 251] width 52 height 8
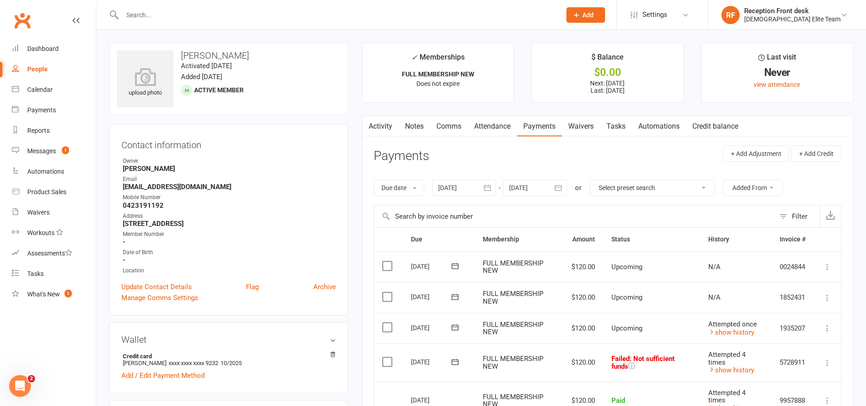
click at [367, 124] on icon "button" at bounding box center [367, 125] width 5 height 10
click at [381, 124] on link "Activity" at bounding box center [380, 126] width 36 height 21
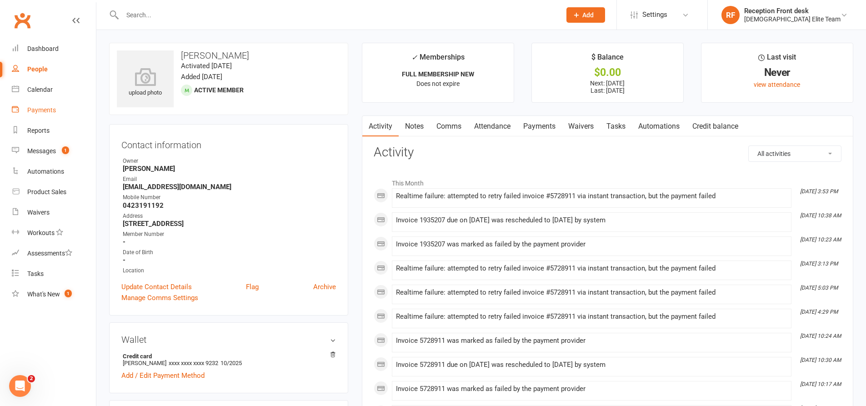
click at [46, 108] on div "Payments" at bounding box center [41, 109] width 29 height 7
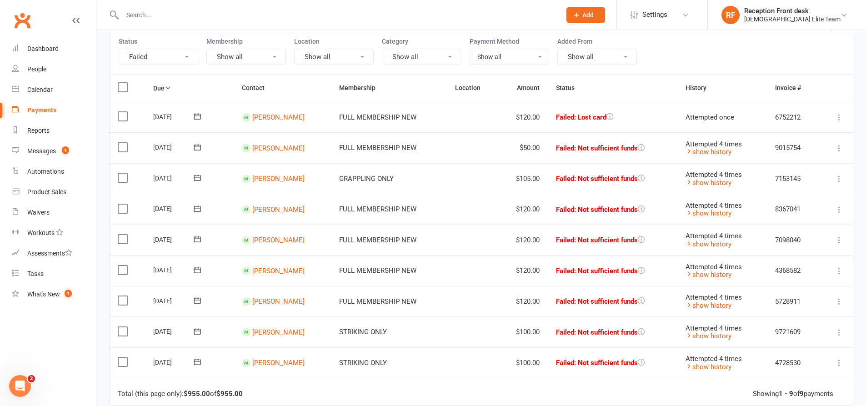
scroll to position [182, 0]
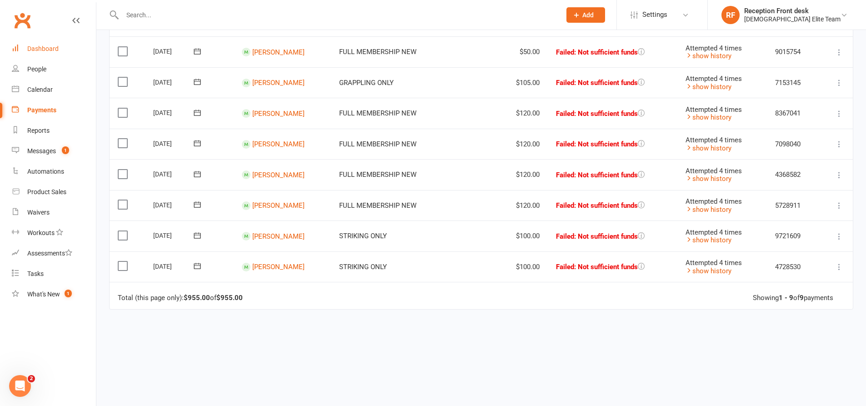
click at [26, 49] on link "Dashboard" at bounding box center [54, 49] width 84 height 20
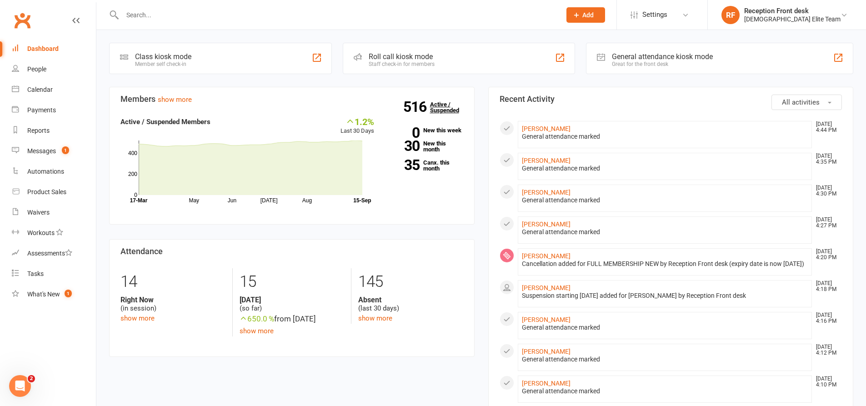
click at [449, 109] on link "516 Active / Suspended" at bounding box center [450, 107] width 40 height 25
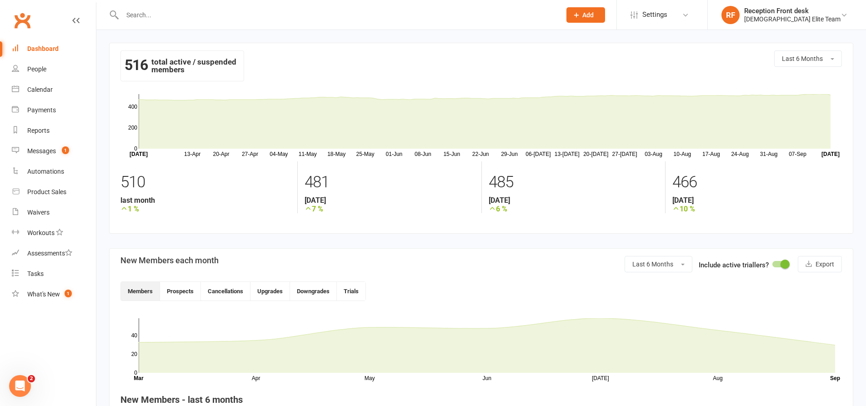
drag, startPoint x: 41, startPoint y: 49, endPoint x: 60, endPoint y: 51, distance: 19.3
click at [41, 49] on div "Dashboard" at bounding box center [42, 48] width 31 height 7
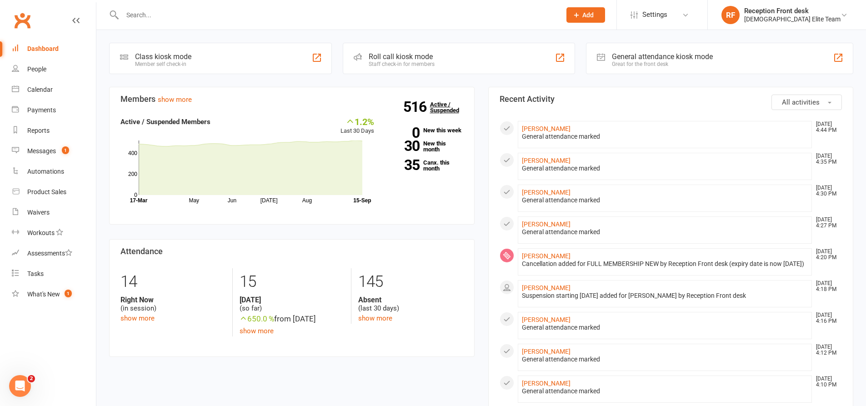
click at [442, 107] on link "516 Active / Suspended" at bounding box center [450, 107] width 40 height 25
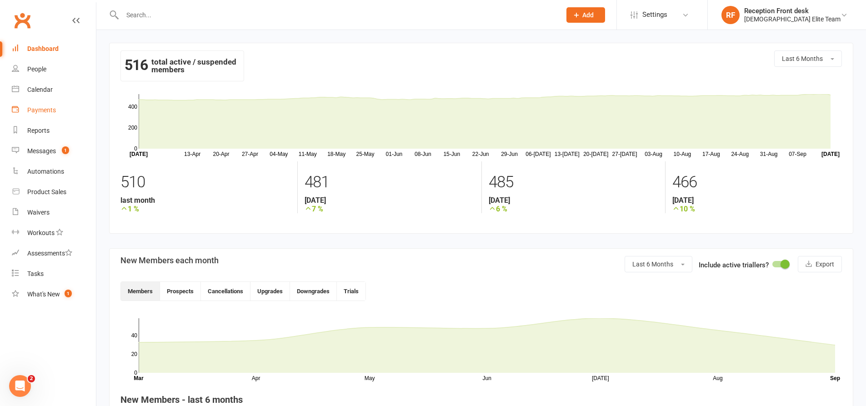
click at [39, 108] on div "Payments" at bounding box center [41, 109] width 29 height 7
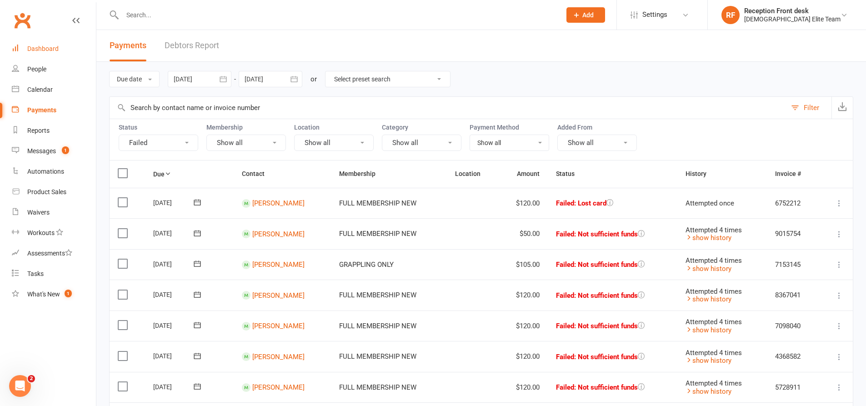
click at [38, 52] on div "Dashboard" at bounding box center [42, 48] width 31 height 7
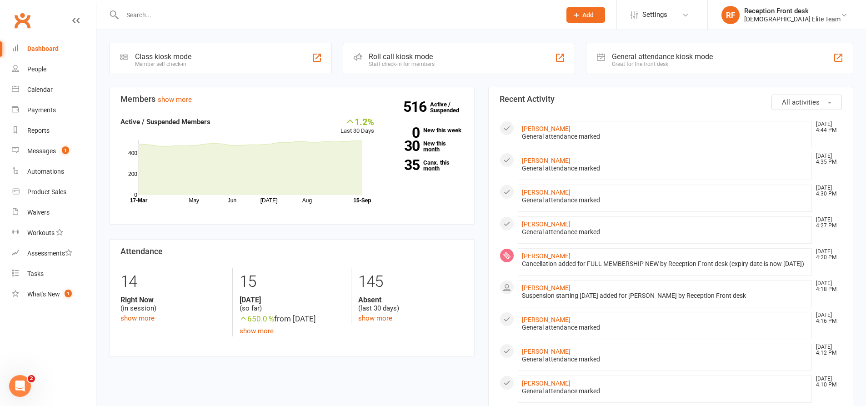
click at [51, 50] on div "Dashboard" at bounding box center [42, 48] width 31 height 7
click at [238, 13] on input "text" at bounding box center [337, 15] width 435 height 13
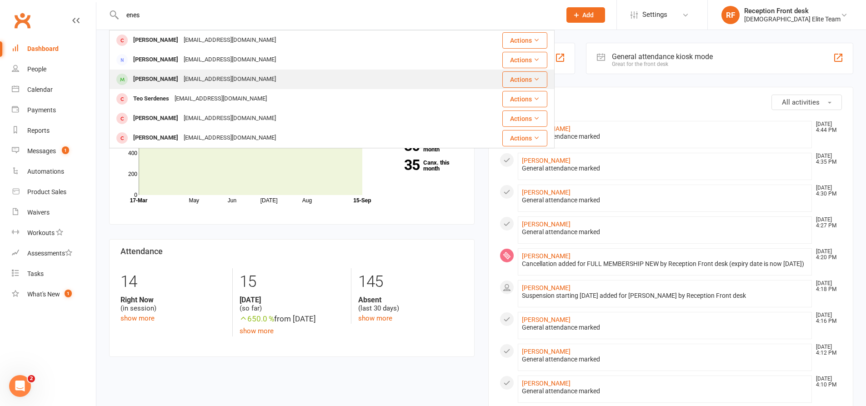
type input "enes"
click at [194, 82] on div "enesbay03@gmail.com" at bounding box center [230, 79] width 98 height 13
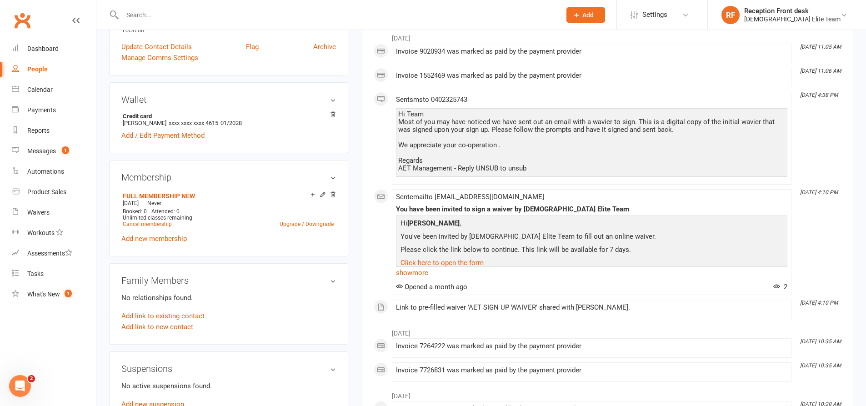
scroll to position [273, 0]
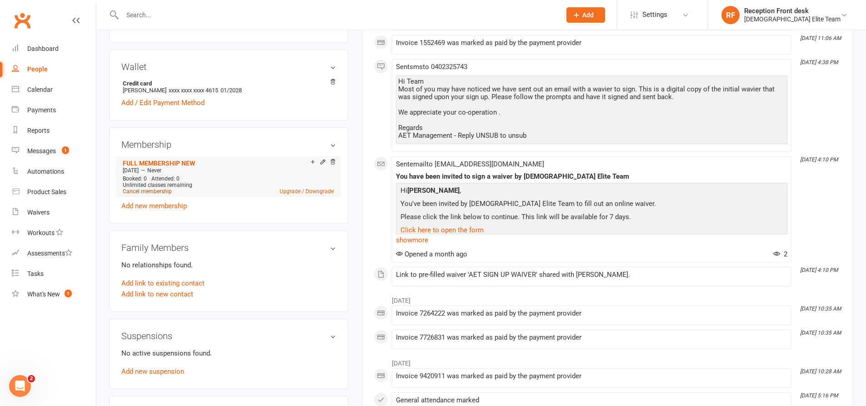
click at [142, 190] on link "Cancel membership" at bounding box center [147, 191] width 49 height 6
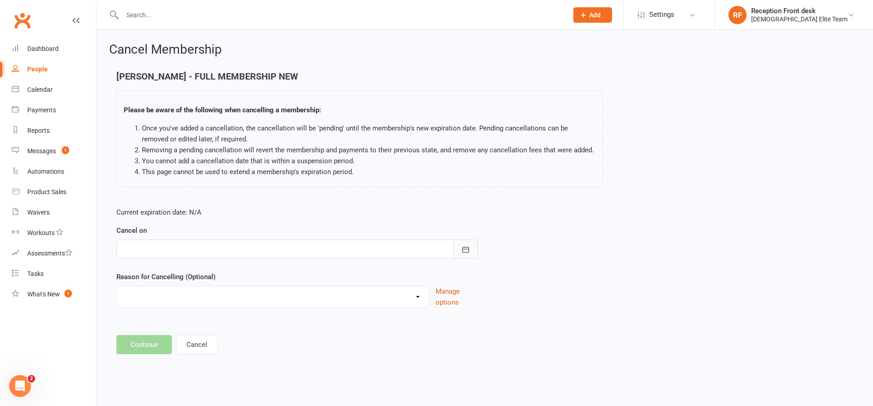
click at [467, 253] on icon "button" at bounding box center [465, 249] width 9 height 9
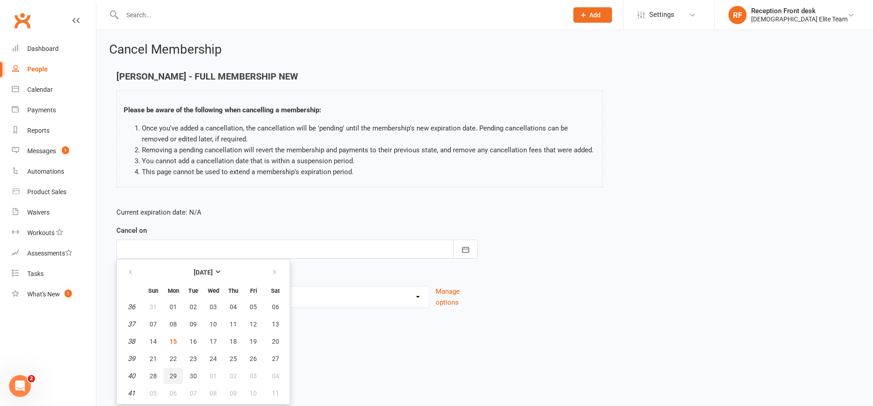
click at [177, 380] on button "29" at bounding box center [173, 376] width 19 height 16
type input "[DATE]"
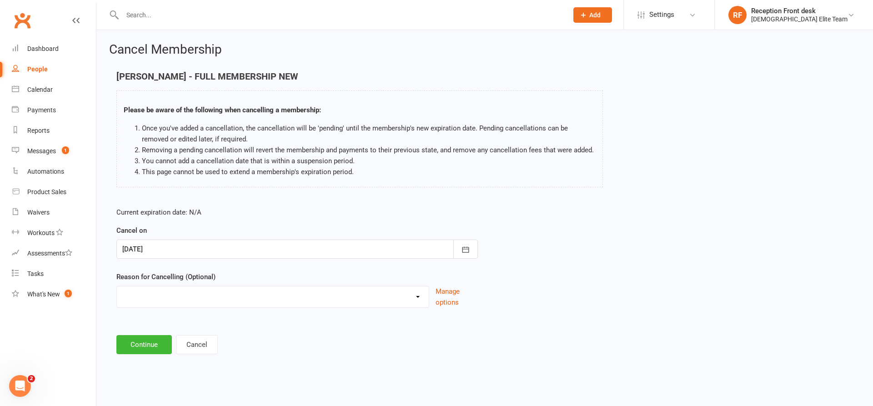
click at [148, 358] on div "Cancel Membership Enes Bayraktar - FULL MEMBERSHIP NEW Please be aware of the f…" at bounding box center [484, 199] width 776 height 339
click at [146, 340] on button "Continue" at bounding box center [143, 344] width 55 height 19
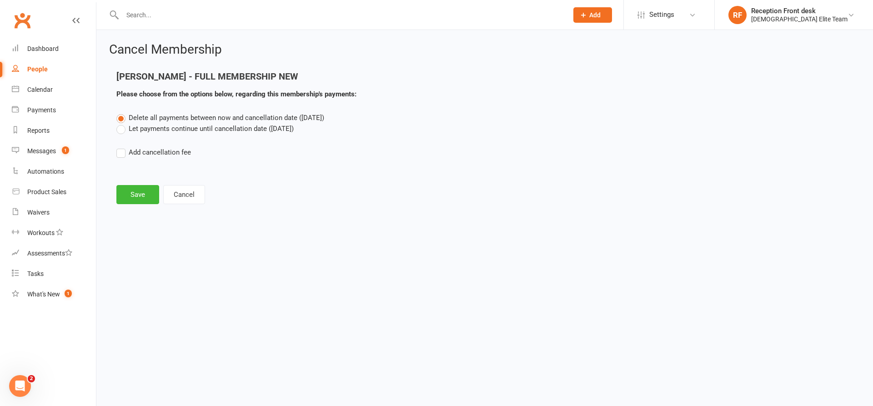
click at [149, 127] on label "Let payments continue until cancellation date (Sep 29, 2025)" at bounding box center [204, 128] width 177 height 11
click at [122, 123] on input "Let payments continue until cancellation date (Sep 29, 2025)" at bounding box center [119, 123] width 6 height 0
click at [135, 191] on button "Save" at bounding box center [137, 194] width 43 height 19
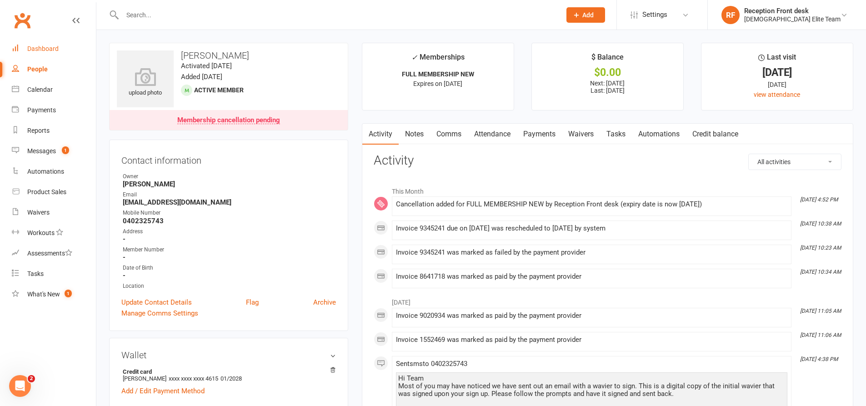
click at [31, 52] on div "Dashboard" at bounding box center [42, 48] width 31 height 7
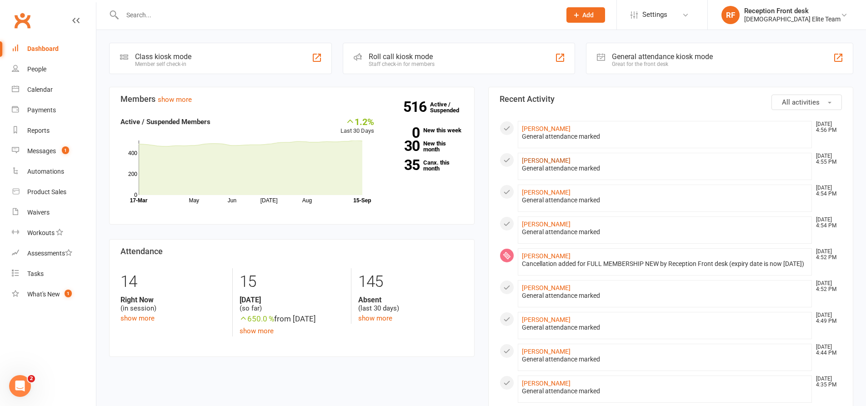
click at [554, 160] on link "[PERSON_NAME]" at bounding box center [546, 160] width 49 height 7
click at [30, 44] on link "Dashboard" at bounding box center [54, 49] width 84 height 20
click at [443, 105] on link "516 Active / Suspended" at bounding box center [450, 107] width 40 height 25
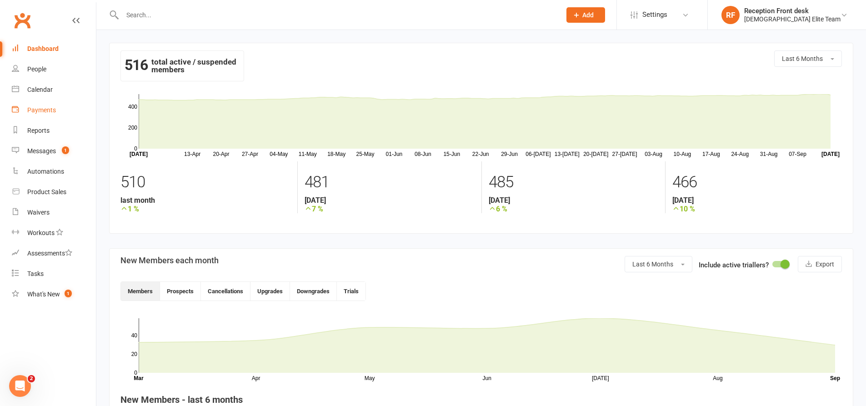
drag, startPoint x: 45, startPoint y: 112, endPoint x: 392, endPoint y: 85, distance: 348.8
click at [45, 112] on div "Payments" at bounding box center [41, 109] width 29 height 7
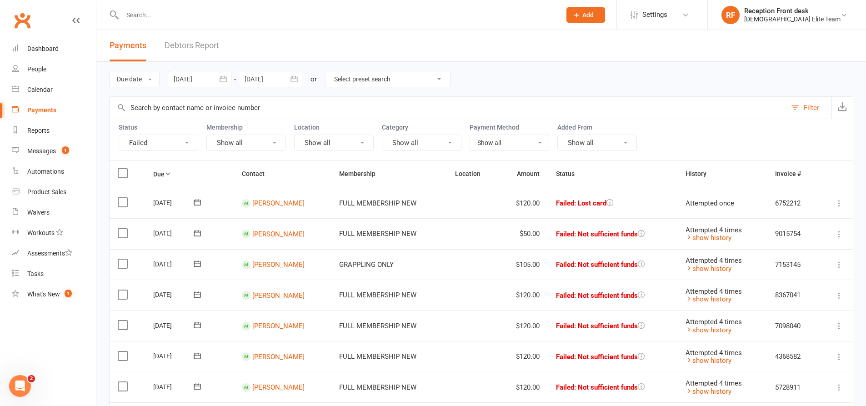
click at [168, 9] on input "text" at bounding box center [337, 15] width 435 height 13
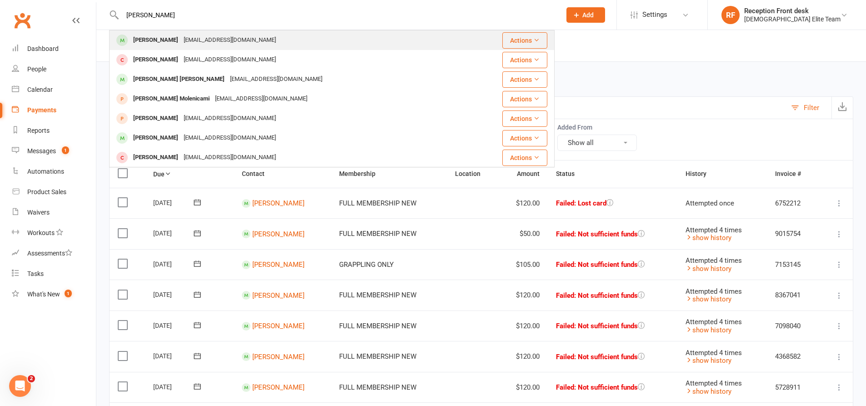
type input "jackson"
click at [261, 39] on div "Jackson Carter jackson409carter@gmail.com" at bounding box center [291, 40] width 363 height 19
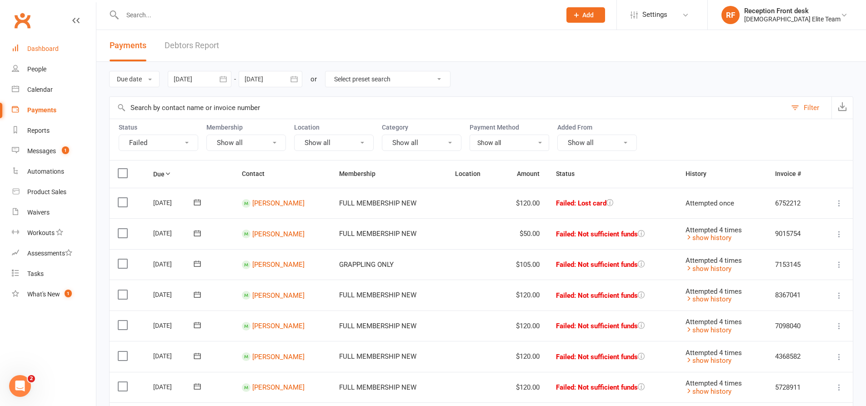
click at [39, 50] on div "Dashboard" at bounding box center [42, 48] width 31 height 7
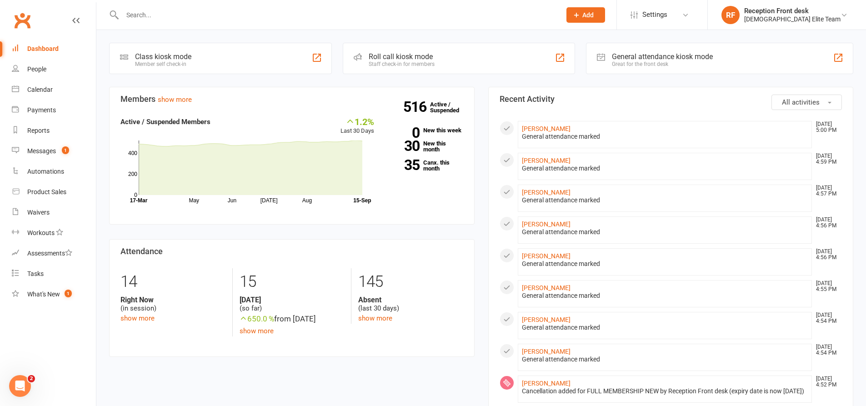
click at [157, 18] on input "text" at bounding box center [337, 15] width 435 height 13
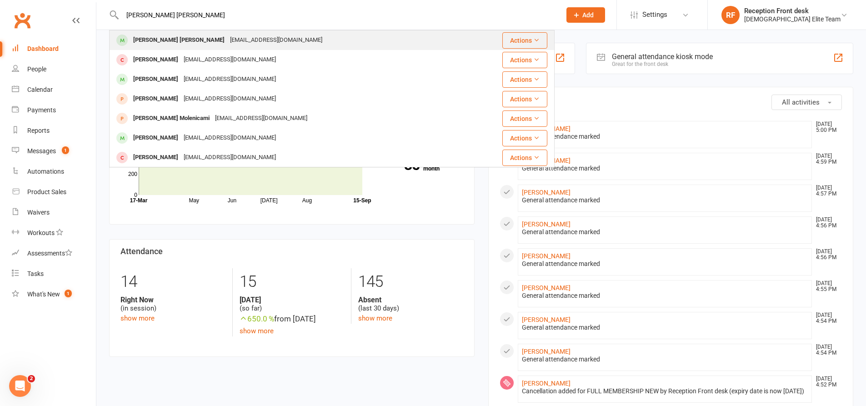
type input "jackson chapell"
click at [179, 43] on div "Jackson Chappell" at bounding box center [178, 40] width 97 height 13
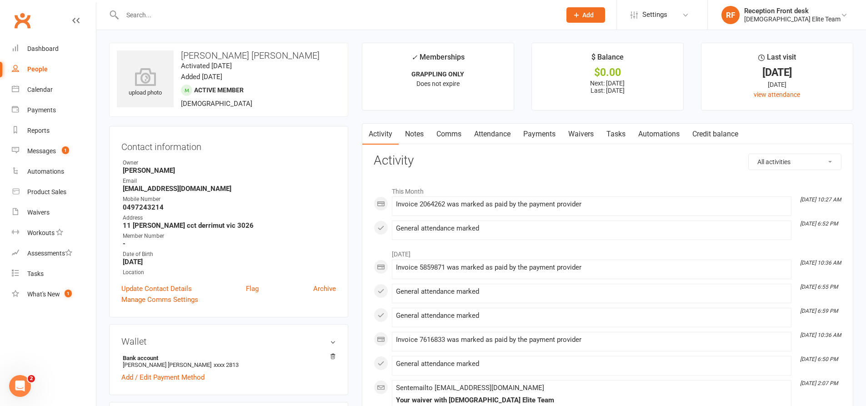
click at [549, 138] on link "Payments" at bounding box center [539, 134] width 45 height 21
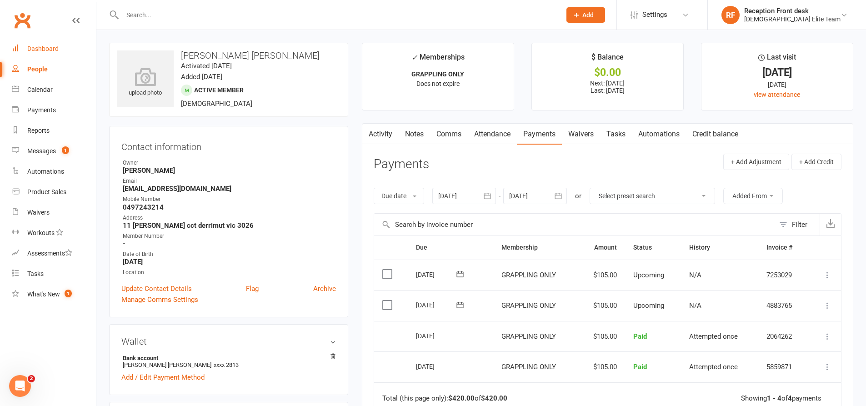
drag, startPoint x: 42, startPoint y: 44, endPoint x: 135, endPoint y: 59, distance: 93.5
click at [43, 44] on link "Dashboard" at bounding box center [54, 49] width 84 height 20
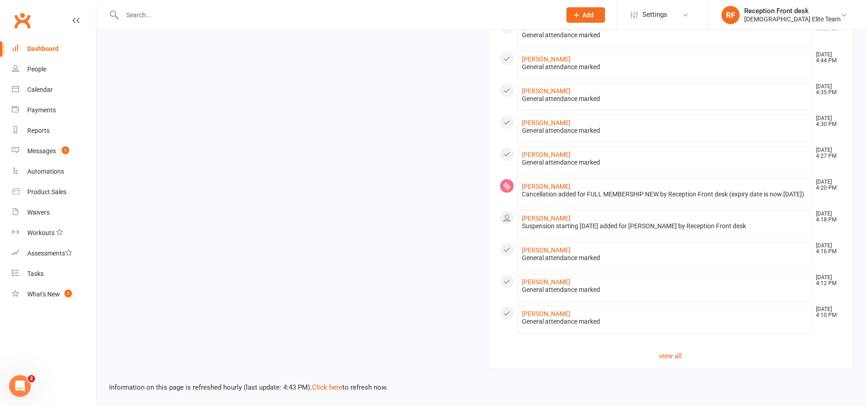
scroll to position [435, 0]
click at [134, 18] on input "text" at bounding box center [337, 15] width 435 height 13
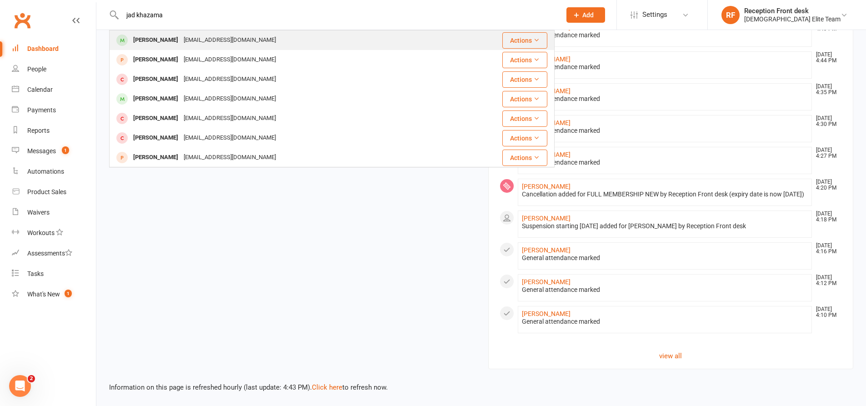
type input "jad khazama"
click at [200, 38] on div "mirnalterkmani7@gmail.com" at bounding box center [230, 40] width 98 height 13
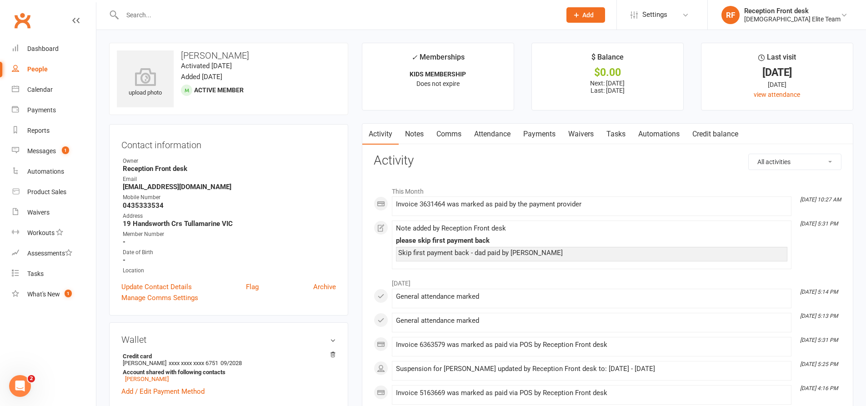
click at [541, 135] on link "Payments" at bounding box center [539, 134] width 45 height 21
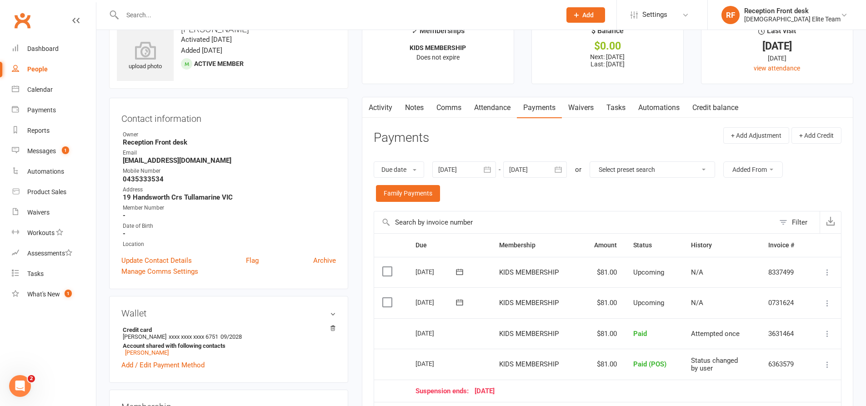
scroll to position [91, 0]
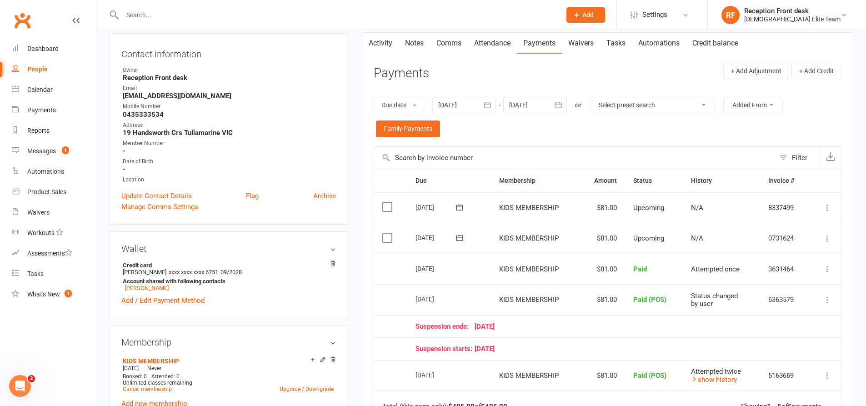
click at [827, 237] on icon at bounding box center [827, 238] width 9 height 9
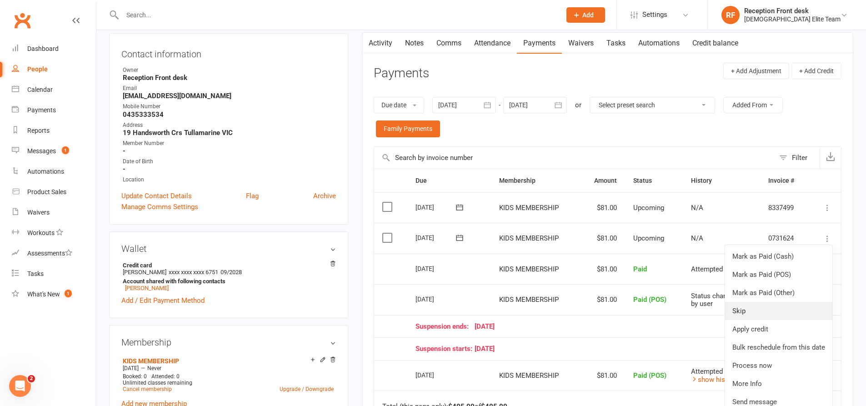
click at [753, 315] on link "Skip" at bounding box center [778, 311] width 107 height 18
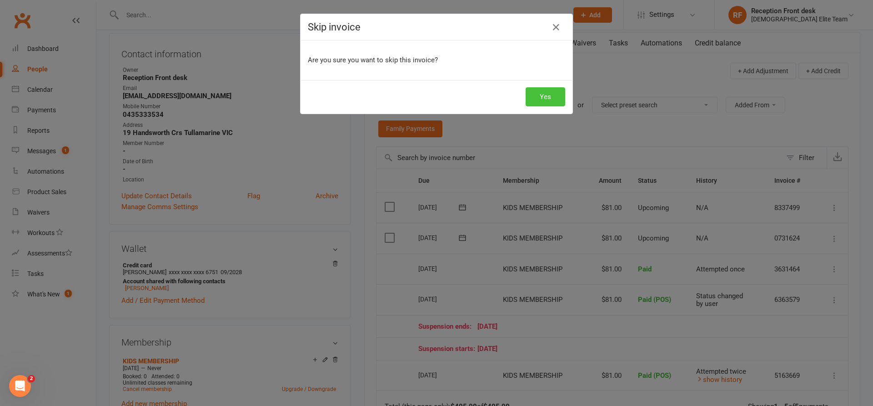
click at [532, 91] on button "Yes" at bounding box center [545, 96] width 40 height 19
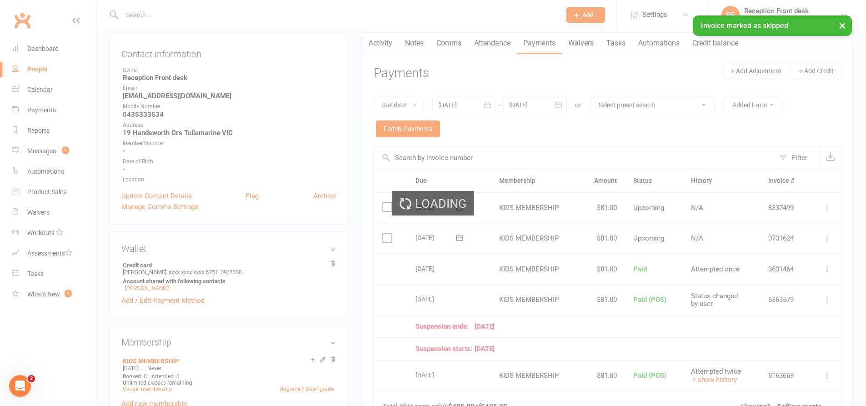
click at [142, 13] on ui-view "Prospect Member Non-attending contact Class / event Appointment Task Membership…" at bounding box center [433, 413] width 866 height 1005
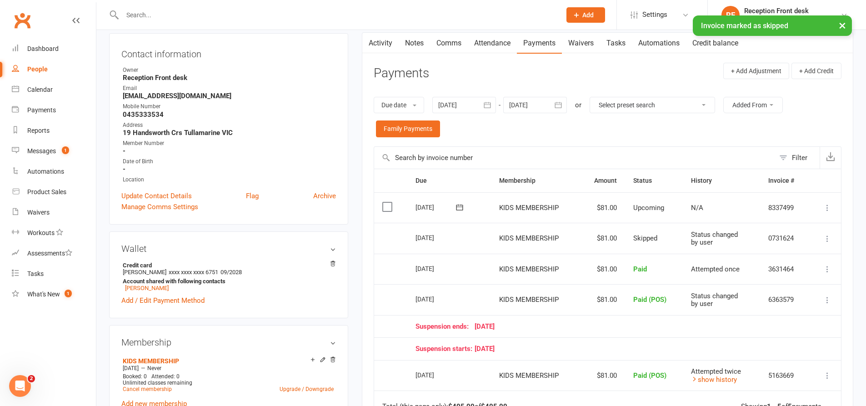
click at [143, 13] on input "text" at bounding box center [337, 15] width 435 height 13
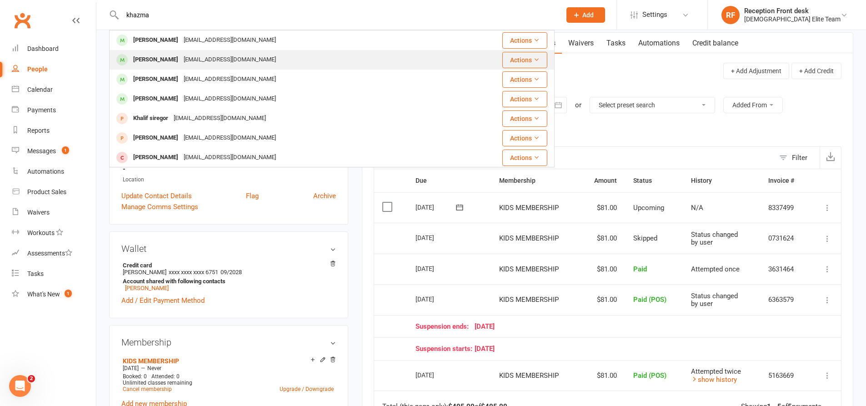
type input "khazma"
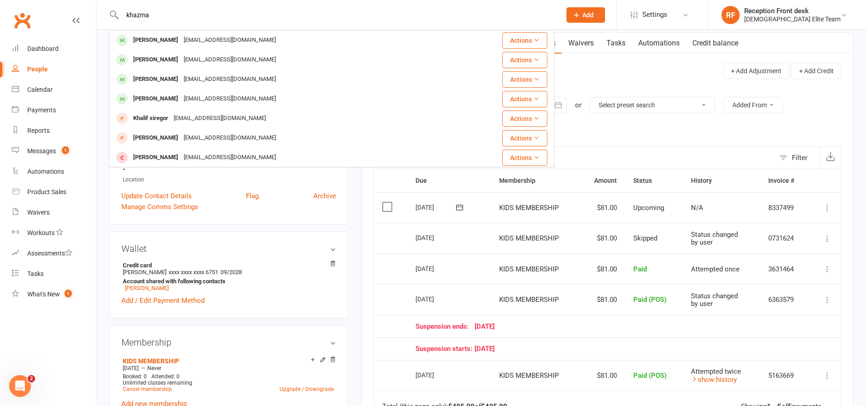
click at [174, 60] on div "[PERSON_NAME]" at bounding box center [155, 59] width 50 height 13
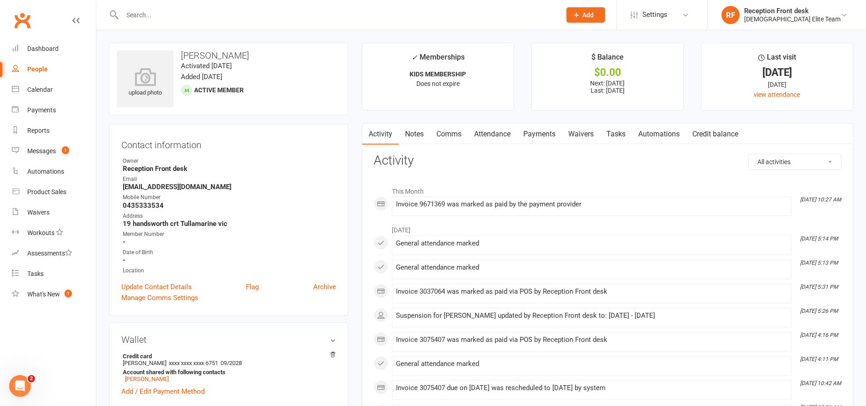
click at [524, 124] on link "Payments" at bounding box center [539, 134] width 45 height 21
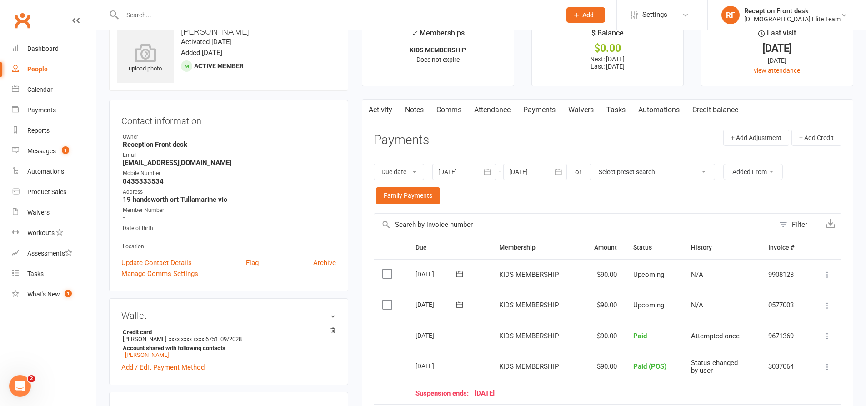
scroll to position [45, 0]
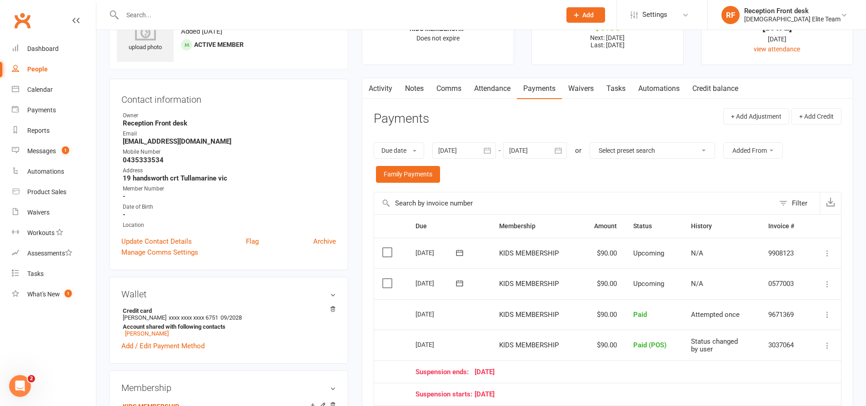
click at [829, 281] on icon at bounding box center [827, 284] width 9 height 9
click at [757, 355] on link "Skip" at bounding box center [778, 356] width 107 height 18
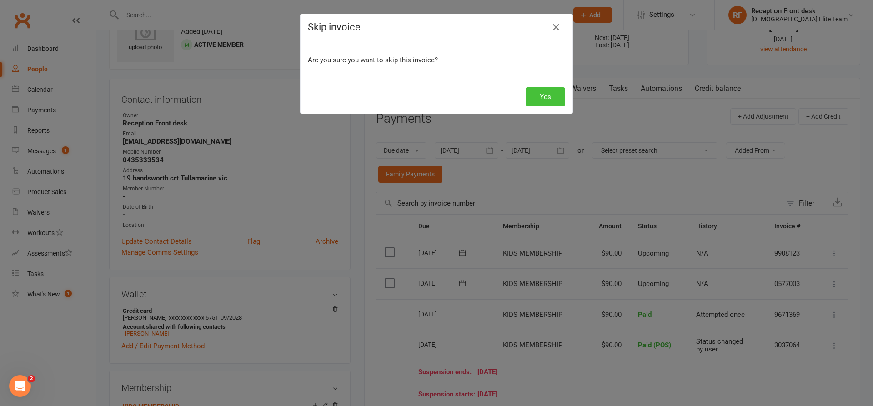
click at [548, 101] on button "Yes" at bounding box center [545, 96] width 40 height 19
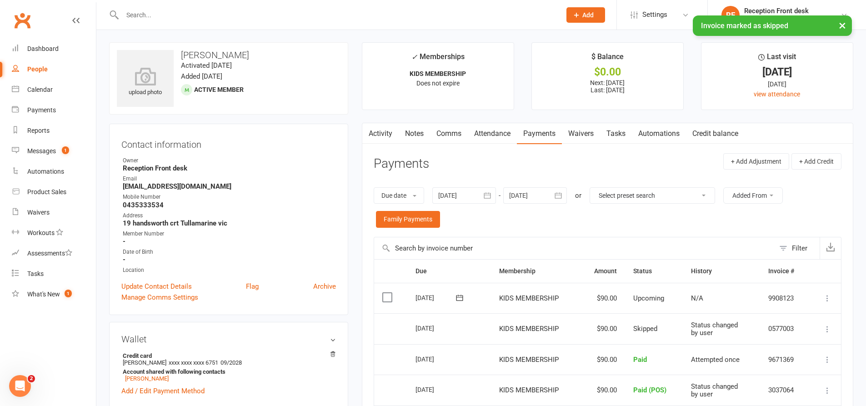
scroll to position [0, 0]
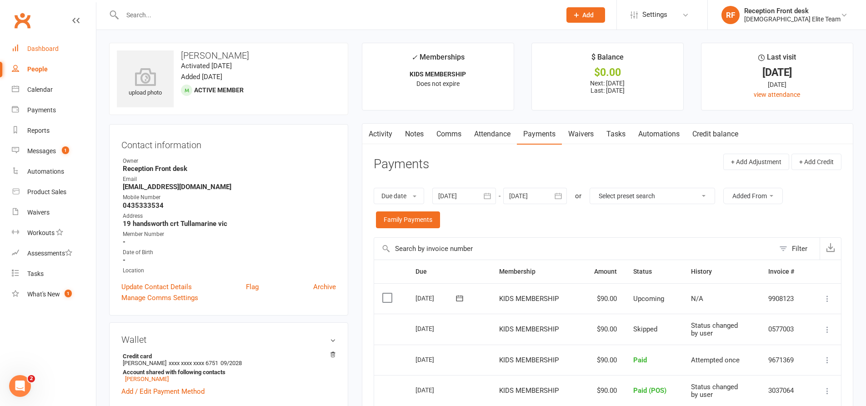
click at [52, 48] on div "Dashboard" at bounding box center [42, 48] width 31 height 7
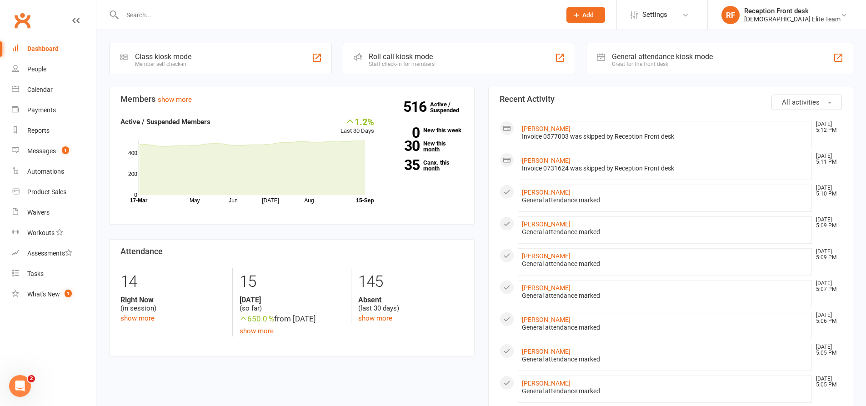
click at [437, 95] on link "516 Active / Suspended" at bounding box center [450, 107] width 40 height 25
click at [39, 104] on link "Payments" at bounding box center [54, 110] width 84 height 20
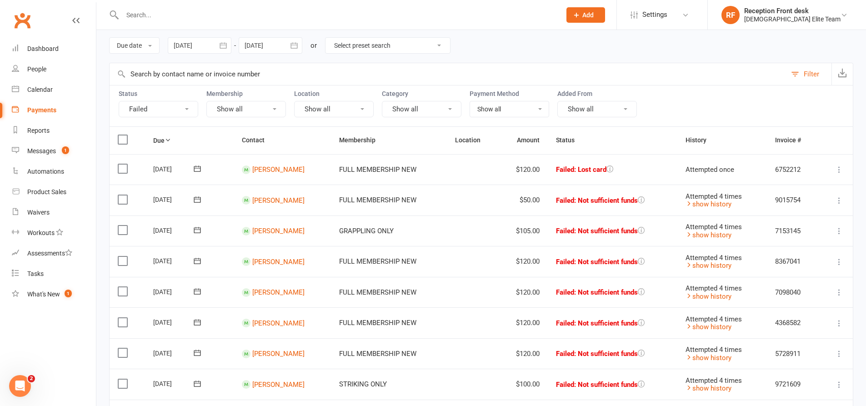
scroll to position [91, 0]
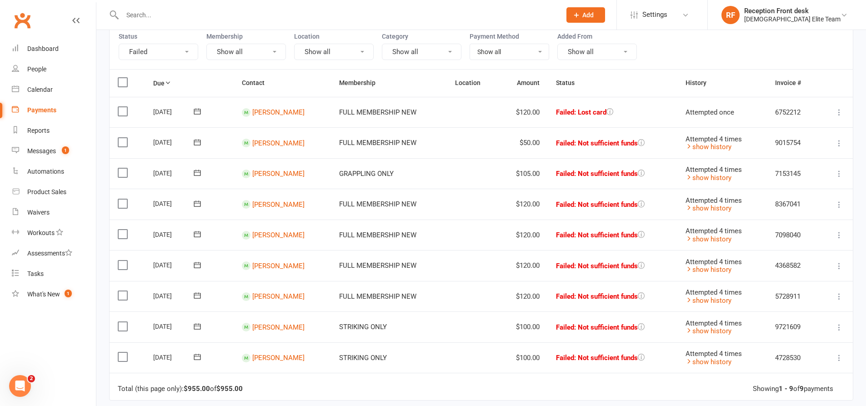
click at [40, 37] on div "Clubworx" at bounding box center [48, 26] width 96 height 34
click at [30, 53] on link "Dashboard" at bounding box center [54, 49] width 84 height 20
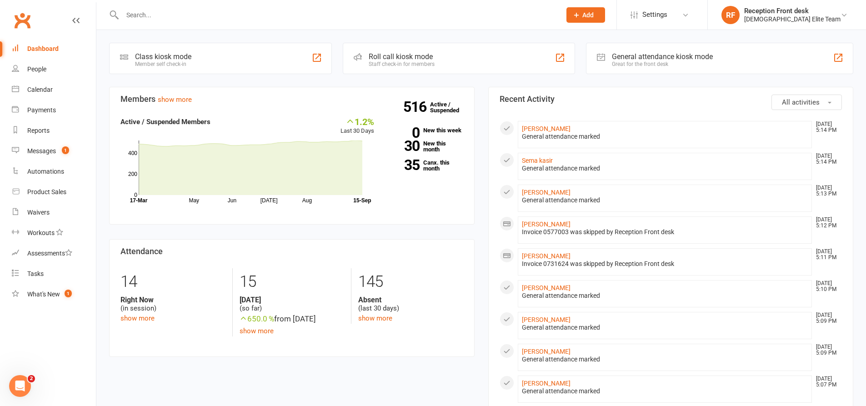
click at [178, 21] on div at bounding box center [331, 15] width 445 height 30
click at [179, 10] on input "text" at bounding box center [337, 15] width 435 height 13
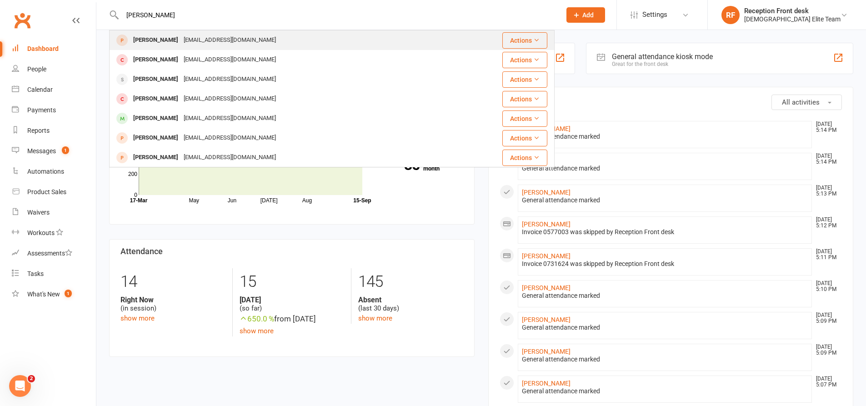
type input "isaac jajiow"
click at [196, 39] on div "melanielazari@icloud.com" at bounding box center [230, 40] width 98 height 13
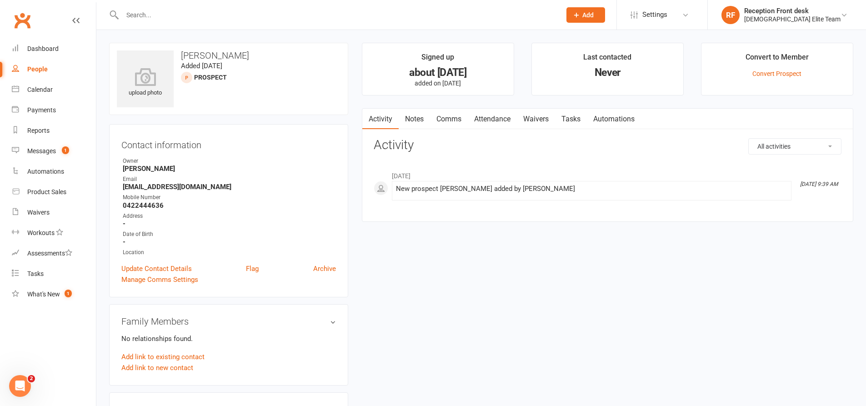
click at [188, 13] on input "text" at bounding box center [337, 15] width 435 height 13
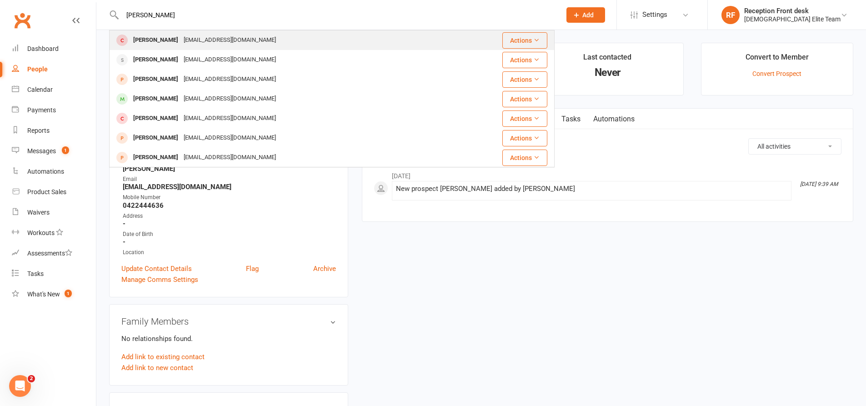
type input "isaak jajiow"
click at [183, 38] on div "melanielazari@icloud.com" at bounding box center [230, 40] width 98 height 13
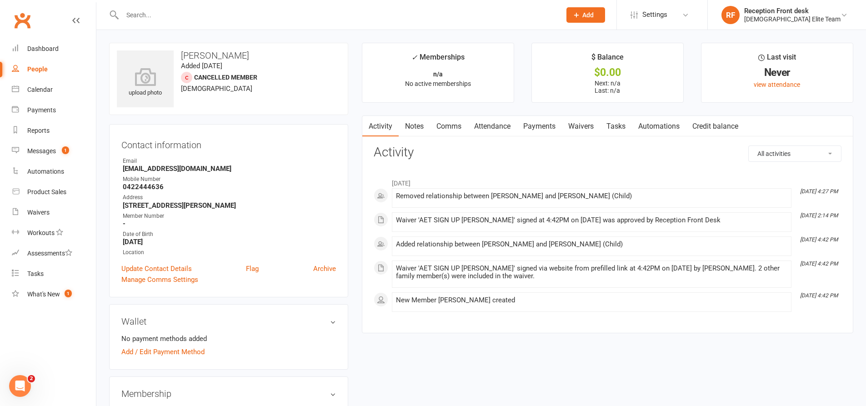
click at [185, 11] on input "text" at bounding box center [337, 15] width 435 height 13
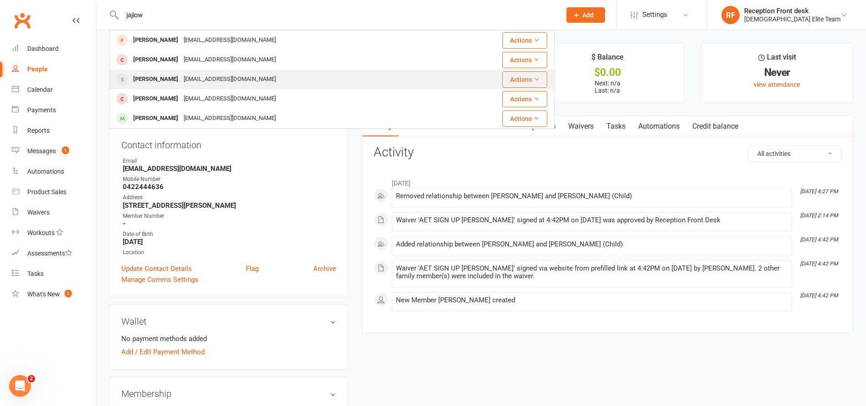
type input "jajiow"
click at [195, 83] on div "melanielazari@icloud.com" at bounding box center [230, 79] width 98 height 13
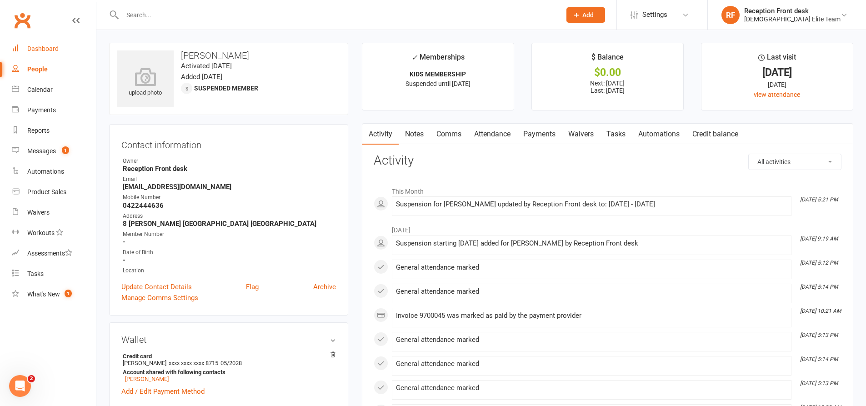
drag, startPoint x: 58, startPoint y: 50, endPoint x: 117, endPoint y: 50, distance: 59.1
click at [58, 50] on div "Dashboard" at bounding box center [42, 48] width 31 height 7
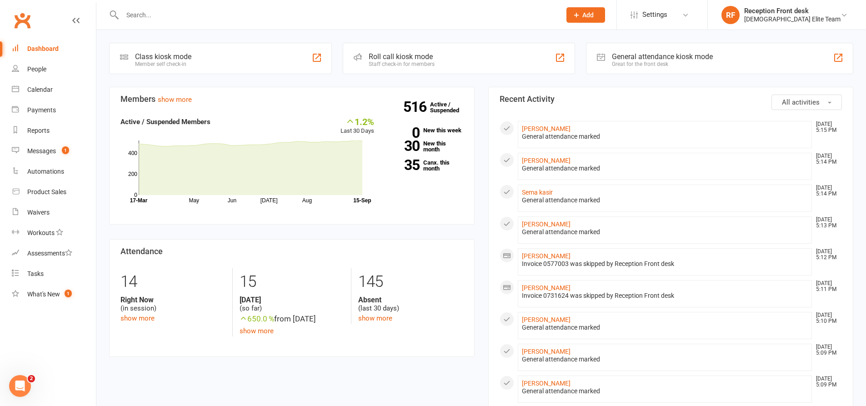
click at [478, 228] on div "Members show more 1.2% Last 30 Days Active / Suspended Members May Jun Jul Aug …" at bounding box center [291, 229] width 379 height 285
click at [139, 11] on input "text" at bounding box center [337, 15] width 435 height 13
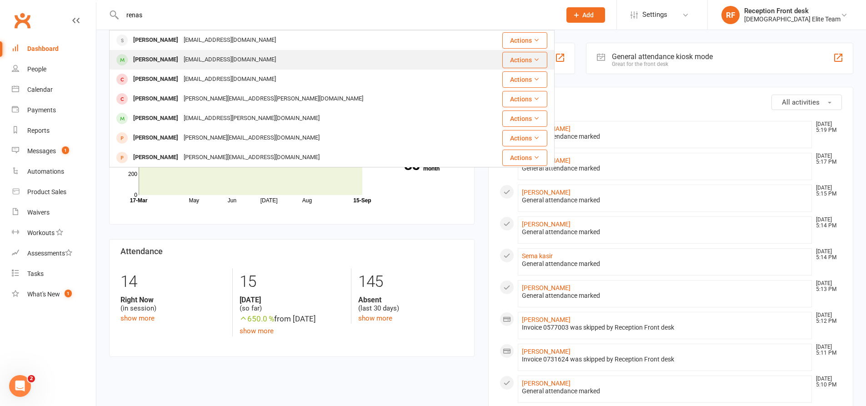
type input "renas"
click at [157, 57] on div "[PERSON_NAME]" at bounding box center [155, 59] width 50 height 13
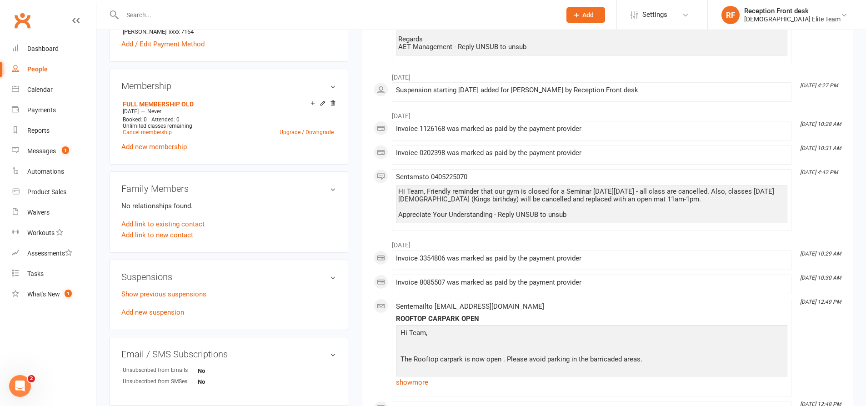
scroll to position [364, 0]
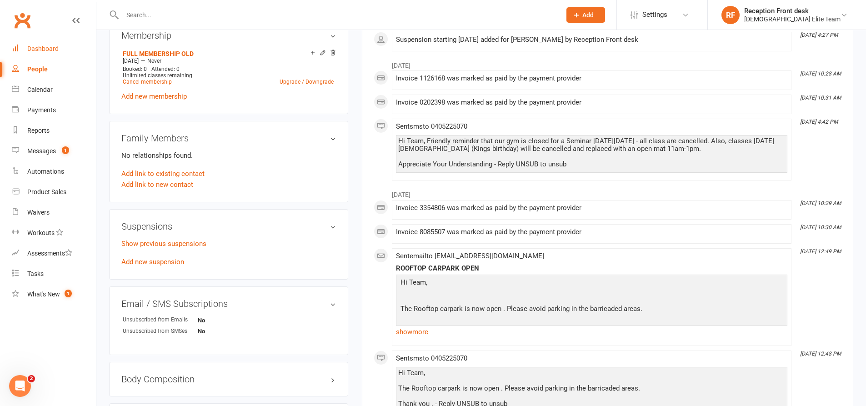
click at [35, 55] on link "Dashboard" at bounding box center [54, 49] width 84 height 20
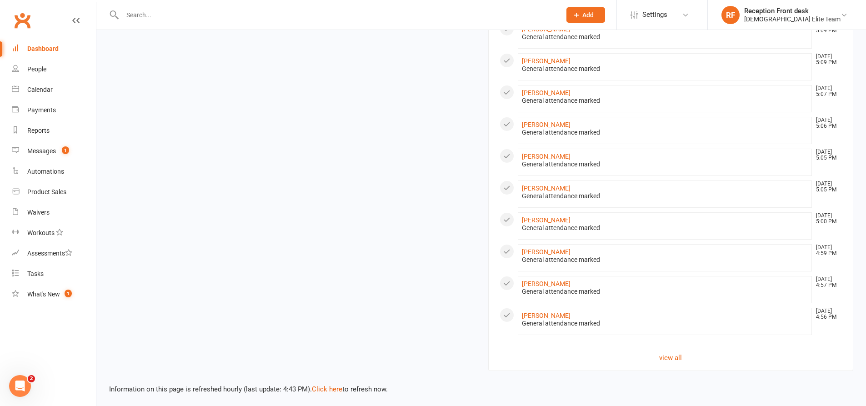
scroll to position [420, 0]
drag, startPoint x: 669, startPoint y: 359, endPoint x: 582, endPoint y: 332, distance: 90.9
click at [669, 359] on link "view all" at bounding box center [670, 355] width 343 height 11
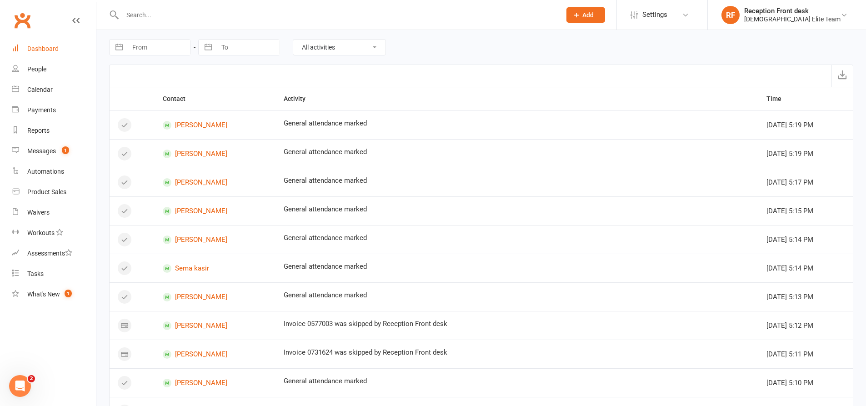
click at [39, 45] on link "Dashboard" at bounding box center [54, 49] width 84 height 20
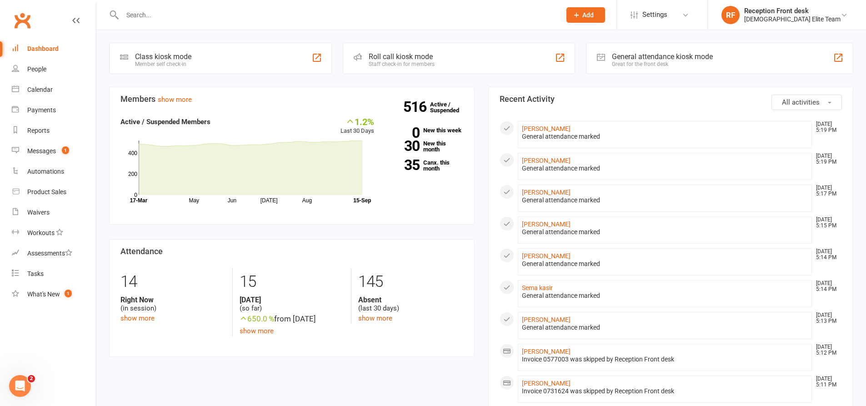
click at [186, 15] on input "text" at bounding box center [337, 15] width 435 height 13
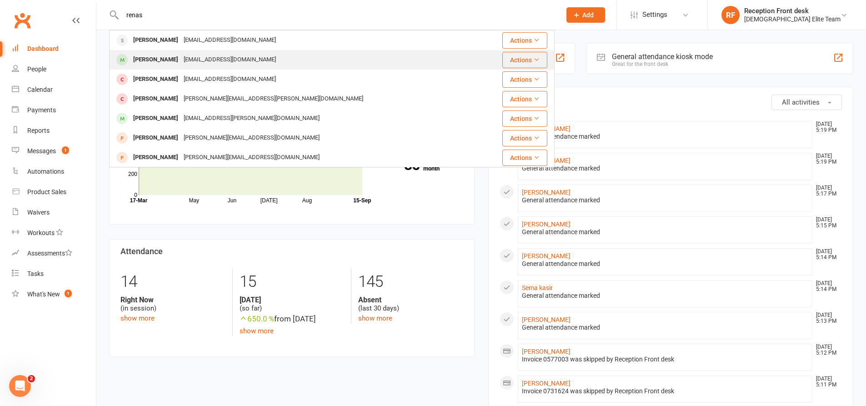
type input "renas"
click at [195, 58] on div "[EMAIL_ADDRESS][DOMAIN_NAME]" at bounding box center [230, 59] width 98 height 13
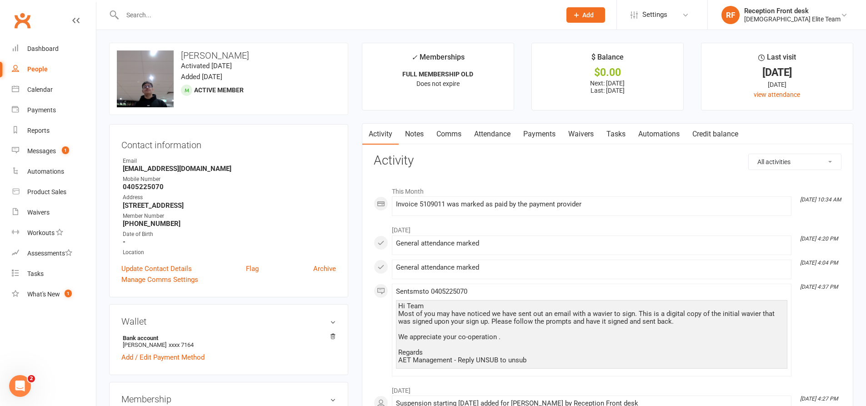
click at [540, 135] on link "Payments" at bounding box center [539, 134] width 45 height 21
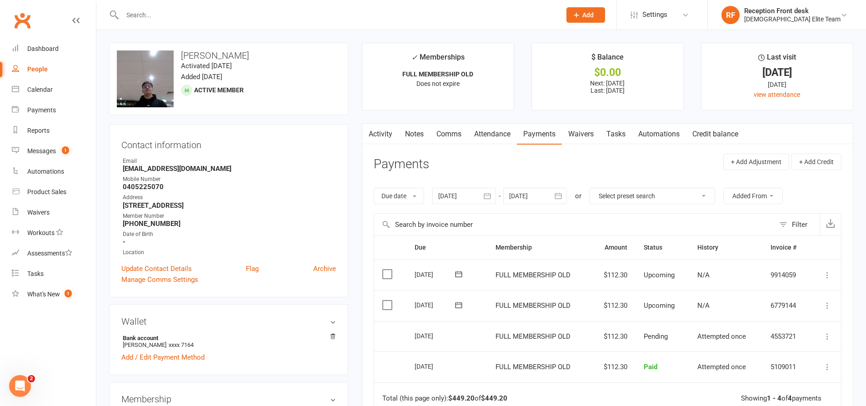
click at [379, 130] on link "Activity" at bounding box center [380, 134] width 36 height 21
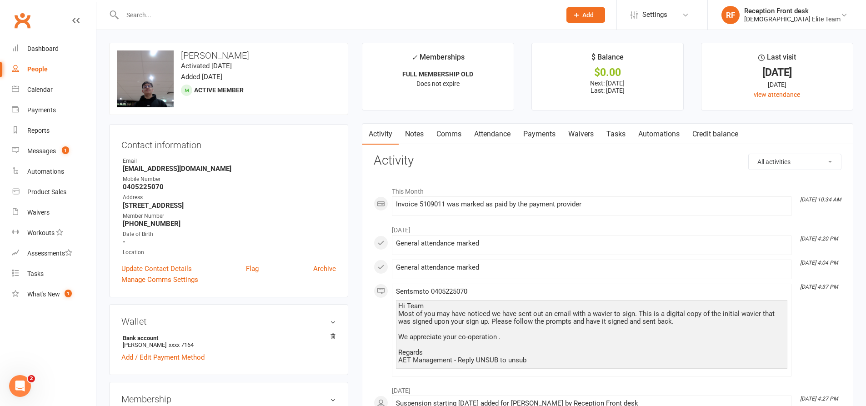
click at [538, 132] on link "Payments" at bounding box center [539, 134] width 45 height 21
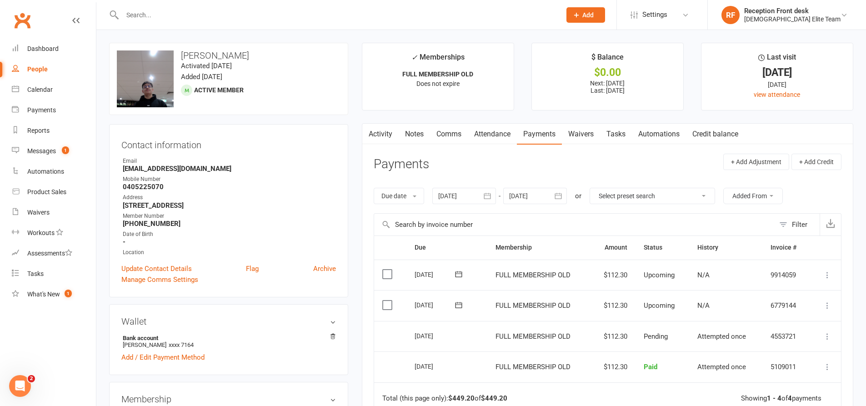
click at [378, 131] on link "Activity" at bounding box center [380, 134] width 36 height 21
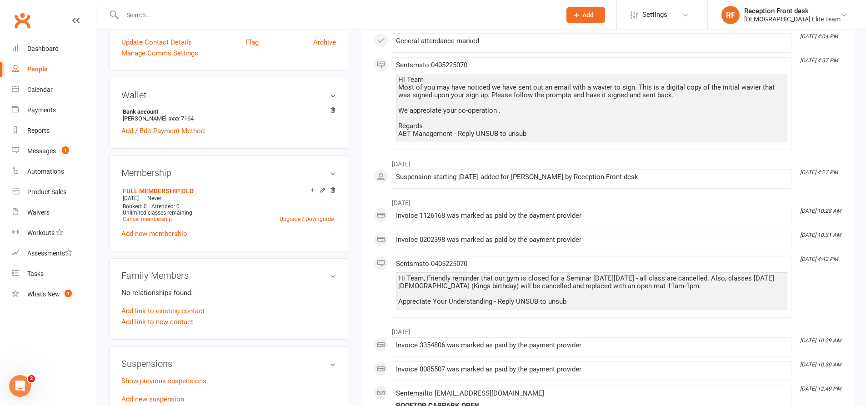
scroll to position [136, 0]
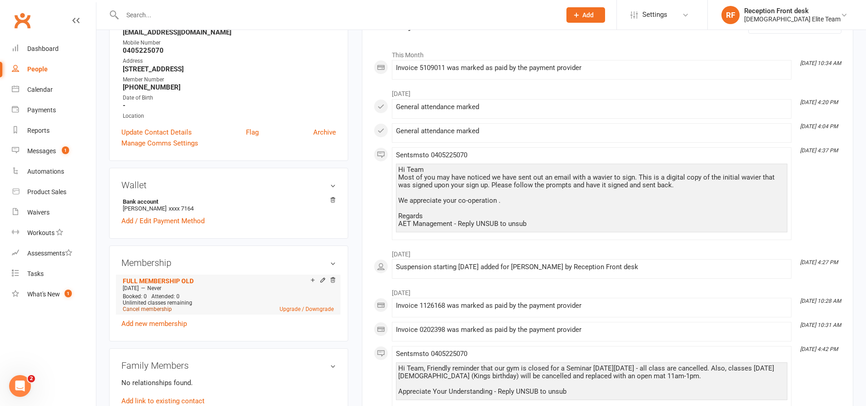
click at [144, 310] on link "Cancel membership" at bounding box center [147, 309] width 49 height 6
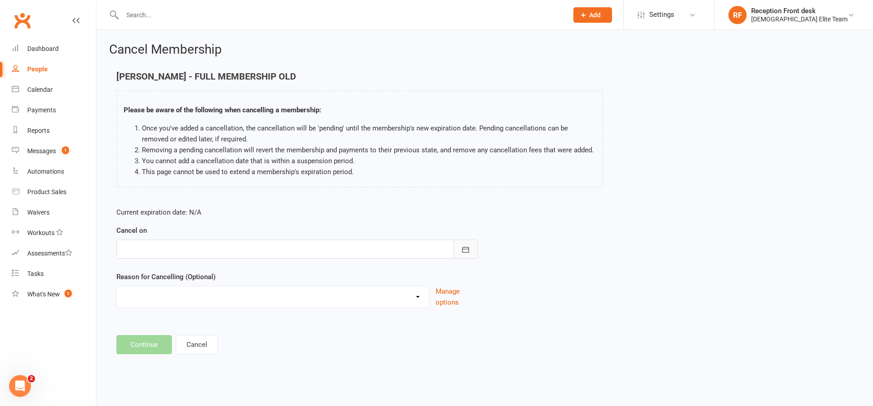
click at [469, 246] on icon "button" at bounding box center [465, 249] width 9 height 9
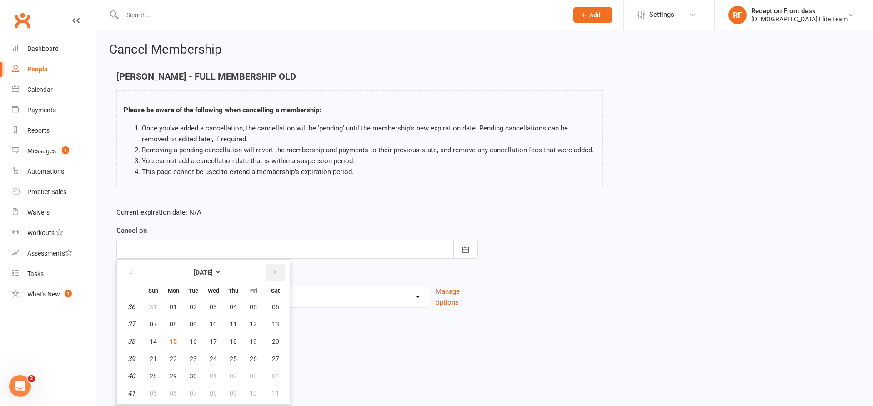
click at [276, 270] on icon "button" at bounding box center [274, 272] width 6 height 7
click at [171, 357] on span "20" at bounding box center [173, 358] width 7 height 7
type input "[DATE]"
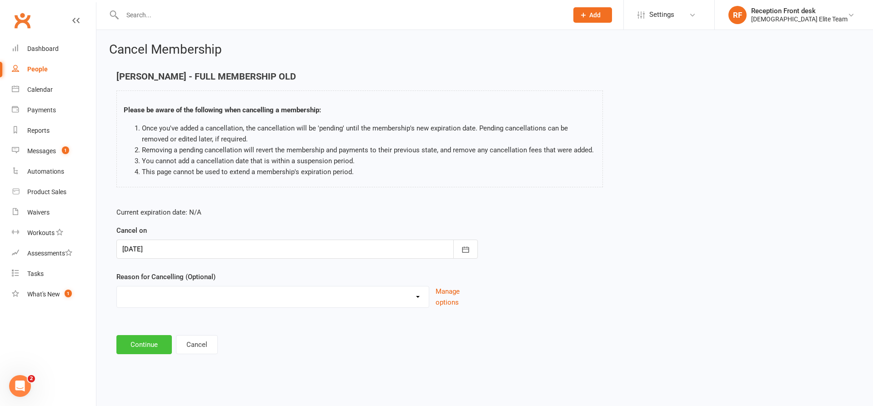
click at [152, 347] on button "Continue" at bounding box center [143, 344] width 55 height 19
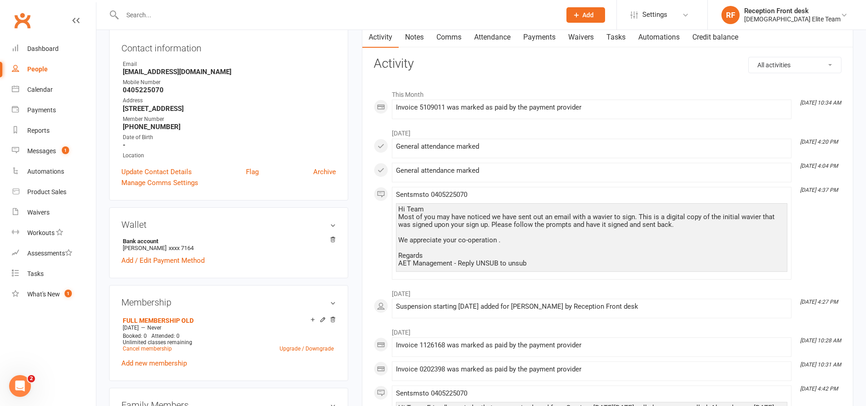
scroll to position [227, 0]
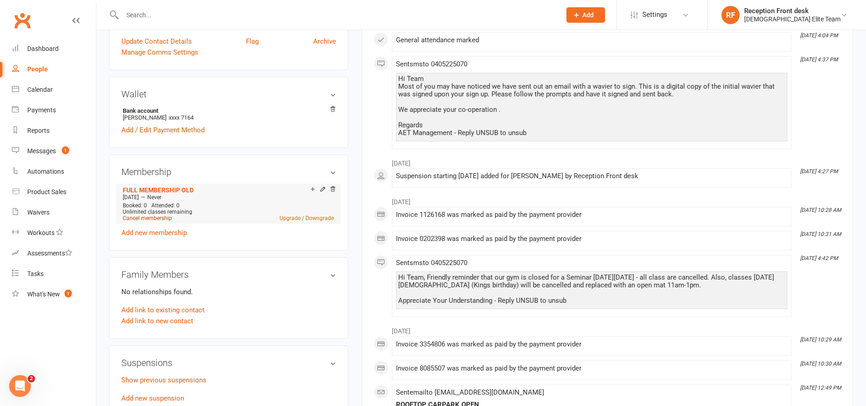
click at [146, 218] on link "Cancel membership" at bounding box center [147, 218] width 49 height 6
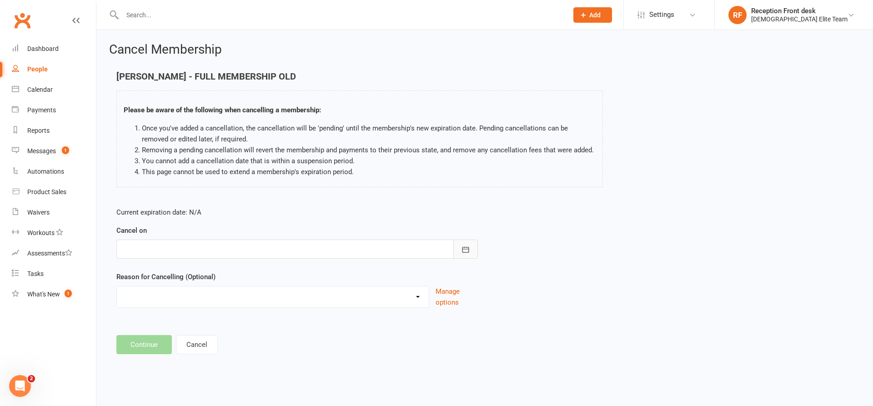
drag, startPoint x: 465, startPoint y: 246, endPoint x: 472, endPoint y: 253, distance: 9.6
click at [468, 250] on icon "button" at bounding box center [465, 249] width 9 height 9
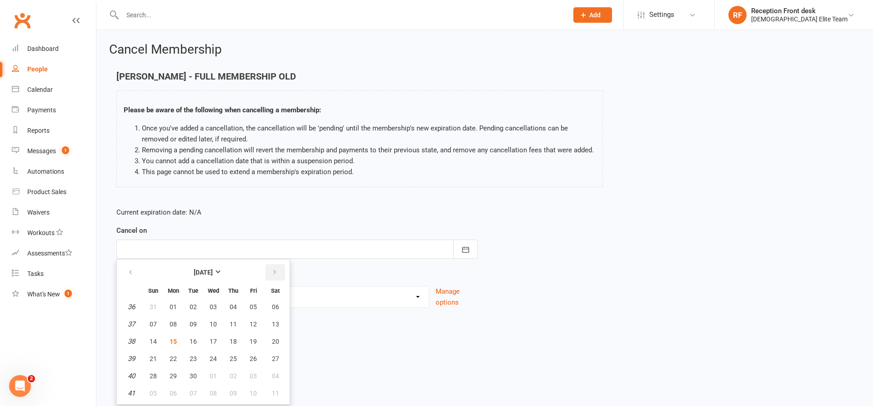
click at [268, 275] on button "button" at bounding box center [275, 272] width 20 height 16
click at [178, 338] on button "13" at bounding box center [173, 341] width 19 height 16
type input "[DATE]"
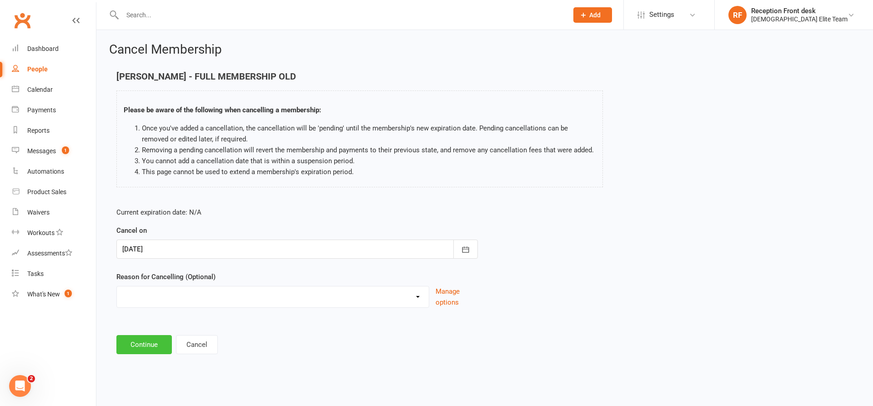
click at [148, 346] on button "Continue" at bounding box center [143, 344] width 55 height 19
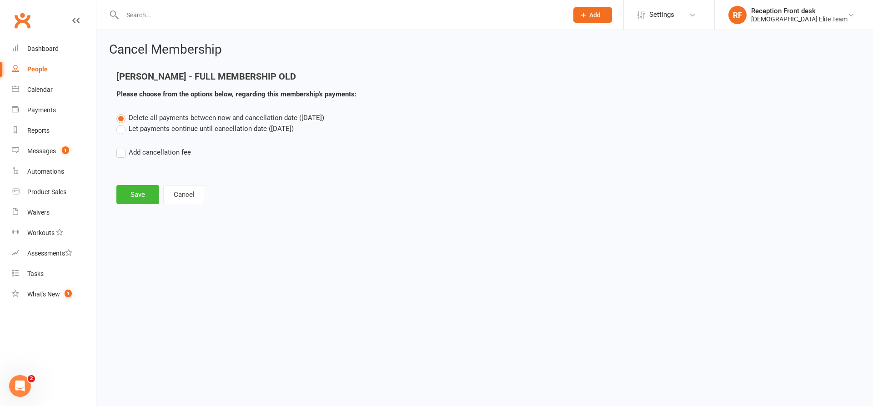
click at [155, 124] on label "Let payments continue until cancellation date ([DATE])" at bounding box center [204, 128] width 177 height 11
click at [122, 123] on input "Let payments continue until cancellation date ([DATE])" at bounding box center [119, 123] width 6 height 0
click at [136, 202] on button "Save" at bounding box center [137, 194] width 43 height 19
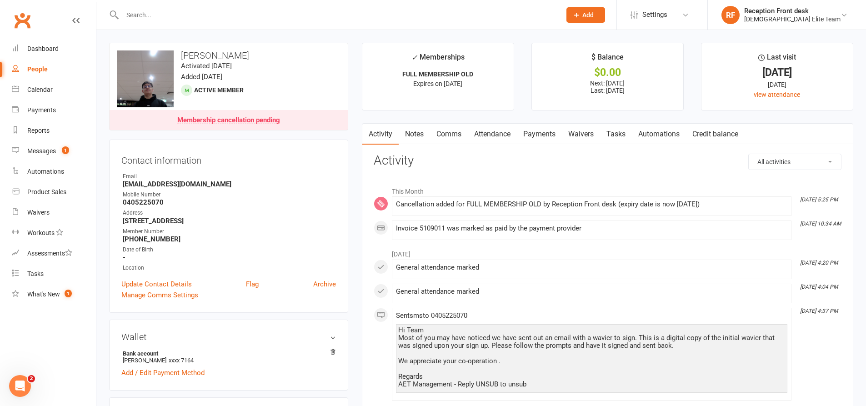
click at [170, 14] on input "text" at bounding box center [337, 15] width 435 height 13
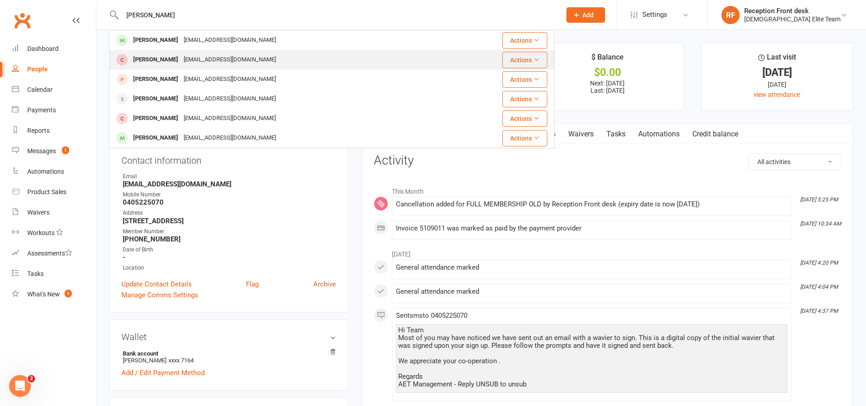
type input "[PERSON_NAME]"
click at [193, 57] on div "[EMAIL_ADDRESS][DOMAIN_NAME]" at bounding box center [230, 59] width 98 height 13
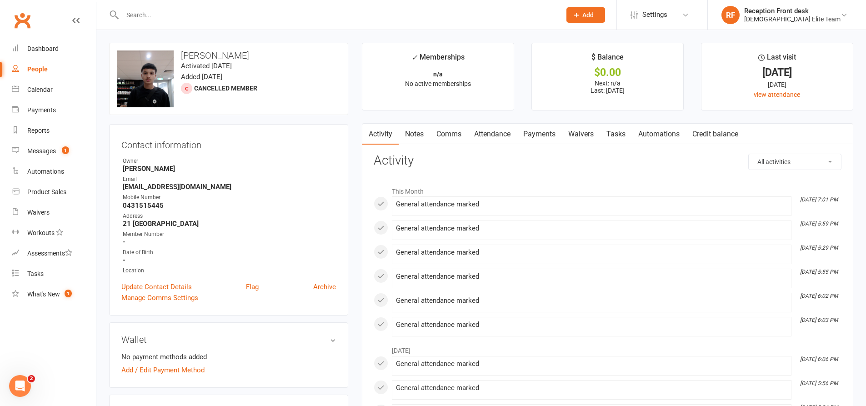
click at [180, 9] on div at bounding box center [331, 15] width 445 height 30
click at [178, 19] on input "text" at bounding box center [337, 15] width 435 height 13
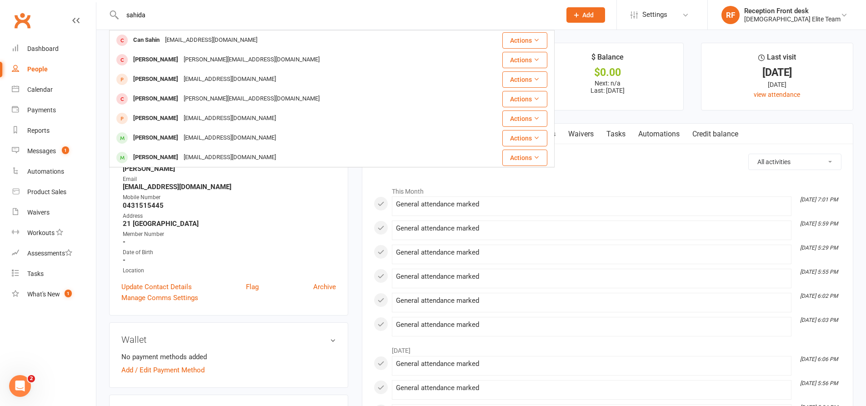
type input "sahidah"
drag, startPoint x: 175, startPoint y: 20, endPoint x: 123, endPoint y: 17, distance: 51.4
click at [123, 17] on input "sahidah" at bounding box center [337, 15] width 435 height 13
type input "s"
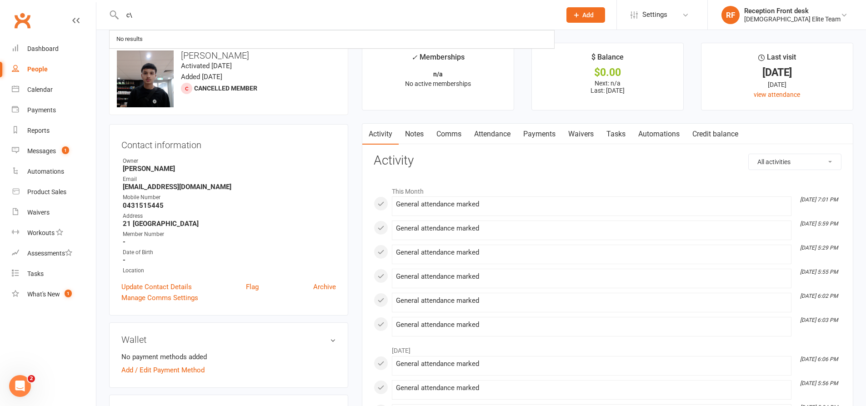
type input "c"
drag, startPoint x: 207, startPoint y: 55, endPoint x: 236, endPoint y: 58, distance: 29.6
click at [236, 58] on h3 "[PERSON_NAME]" at bounding box center [229, 55] width 224 height 10
copy h3 "Cukovic"
click at [162, 13] on input "text" at bounding box center [337, 15] width 435 height 13
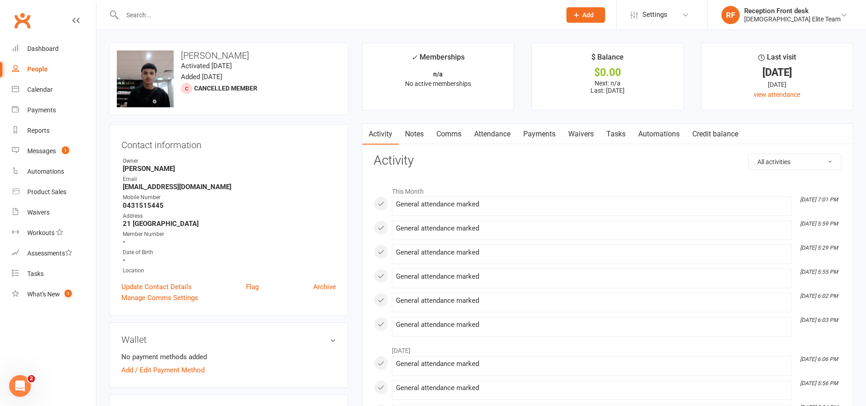
paste input "Cukovic"
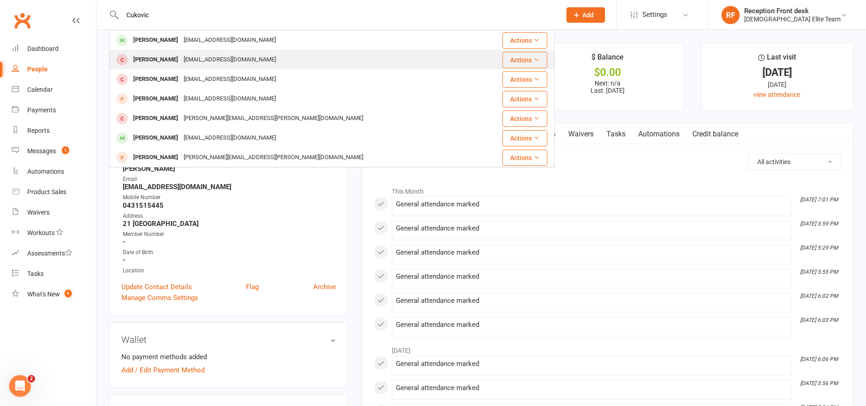
type input "Cukovic"
click at [253, 61] on div "[PERSON_NAME] [EMAIL_ADDRESS][DOMAIN_NAME]" at bounding box center [295, 59] width 370 height 19
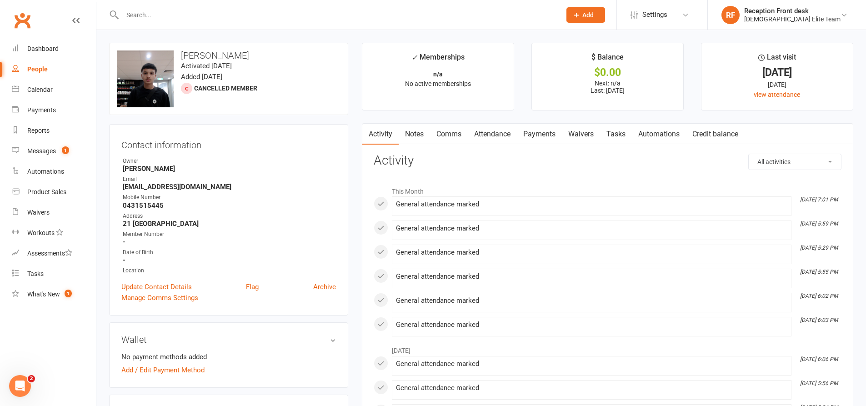
click at [537, 130] on link "Payments" at bounding box center [539, 134] width 45 height 21
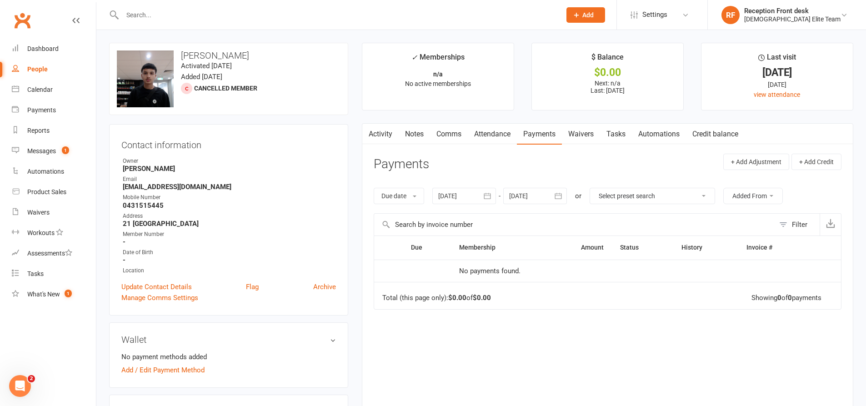
click at [487, 196] on icon "button" at bounding box center [487, 195] width 9 height 9
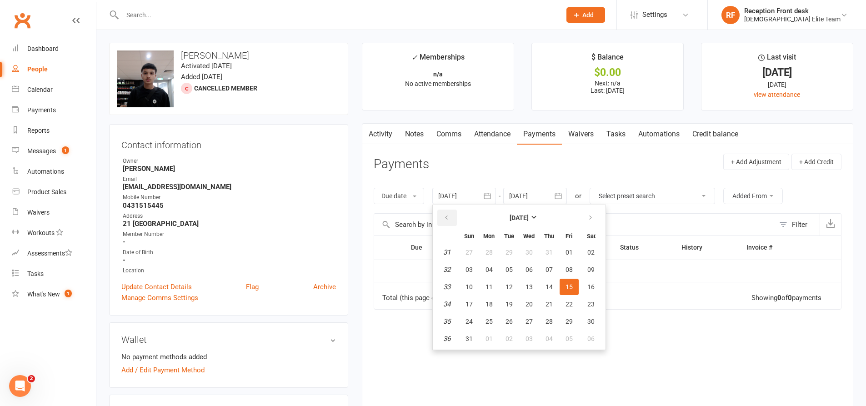
click at [442, 219] on button "button" at bounding box center [447, 218] width 20 height 16
click at [468, 266] on span "06" at bounding box center [468, 269] width 7 height 7
type input "[DATE]"
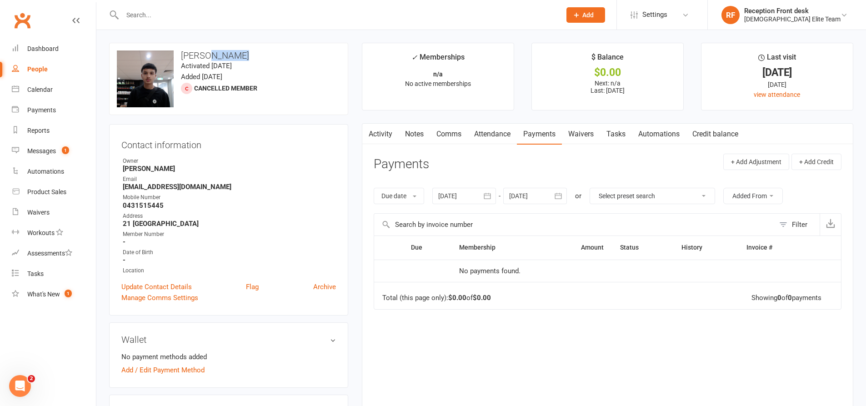
drag, startPoint x: 207, startPoint y: 52, endPoint x: 236, endPoint y: 55, distance: 29.7
click at [236, 55] on h3 "[PERSON_NAME]" at bounding box center [229, 55] width 224 height 10
copy h3 "Cukovic"
click at [166, 19] on input "text" at bounding box center [337, 15] width 435 height 13
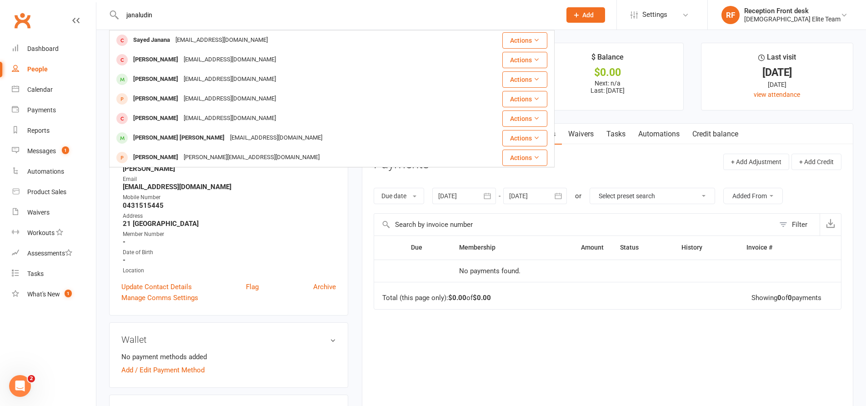
click at [133, 16] on input "janaludin" at bounding box center [337, 15] width 435 height 13
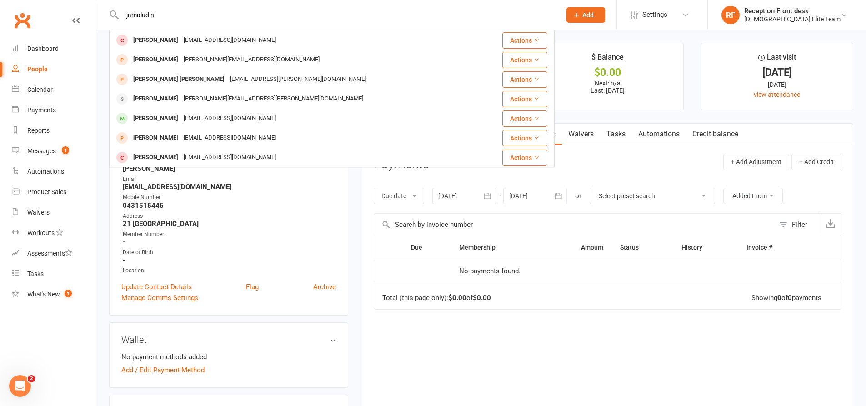
click at [172, 14] on input "jamaludin" at bounding box center [337, 15] width 435 height 13
drag, startPoint x: 174, startPoint y: 14, endPoint x: 113, endPoint y: 10, distance: 61.0
click at [114, 10] on div "jamaludin [PERSON_NAME] [EMAIL_ADDRESS][DOMAIN_NAME] Actions Jamal Mohammed [EM…" at bounding box center [331, 15] width 445 height 30
type input "y"
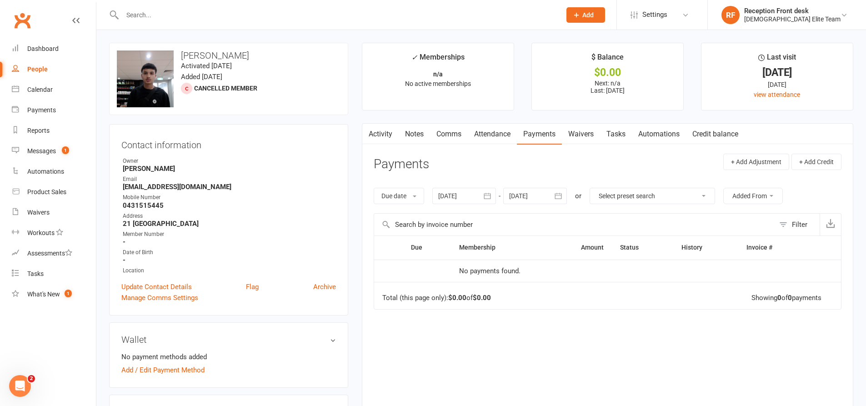
paste input "Cukovic"
type input "Cukovic"
click at [375, 130] on link "Activity" at bounding box center [380, 134] width 36 height 21
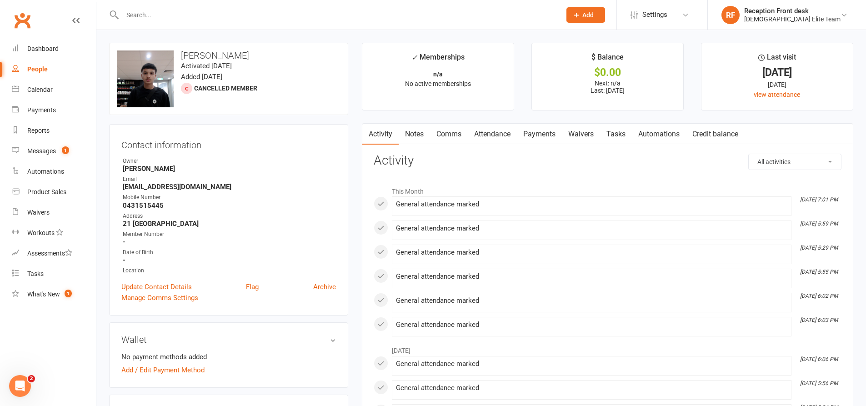
click at [47, 65] on link "People" at bounding box center [54, 69] width 84 height 20
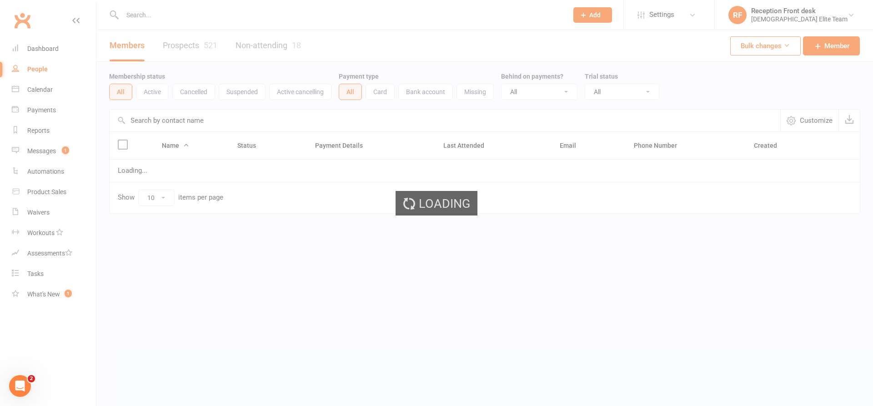
click at [31, 42] on ui-view "Prospect Member Non-attending contact Class / event Appointment Task Membership…" at bounding box center [436, 125] width 873 height 247
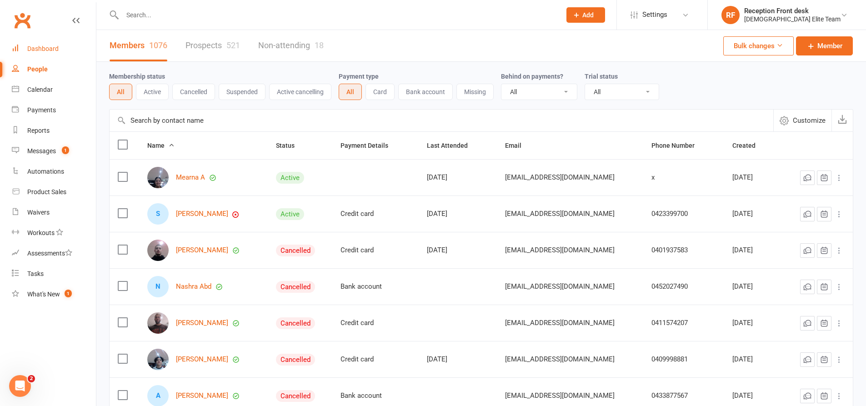
click at [36, 48] on div "Dashboard" at bounding box center [42, 48] width 31 height 7
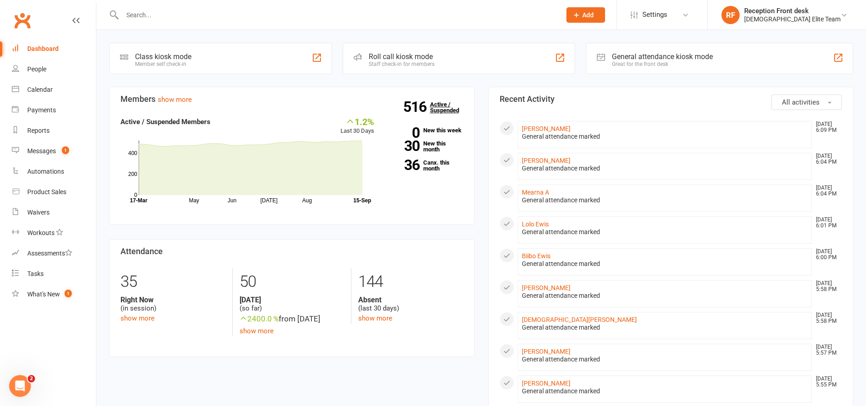
click at [437, 98] on link "516 Active / Suspended" at bounding box center [450, 107] width 40 height 25
click at [30, 109] on div "Payments" at bounding box center [41, 109] width 29 height 7
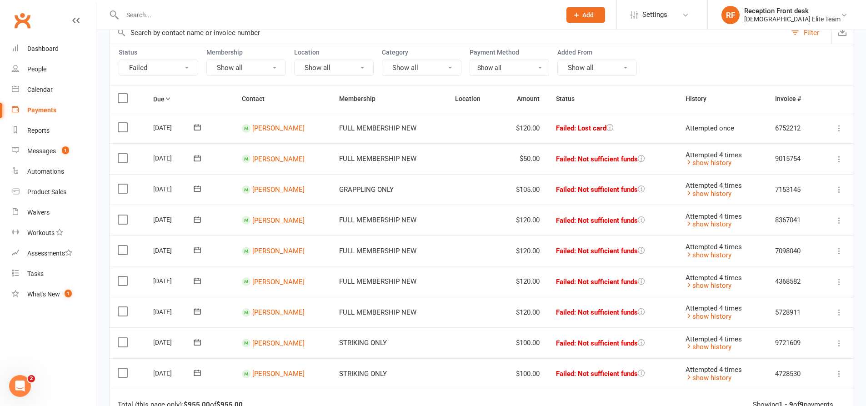
scroll to position [91, 0]
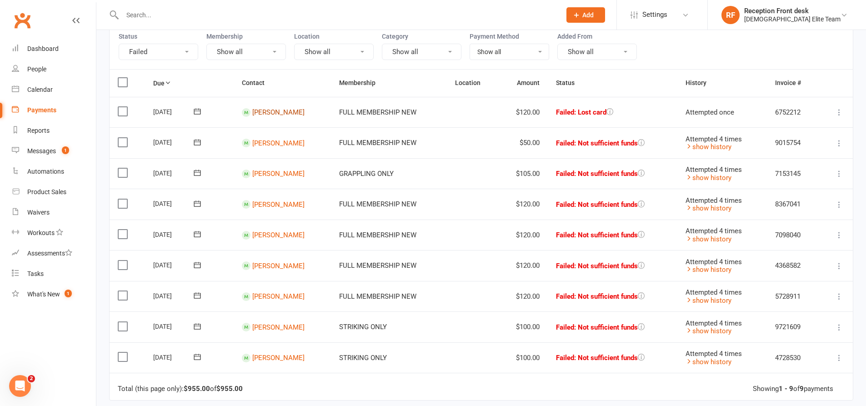
click at [281, 115] on link "[PERSON_NAME]" at bounding box center [278, 112] width 52 height 8
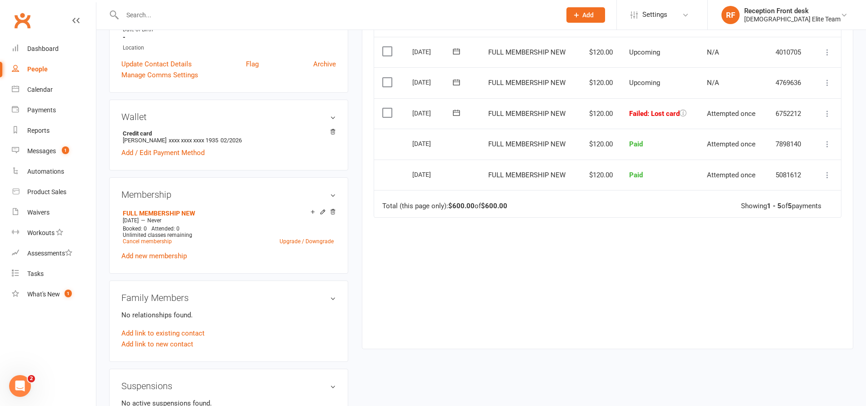
scroll to position [273, 0]
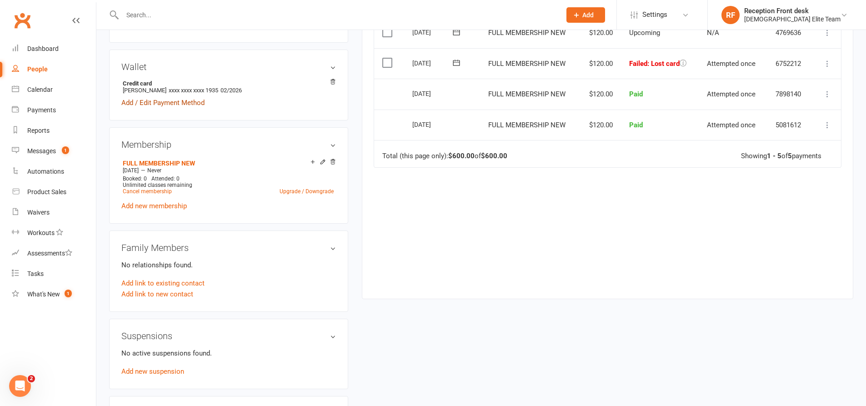
click at [161, 102] on link "Add / Edit Payment Method" at bounding box center [162, 102] width 83 height 11
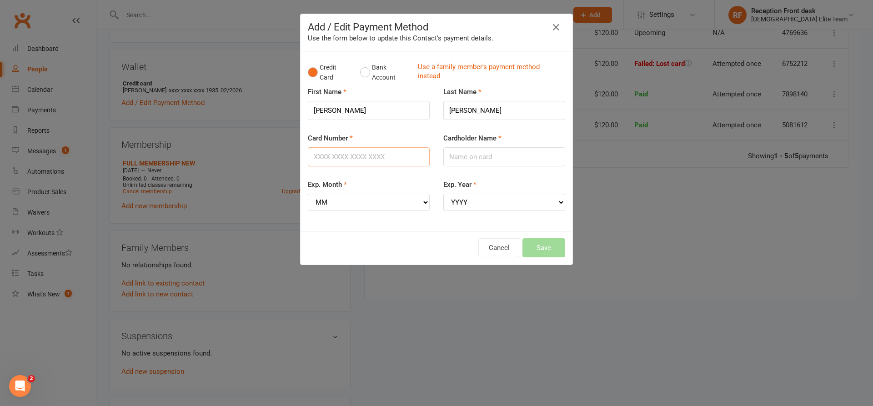
click at [384, 157] on input "Card Number" at bounding box center [369, 156] width 122 height 19
type input "[CREDIT_CARD_NUMBER]"
click at [474, 158] on input "Cardholder Name" at bounding box center [504, 156] width 122 height 19
type input "[PERSON_NAME]"
drag, startPoint x: 382, startPoint y: 199, endPoint x: 384, endPoint y: 195, distance: 4.7
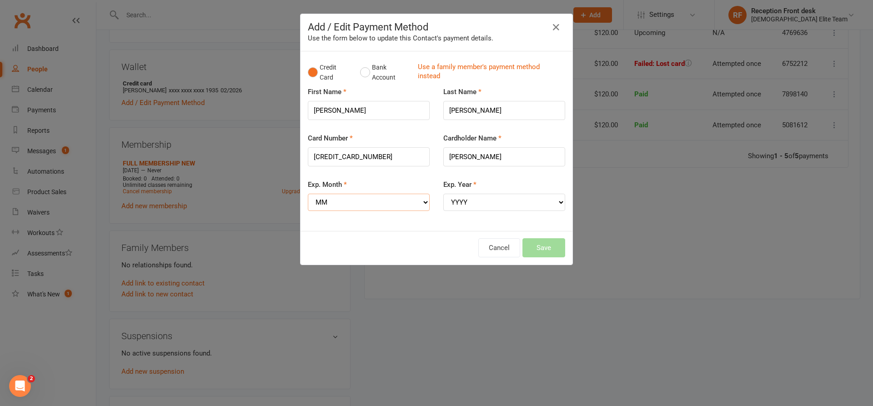
click at [384, 195] on select "MM 01 02 03 04 05 06 07 08 09 10 11 12" at bounding box center [369, 202] width 122 height 17
select select "12"
click at [308, 194] on select "MM 01 02 03 04 05 06 07 08 09 10 11 12" at bounding box center [369, 202] width 122 height 17
click at [487, 205] on select "YYYY 2025 2026 2027 2028 2029 2030 2031 2032 2033 2034" at bounding box center [504, 202] width 122 height 17
select select "2027"
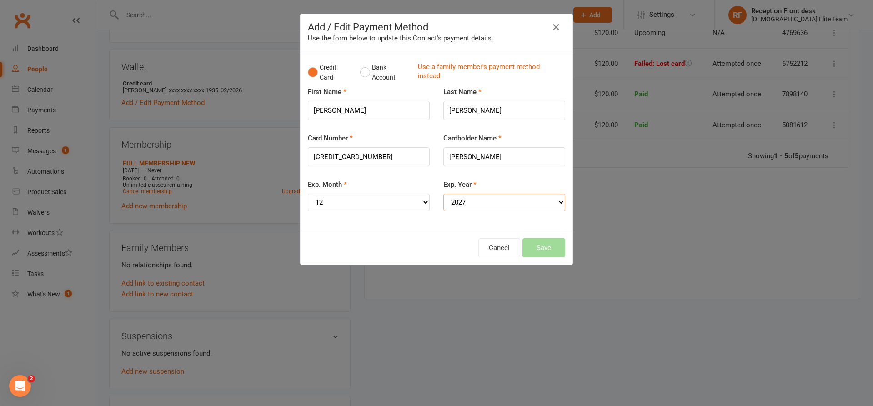
click at [443, 194] on select "YYYY 2025 2026 2027 2028 2029 2030 2031 2032 2033 2034" at bounding box center [504, 202] width 122 height 17
click at [552, 246] on button "Save" at bounding box center [543, 247] width 43 height 19
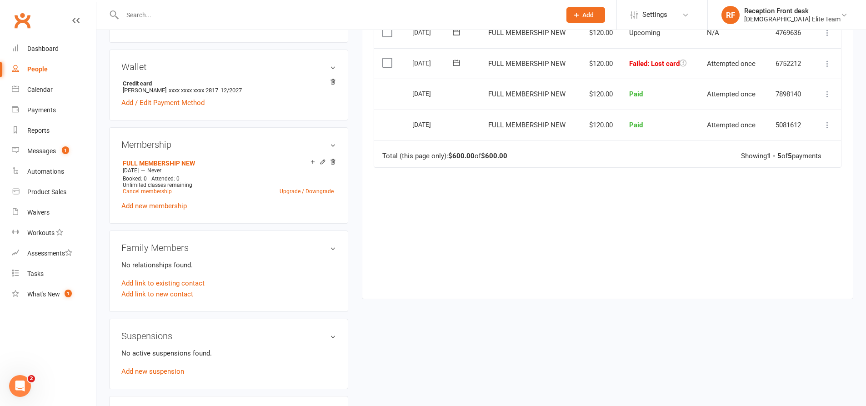
click at [827, 64] on icon at bounding box center [827, 63] width 9 height 9
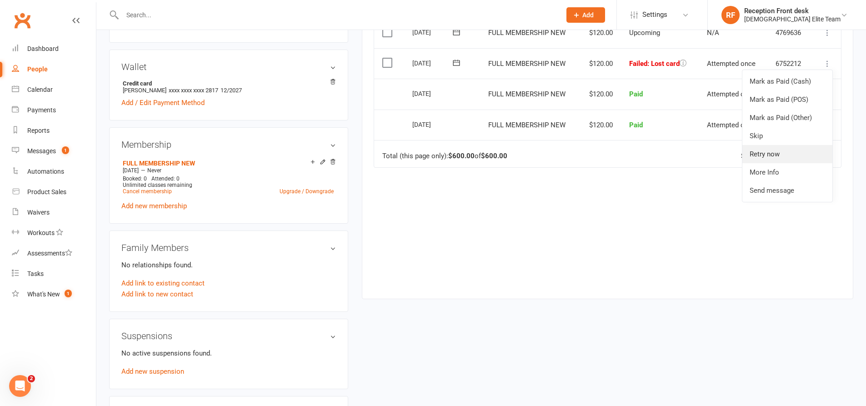
click at [801, 157] on link "Retry now" at bounding box center [787, 154] width 90 height 18
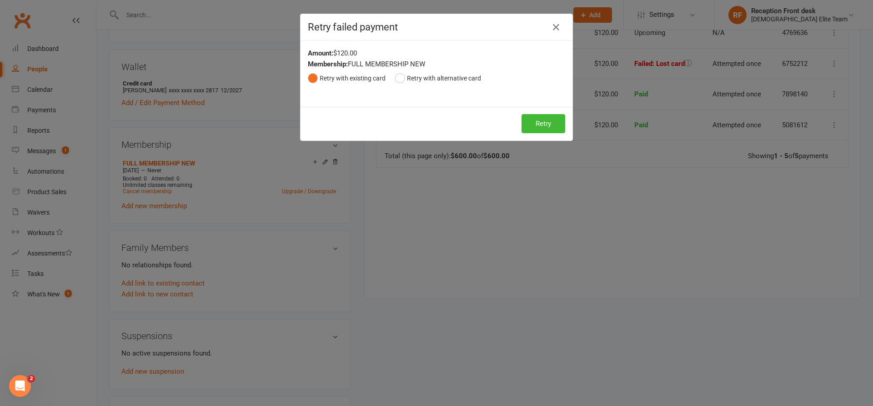
click at [532, 110] on div "Retry Retry" at bounding box center [436, 124] width 272 height 34
click at [531, 122] on button "Retry" at bounding box center [543, 123] width 44 height 19
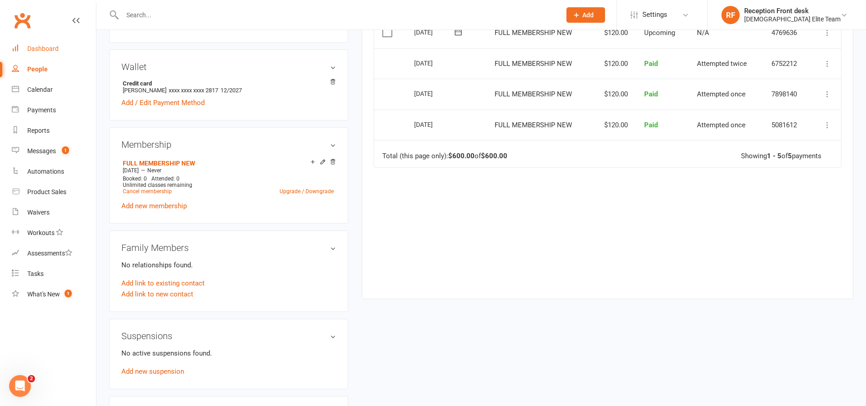
click at [44, 49] on div "Dashboard" at bounding box center [42, 48] width 31 height 7
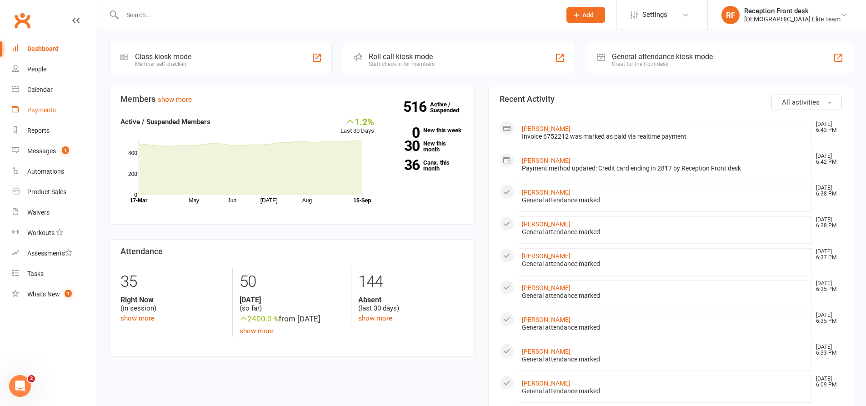
click at [40, 107] on div "Payments" at bounding box center [41, 109] width 29 height 7
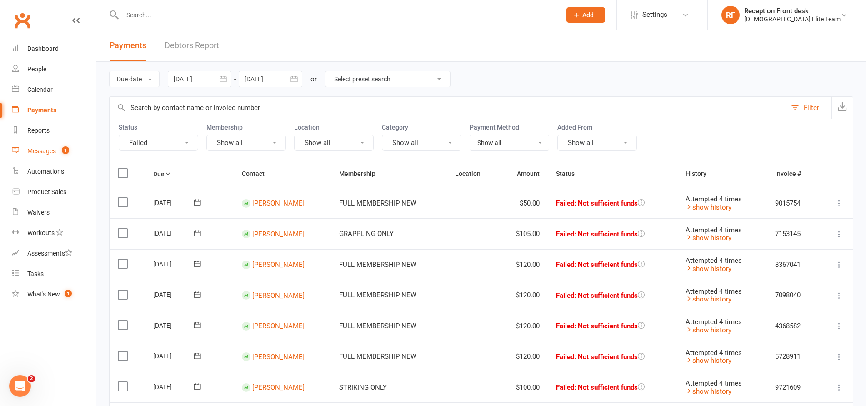
click at [37, 150] on div "Messages" at bounding box center [41, 150] width 29 height 7
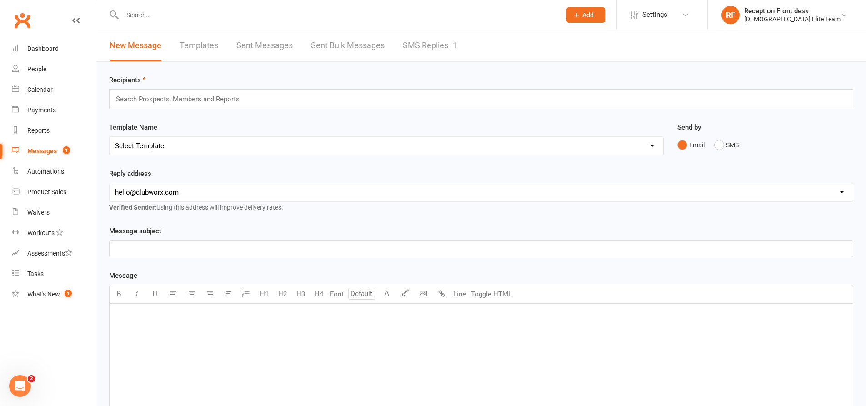
click at [417, 52] on link "SMS Replies 1" at bounding box center [430, 45] width 55 height 31
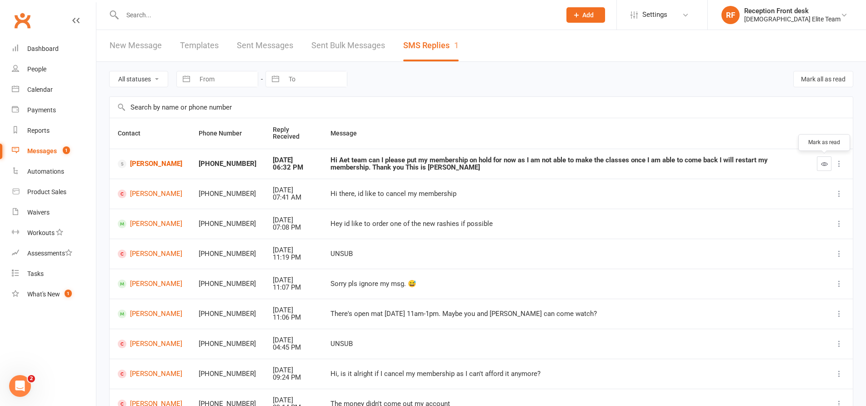
click at [822, 164] on icon "button" at bounding box center [824, 163] width 7 height 7
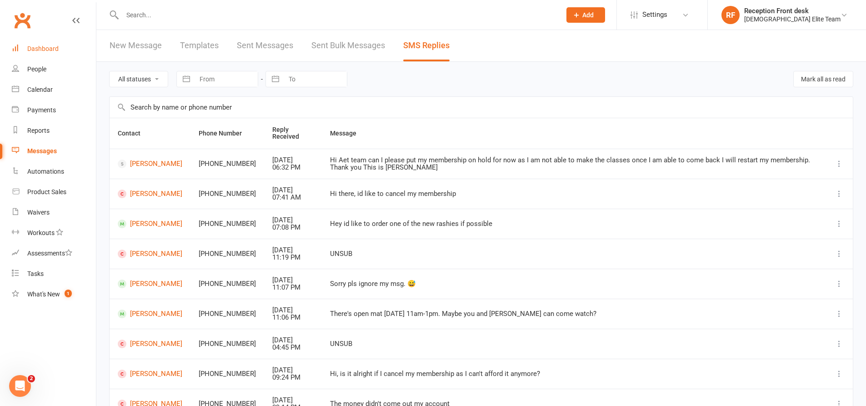
click at [43, 51] on div "Dashboard" at bounding box center [42, 48] width 31 height 7
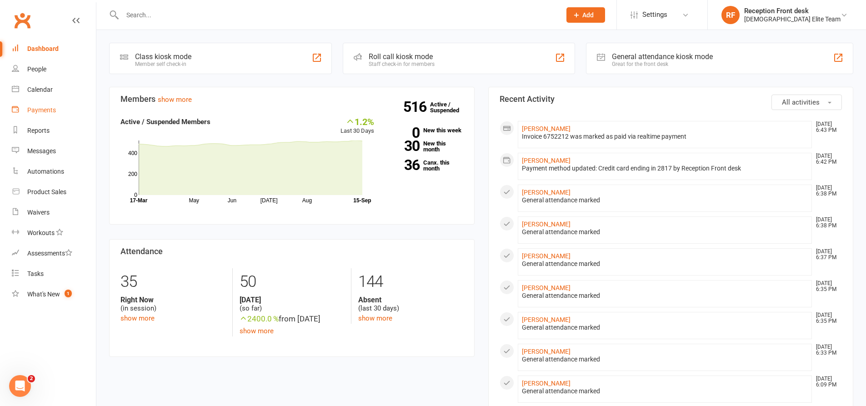
click at [46, 105] on link "Payments" at bounding box center [54, 110] width 84 height 20
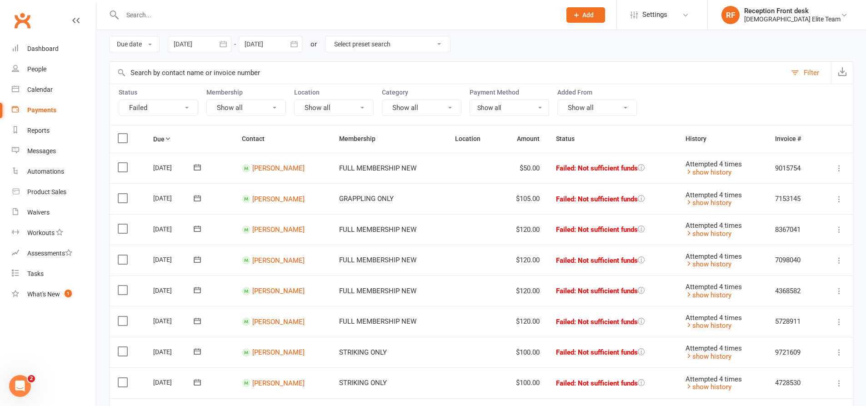
scroll to position [45, 0]
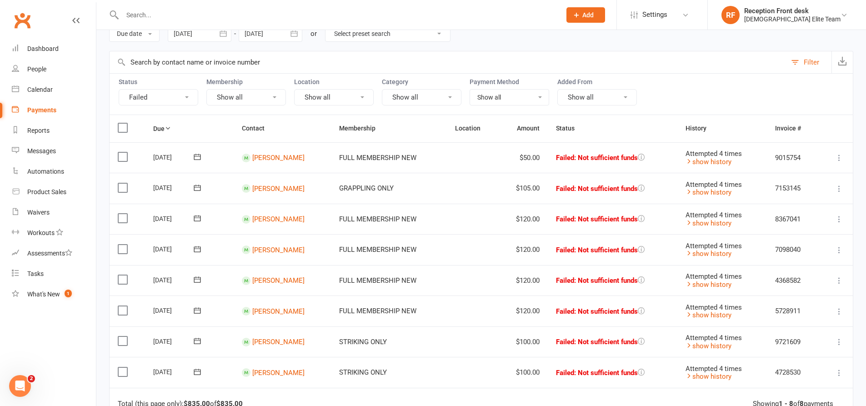
click at [44, 106] on link "Payments" at bounding box center [54, 110] width 84 height 20
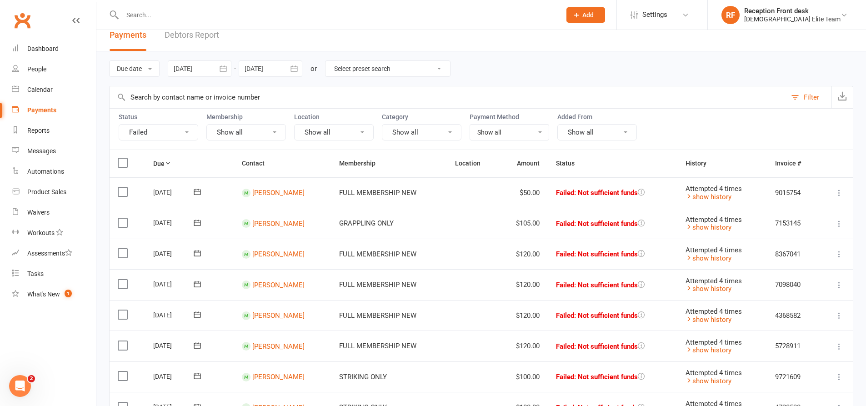
scroll to position [0, 0]
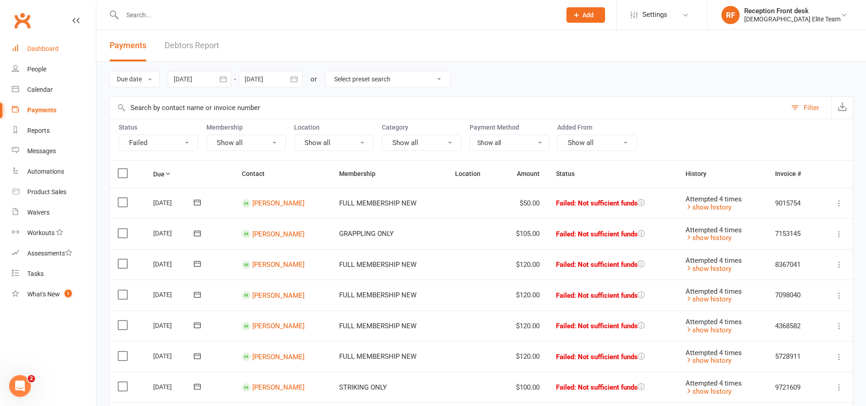
click at [45, 47] on div "Dashboard" at bounding box center [42, 48] width 31 height 7
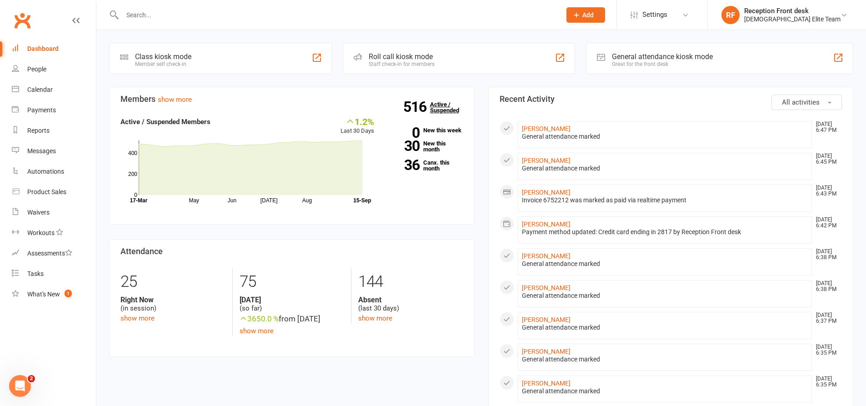
click at [444, 109] on link "516 Active / Suspended" at bounding box center [450, 107] width 40 height 25
click at [36, 109] on div "Payments" at bounding box center [41, 109] width 29 height 7
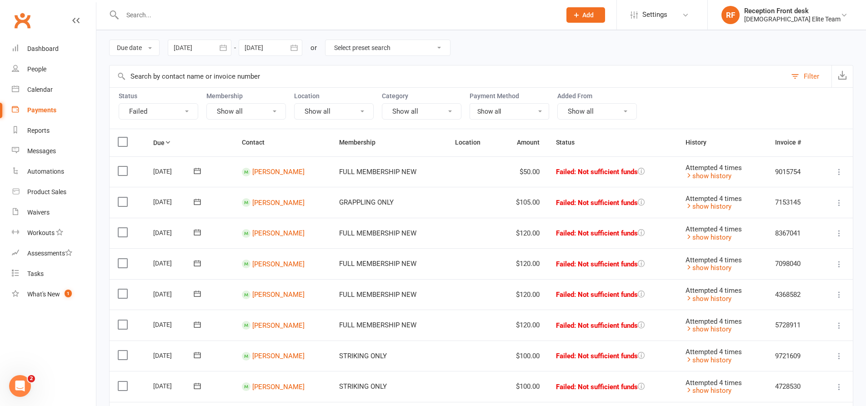
scroll to position [45, 0]
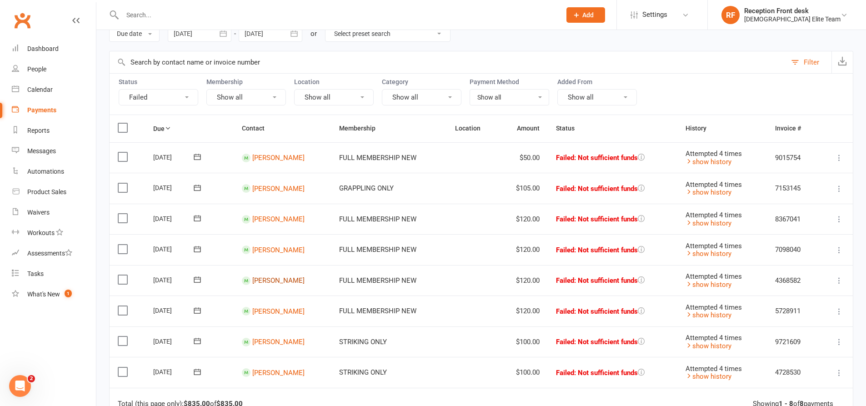
click at [280, 280] on link "[PERSON_NAME]" at bounding box center [278, 280] width 52 height 8
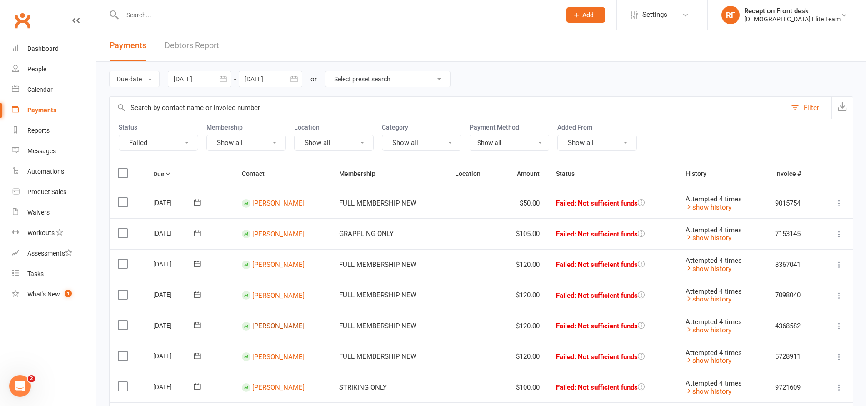
click at [282, 322] on link "[PERSON_NAME]" at bounding box center [278, 326] width 52 height 8
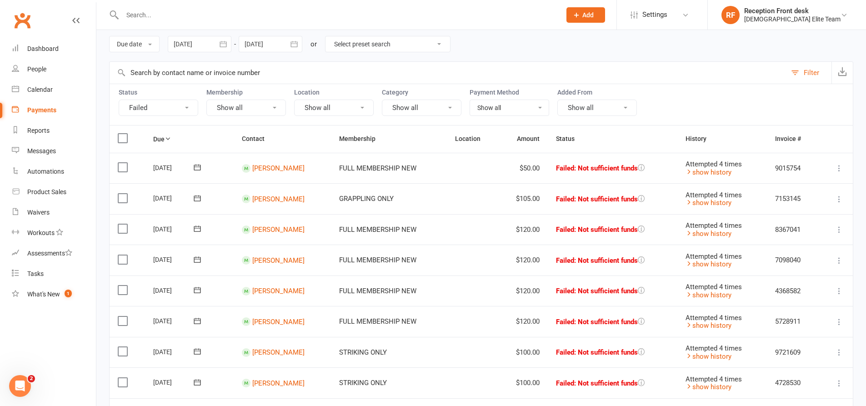
scroll to position [91, 0]
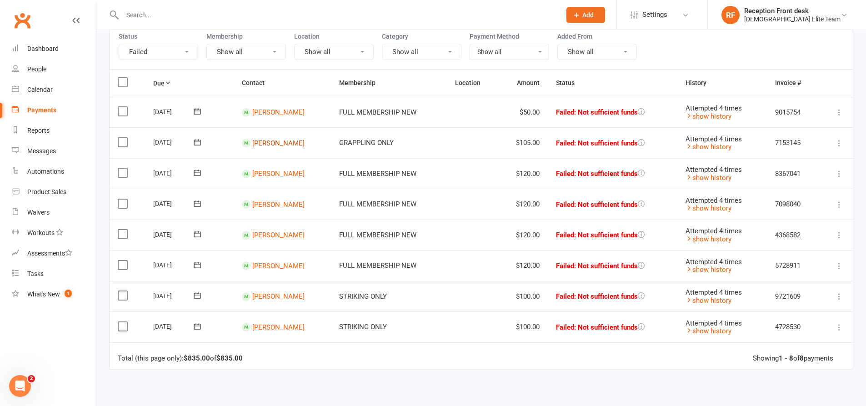
click at [293, 147] on link "[PERSON_NAME]" at bounding box center [278, 143] width 52 height 8
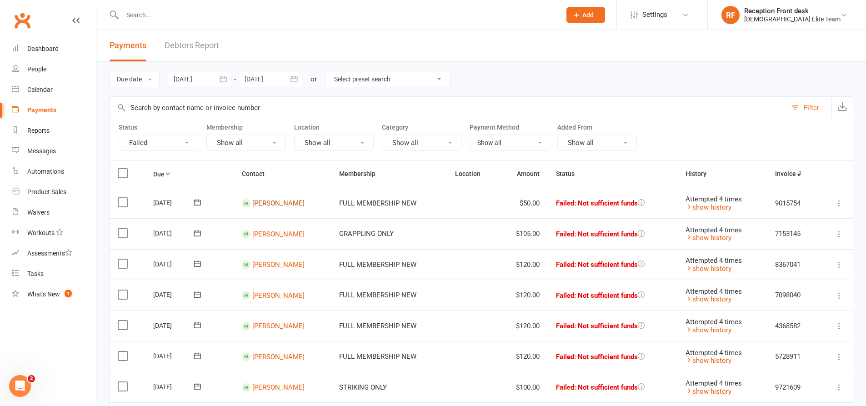
click at [270, 203] on link "[PERSON_NAME]" at bounding box center [278, 203] width 52 height 8
click at [33, 47] on div "Dashboard" at bounding box center [42, 48] width 31 height 7
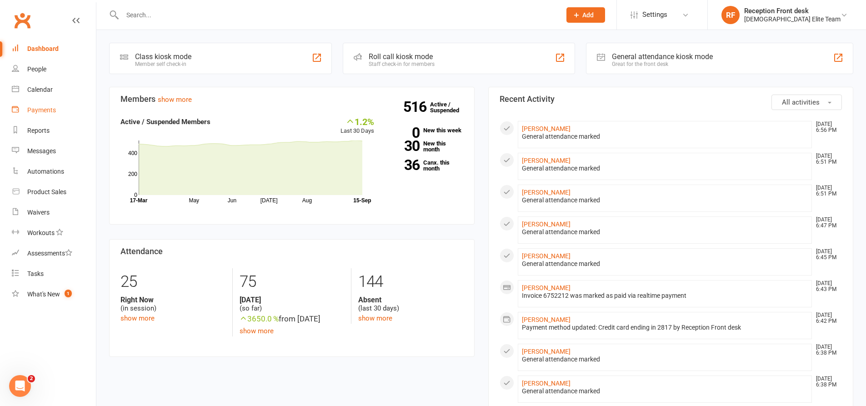
drag, startPoint x: 41, startPoint y: 111, endPoint x: 602, endPoint y: 91, distance: 561.2
click at [41, 111] on div "Payments" at bounding box center [41, 109] width 29 height 7
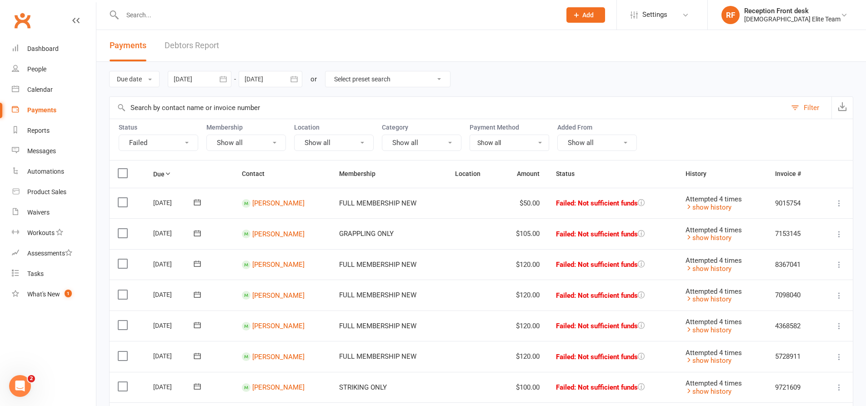
click at [833, 199] on td "Mark as Paid (Cash) Mark as Paid (POS) Mark as Paid (Other) Skip Retry now More…" at bounding box center [836, 203] width 34 height 31
click at [840, 203] on icon at bounding box center [838, 203] width 9 height 9
click at [783, 234] on link "Mark as Paid (POS)" at bounding box center [799, 239] width 90 height 18
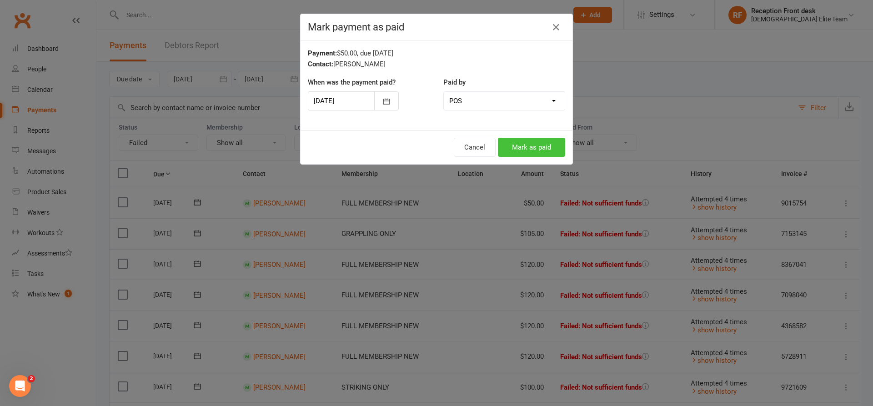
click at [519, 150] on button "Mark as paid" at bounding box center [531, 147] width 67 height 19
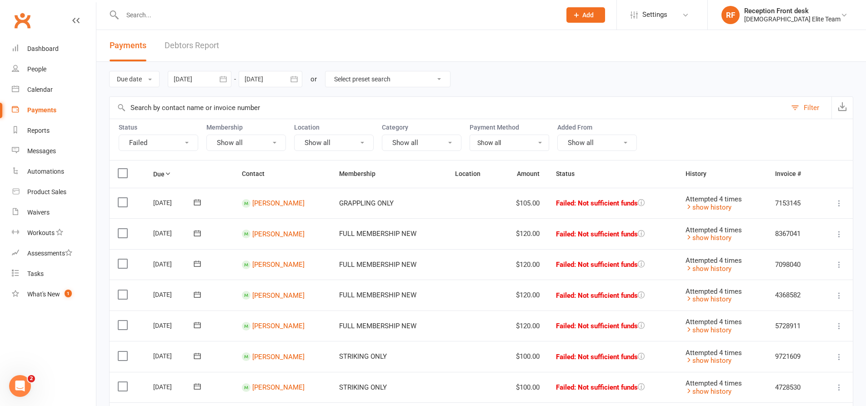
click at [159, 9] on input "text" at bounding box center [337, 15] width 435 height 13
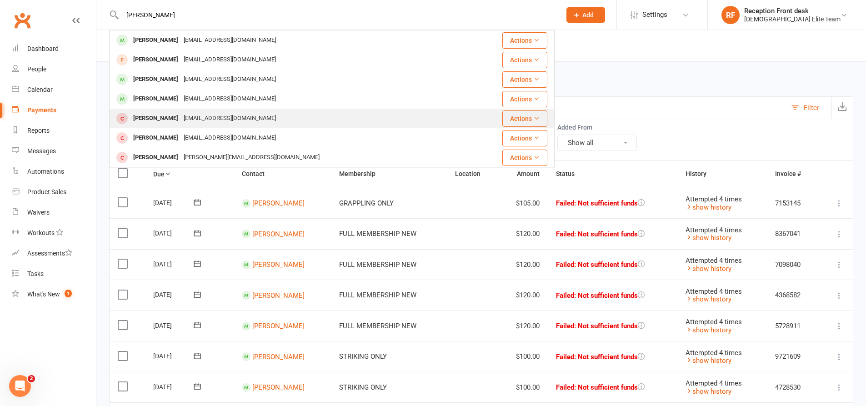
type input "[PERSON_NAME]"
click at [182, 115] on div "[EMAIL_ADDRESS][DOMAIN_NAME]" at bounding box center [230, 118] width 98 height 13
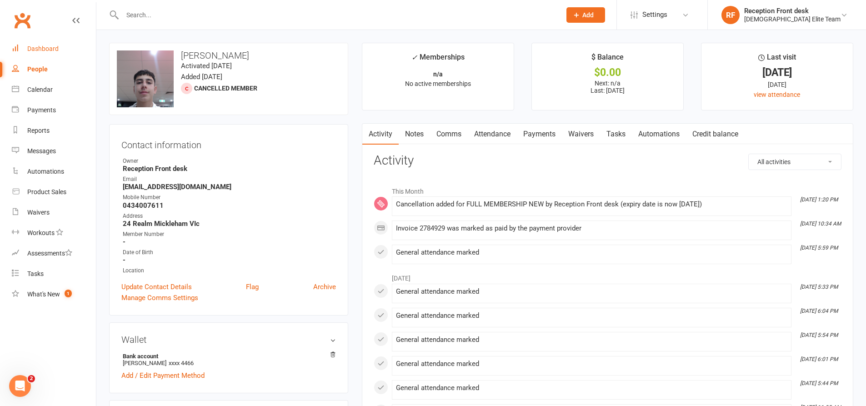
click at [29, 45] on link "Dashboard" at bounding box center [54, 49] width 84 height 20
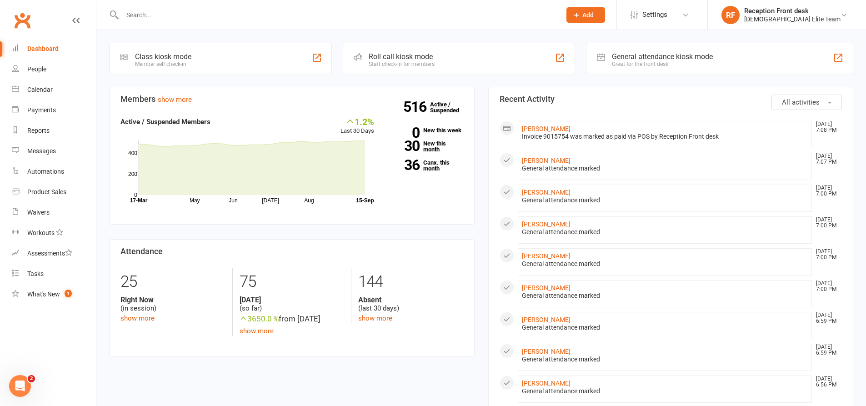
click at [435, 109] on link "516 Active / Suspended" at bounding box center [450, 107] width 40 height 25
click at [429, 95] on h3 "Members show more" at bounding box center [291, 99] width 343 height 9
click at [433, 106] on link "516 Active / Suspended" at bounding box center [450, 107] width 40 height 25
click at [439, 116] on link "516 Active / Suspended" at bounding box center [450, 107] width 40 height 25
